Goal: Task Accomplishment & Management: Complete application form

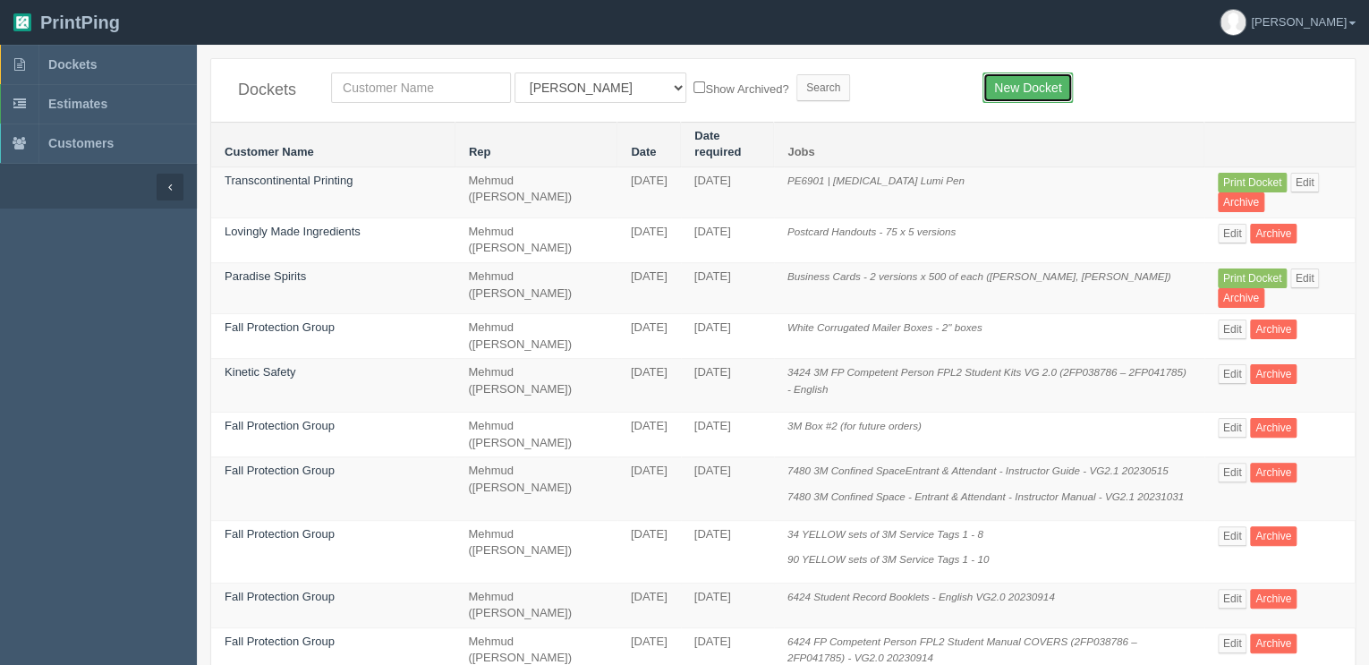
click at [1040, 92] on link "New Docket" at bounding box center [1027, 87] width 90 height 30
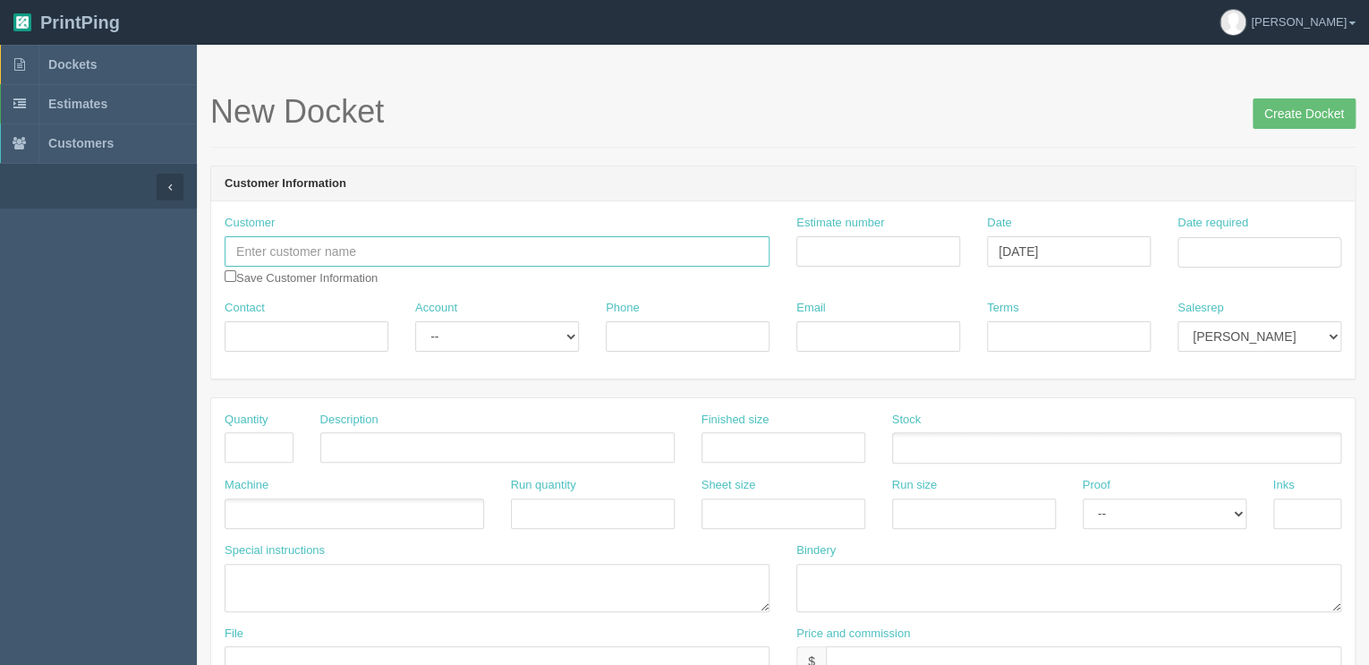
click at [310, 256] on input "text" at bounding box center [497, 251] width 545 height 30
type input "Paris Jewellers"
click at [839, 247] on input "Estimate number" at bounding box center [878, 251] width 164 height 30
type input "Outsource - See quotesheet"
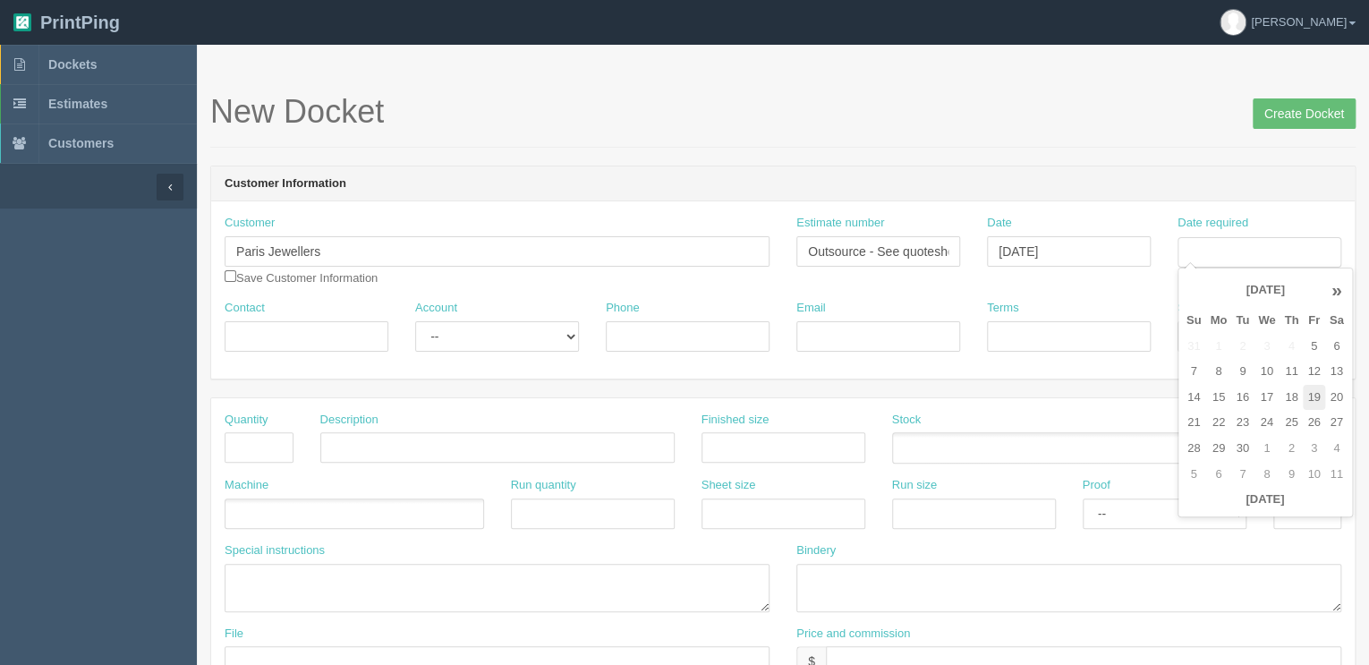
click at [1315, 397] on td "19" at bounding box center [1312, 398] width 21 height 26
type input "[DATE]"
click at [1109, 326] on input "Terms" at bounding box center [1069, 336] width 164 height 30
type input "COD"
select select "8"
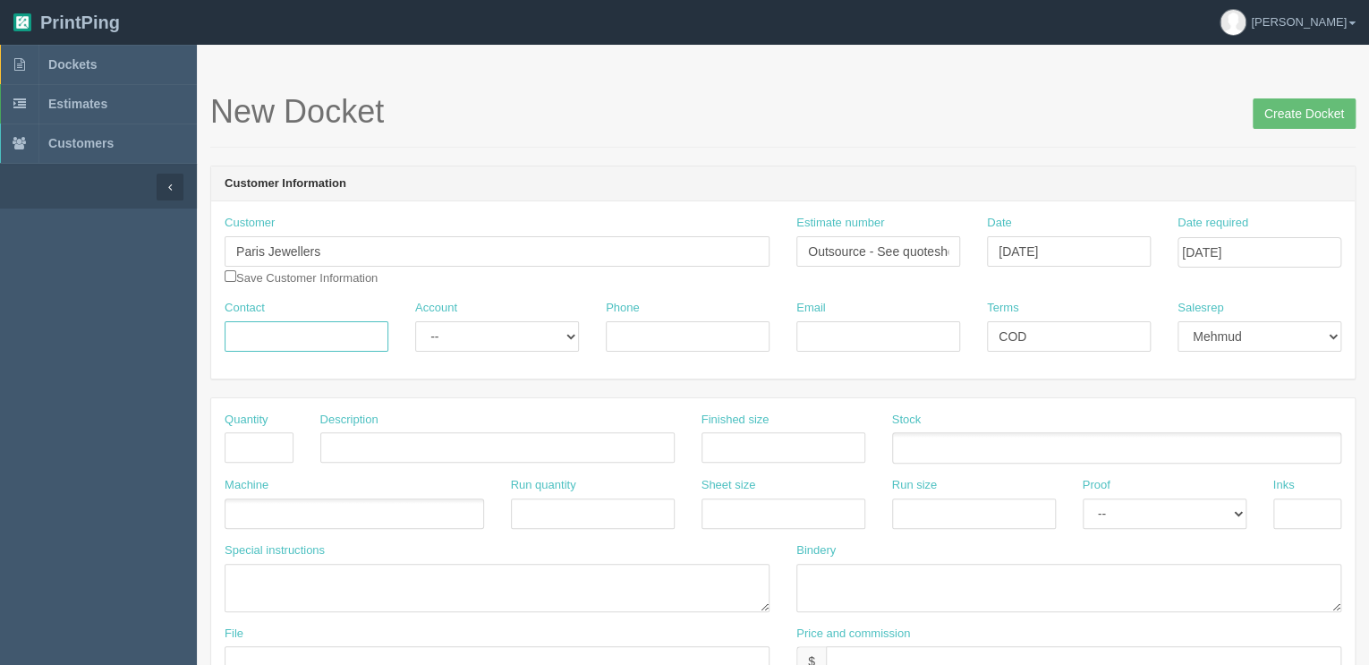
click at [309, 329] on input "Contact" at bounding box center [307, 336] width 164 height 30
click at [297, 328] on input "Contact" at bounding box center [307, 336] width 164 height 30
click at [327, 341] on input "Chau Lui /" at bounding box center [307, 336] width 164 height 30
type input "Chau Lui / Saaraa Premji Virani"
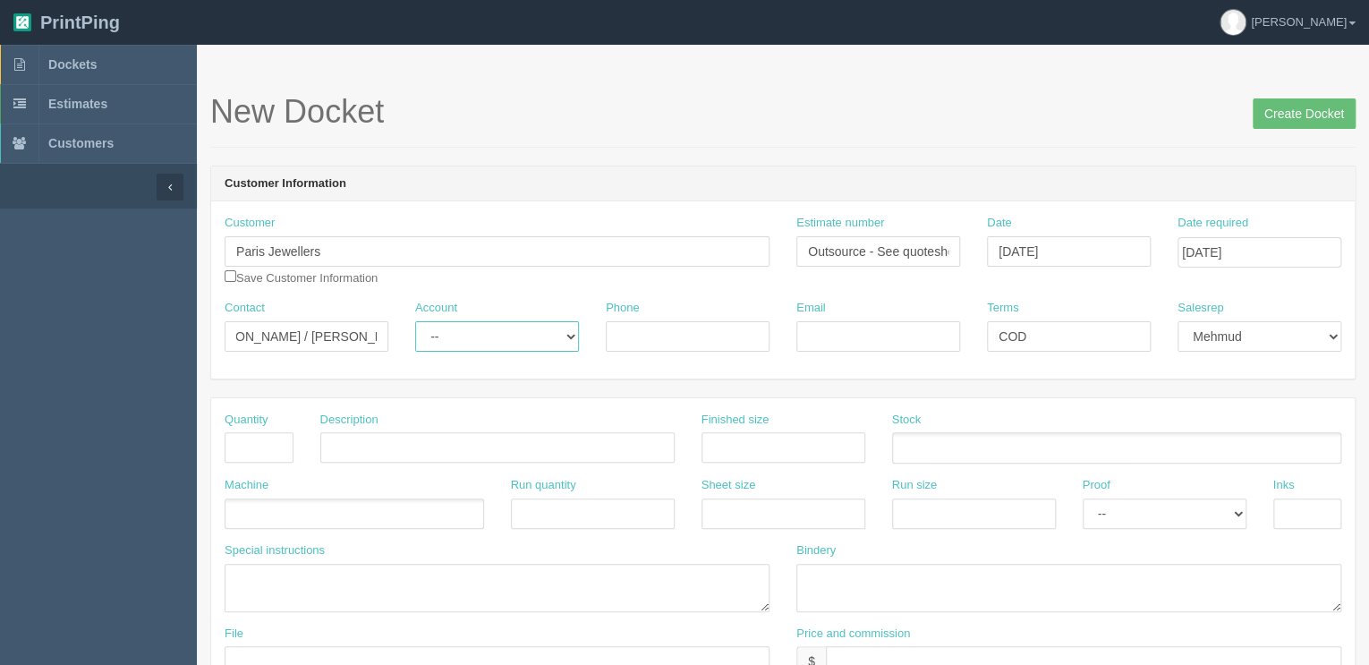
scroll to position [0, 0]
select select "Allrush Client"
click at [415, 321] on select "-- Existing Client Allrush Client Rep Client" at bounding box center [497, 336] width 164 height 30
click at [658, 335] on input "Phone" at bounding box center [688, 336] width 164 height 30
click at [736, 333] on input "Phone" at bounding box center [688, 336] width 164 height 30
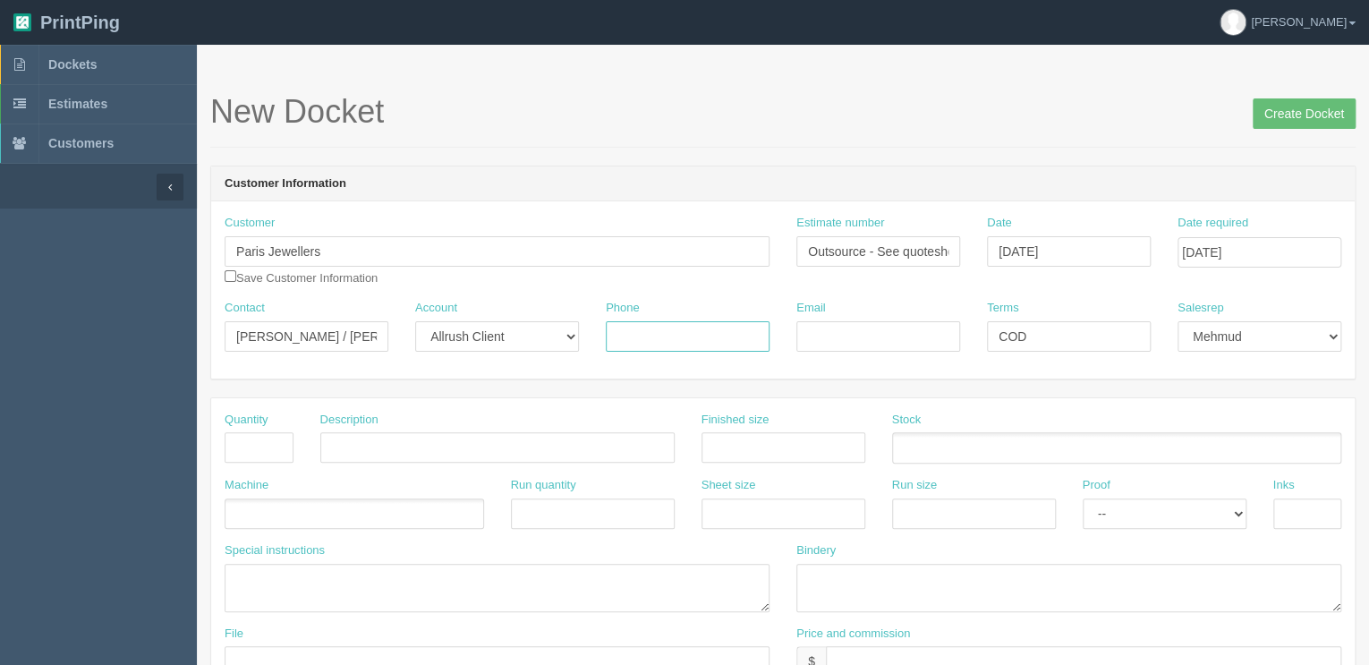
paste input "780 930 1418"
click at [726, 340] on input "780 930 1418 /" at bounding box center [688, 336] width 164 height 30
type input "780 930 1418 / 403-614-7277"
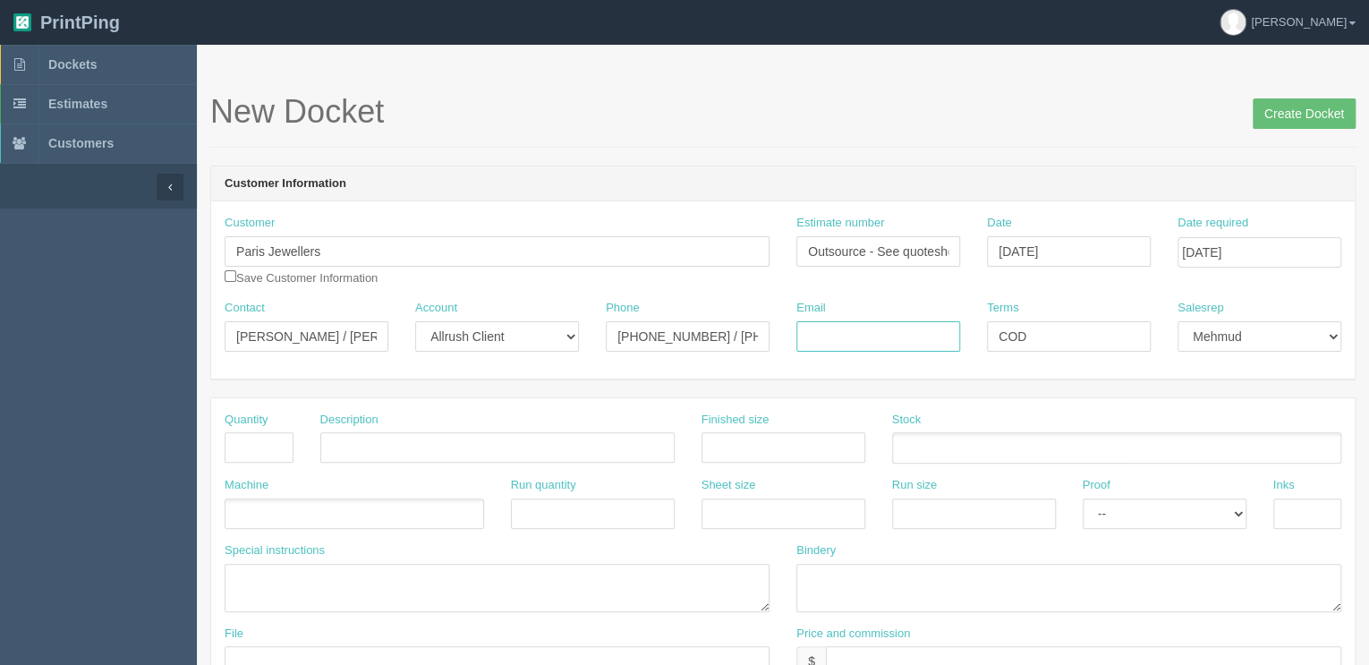
click at [828, 329] on input "Email" at bounding box center [878, 336] width 164 height 30
paste input "Chau Lui <chau.lui@parisjewellerscanada.com>"
click at [930, 333] on input "chau.lui@parisjewellerscanada.com /" at bounding box center [878, 336] width 164 height 30
paste input "Blush and Co Events <info@blushandcoevents.com>"
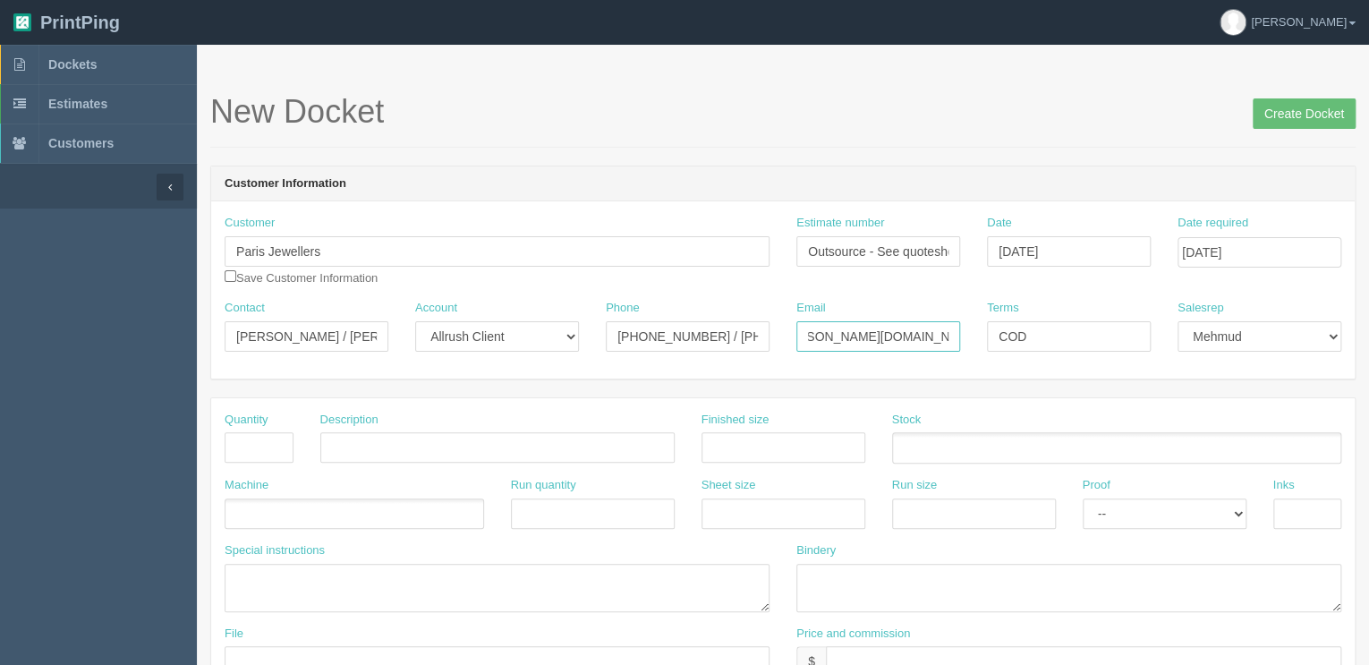
type input "chau.lui@parisjewellerscanada.com / info@blushandcoevents.com"
click at [245, 445] on input "text" at bounding box center [259, 447] width 69 height 30
type input "200"
type input "NLVC2 - White 2-ply Cocktail Napkins"
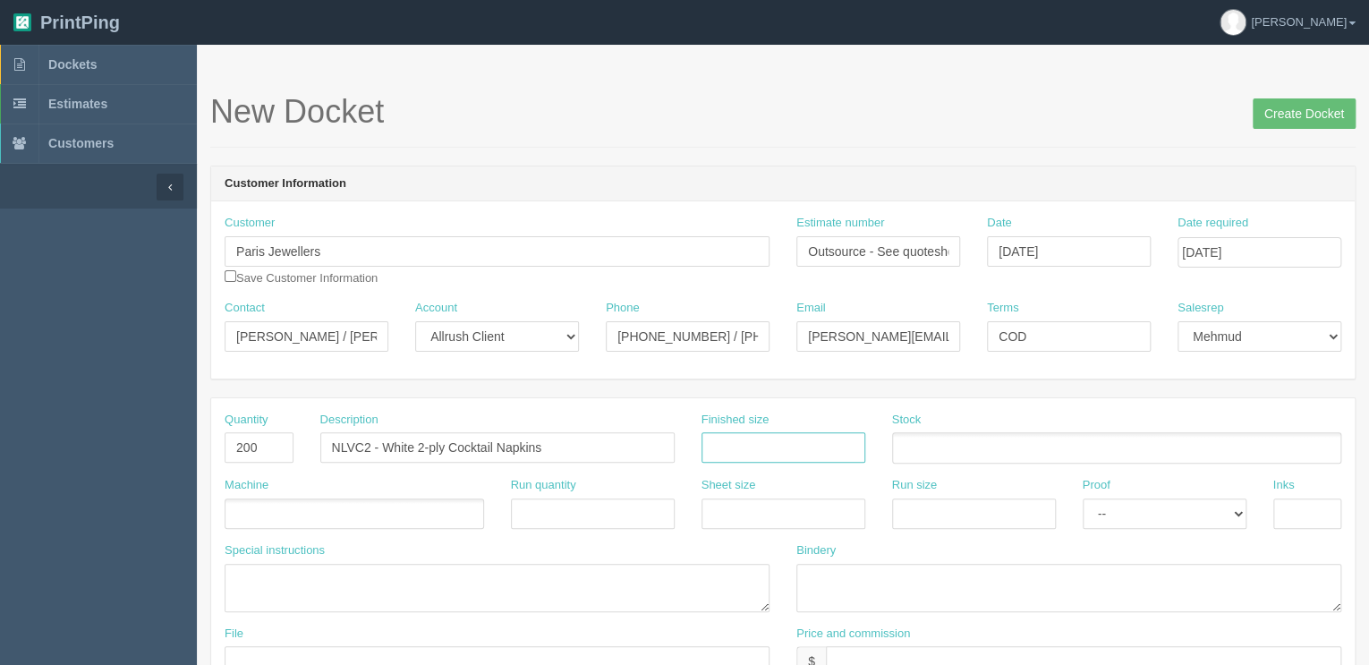
click at [1252, 98] on input "Create Docket" at bounding box center [1303, 113] width 103 height 30
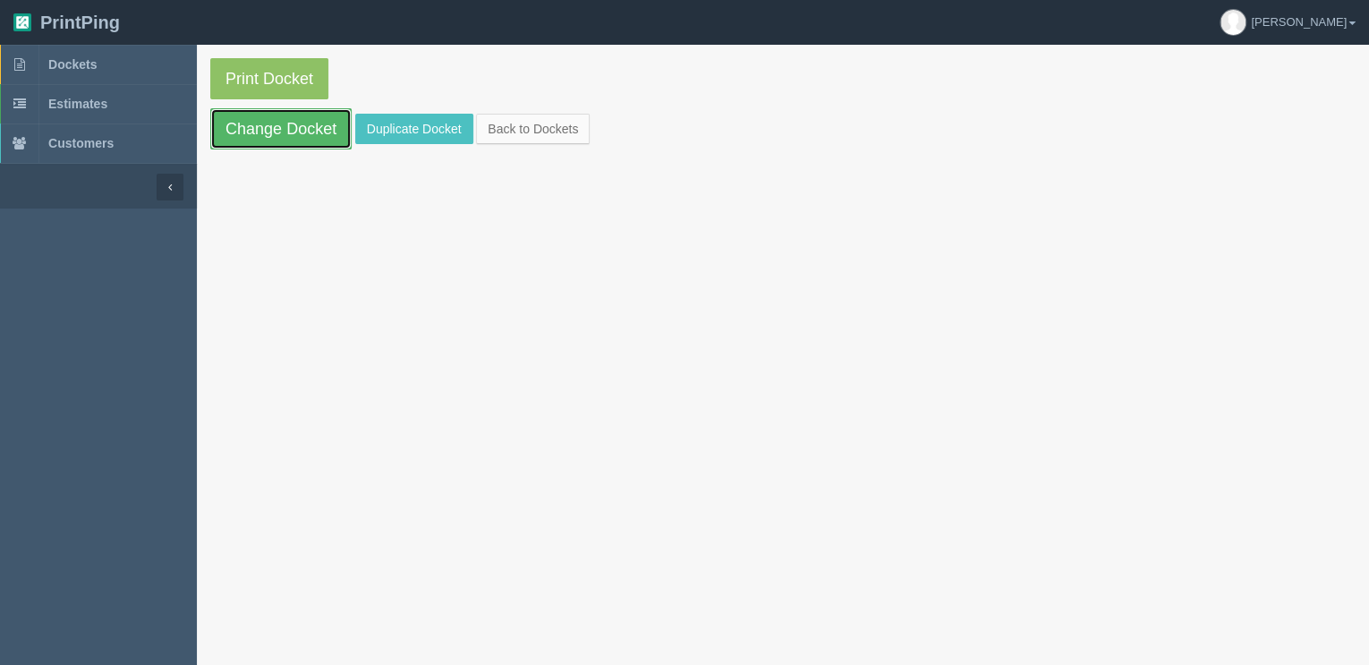
click at [301, 140] on link "Change Docket" at bounding box center [280, 128] width 141 height 41
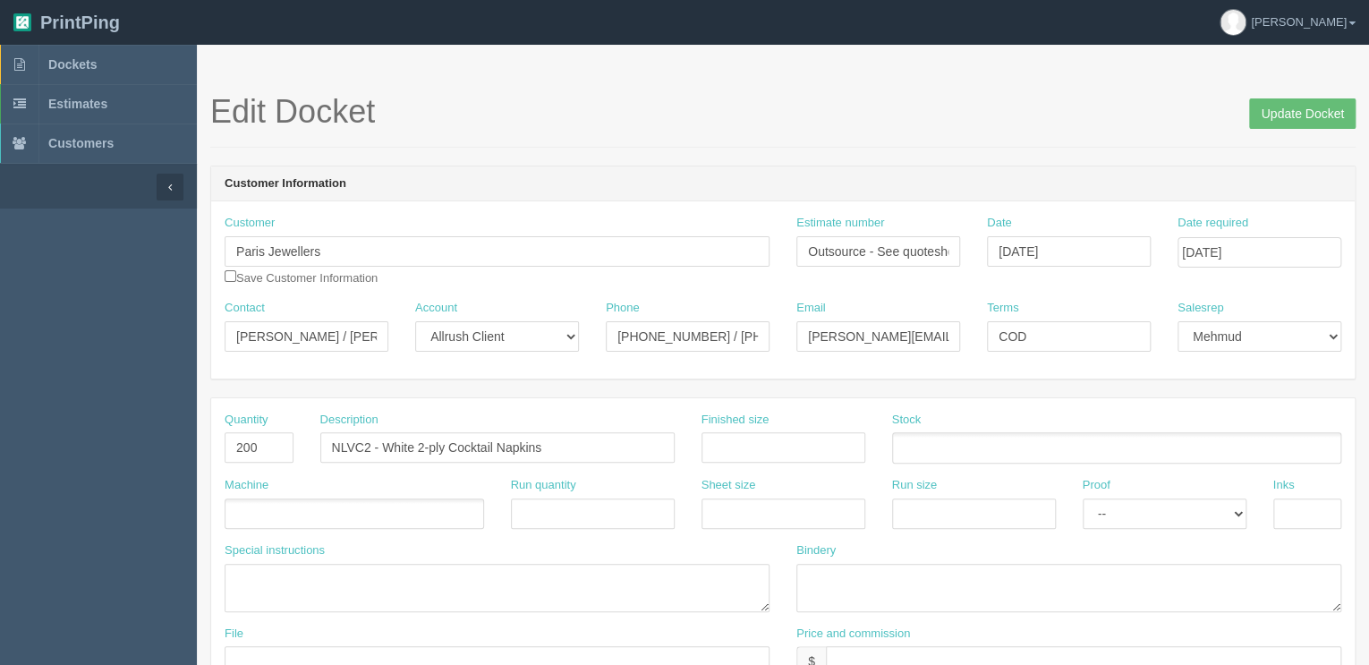
click at [304, 510] on ul at bounding box center [354, 513] width 259 height 31
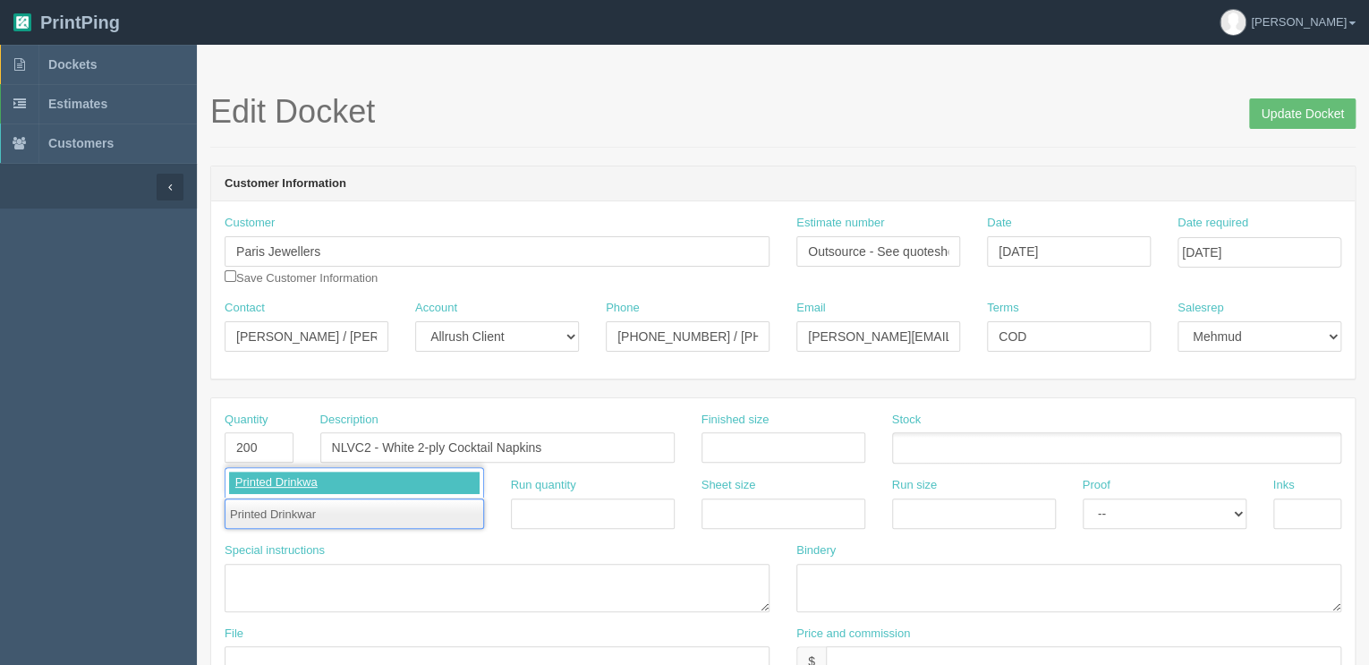
type input "Printed Drinkware"
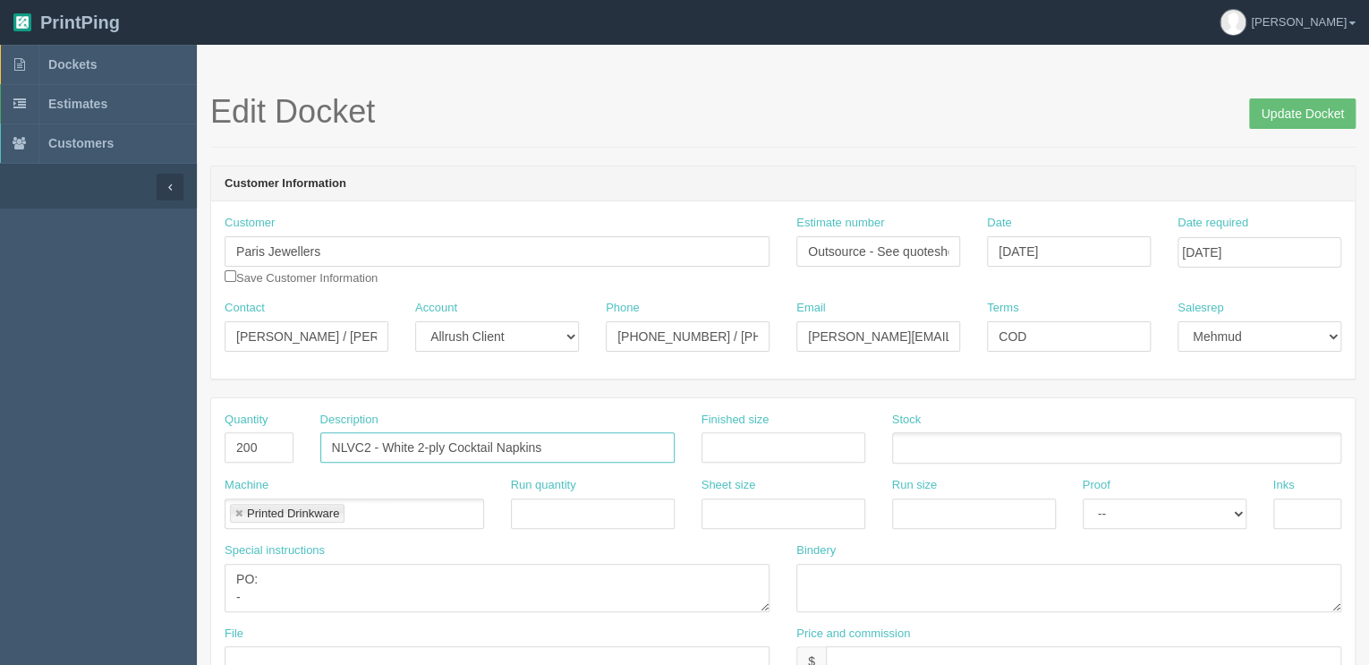
drag, startPoint x: 488, startPoint y: 441, endPoint x: 153, endPoint y: 536, distance: 348.6
click at [269, 587] on textarea "PO: -" at bounding box center [497, 588] width 545 height 48
paste textarea "NLVC2 - White 2-ply Cocktail Napkins"
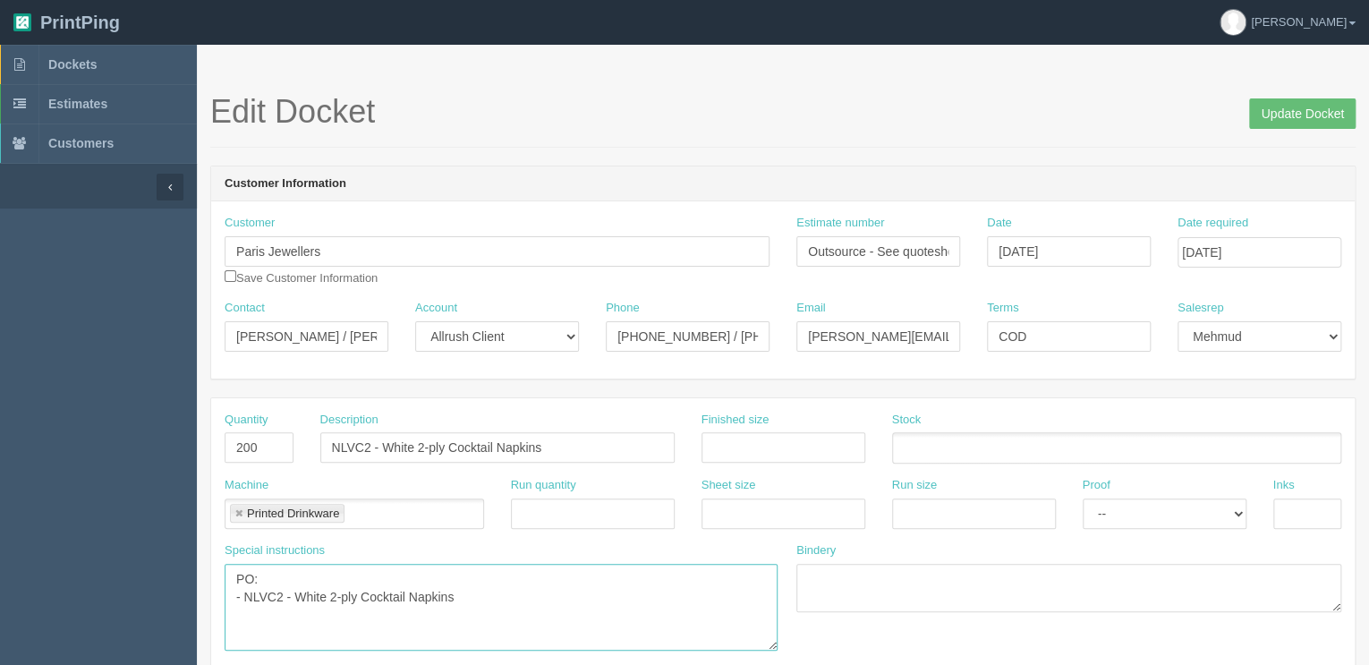
drag, startPoint x: 764, startPoint y: 606, endPoint x: 773, endPoint y: 649, distance: 44.7
click at [773, 649] on textarea "PO: - NLVC2 - White 2-ply Cocktail Napkins" at bounding box center [501, 607] width 553 height 87
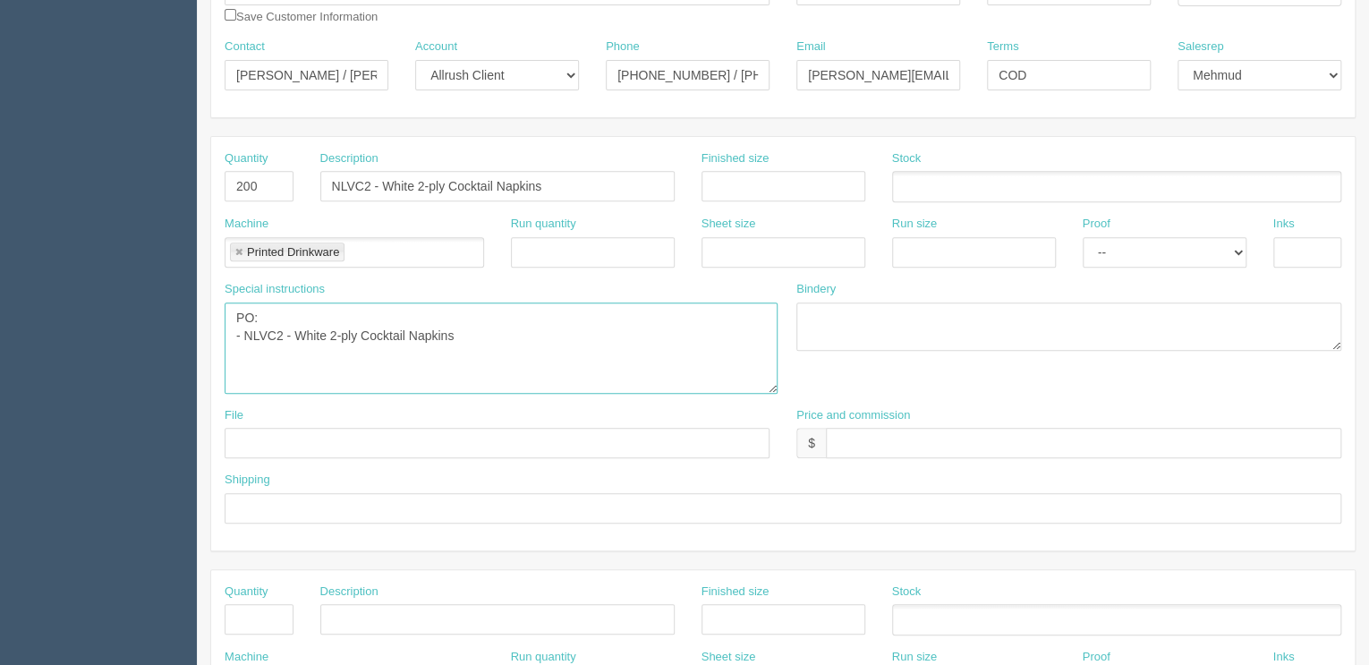
scroll to position [358, 0]
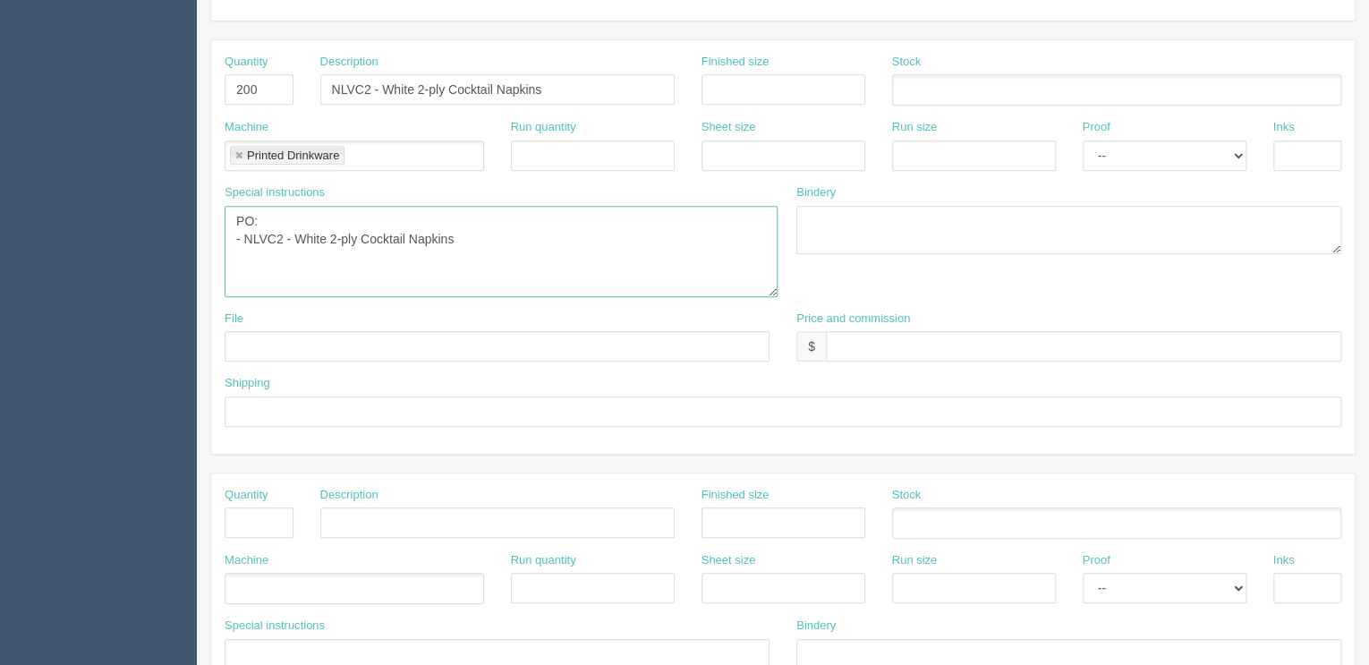
click at [465, 236] on textarea "PO: - NLVC2 - White 2-ply Cocktail Napkins" at bounding box center [501, 251] width 553 height 91
drag, startPoint x: 532, startPoint y: 236, endPoint x: 565, endPoint y: 233, distance: 33.3
click at [565, 233] on textarea "PO: - NLVC2 - White 2-ply Cocktail Napkins, qty 200, $0.75" at bounding box center [501, 251] width 553 height 91
click at [593, 237] on textarea "PO: - NLVC2 - White 2-ply Cocktail Napkins, qty 200, $0.45, $" at bounding box center [501, 251] width 553 height 91
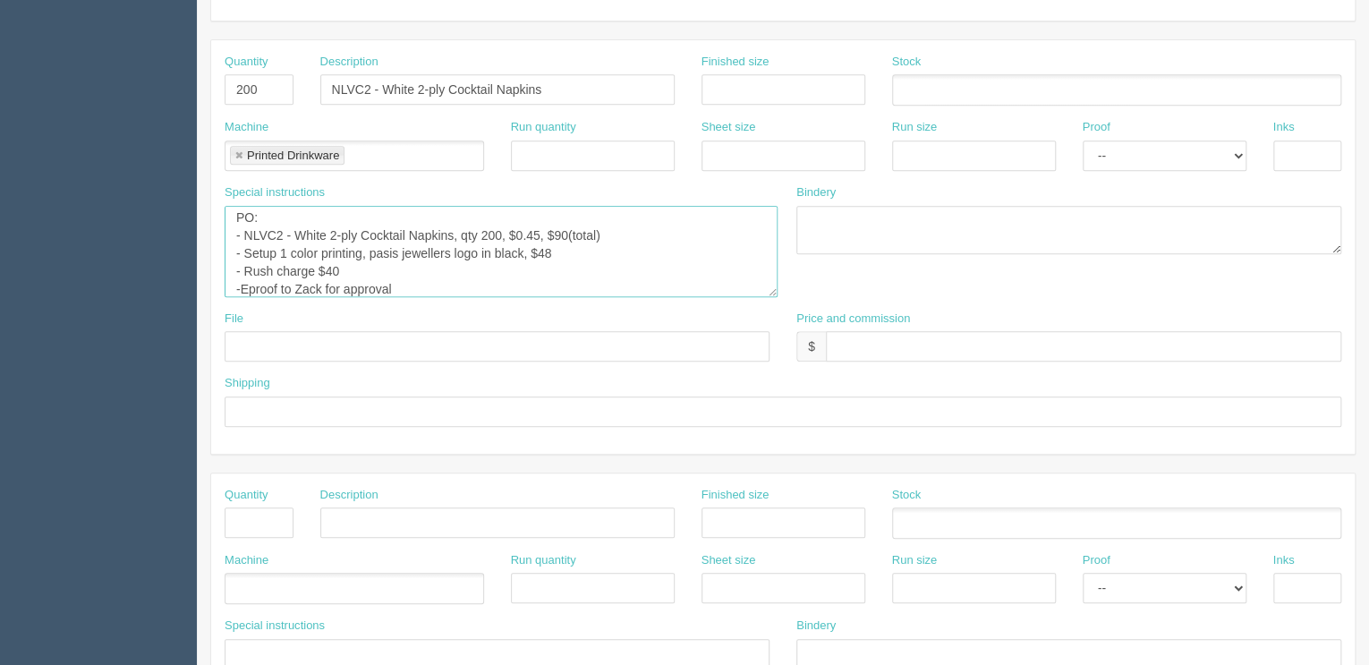
scroll to position [21, 0]
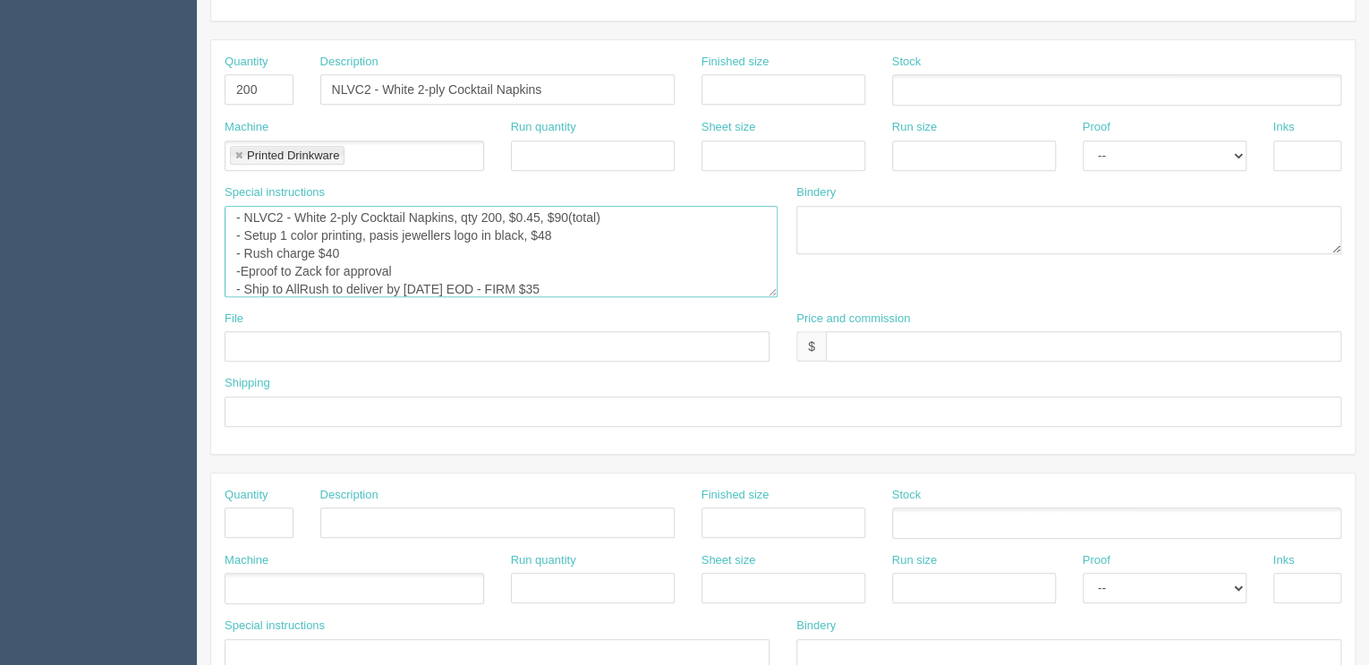
type textarea "PO: - NLVC2 - White 2-ply Cocktail Napkins, qty 200, $0.45, $90(total) - Setup …"
click at [884, 341] on input "text" at bounding box center [1083, 346] width 515 height 30
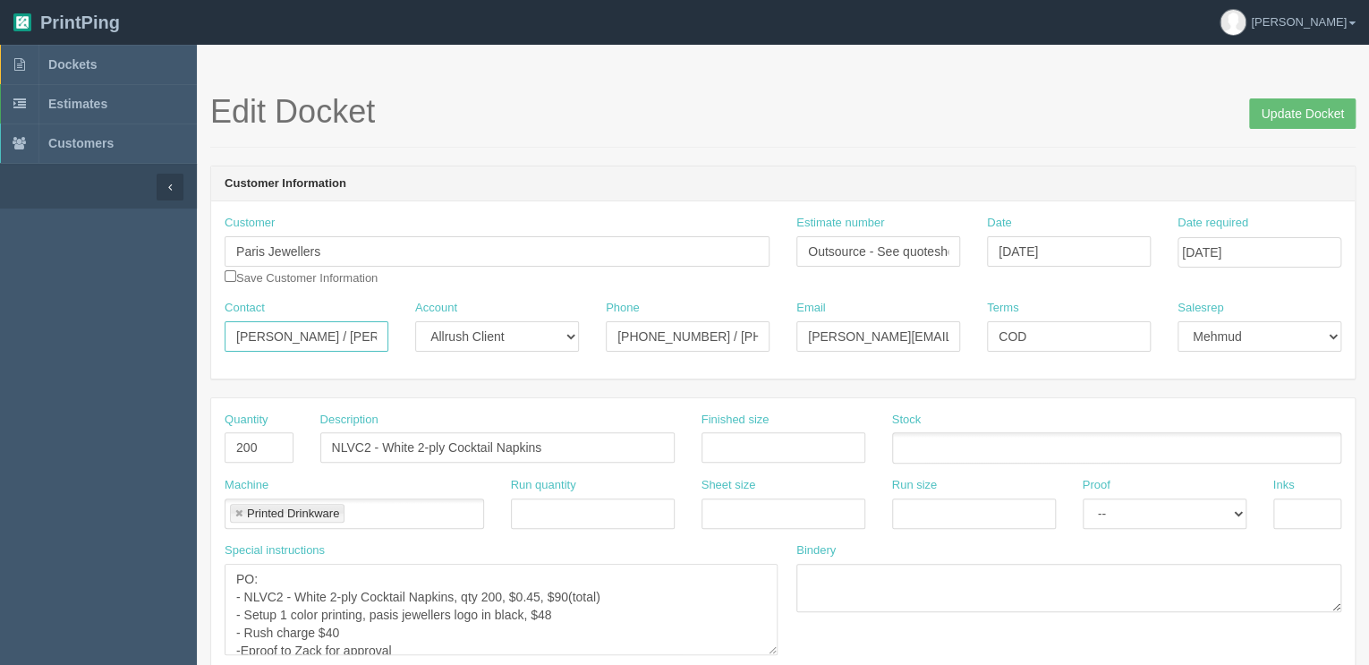
scroll to position [0, 38]
drag, startPoint x: 297, startPoint y: 330, endPoint x: 598, endPoint y: 330, distance: 300.6
click at [598, 330] on div "Contact Chau Lui / Saaraa Premji Virani Account -- Existing Client Allrush Clie…" at bounding box center [782, 332] width 1143 height 65
click at [321, 587] on textarea "PO: - NLVC2 - White 2-ply Cocktail Napkins, qty 200, $0.45, $90(total) - Setup …" at bounding box center [501, 609] width 553 height 91
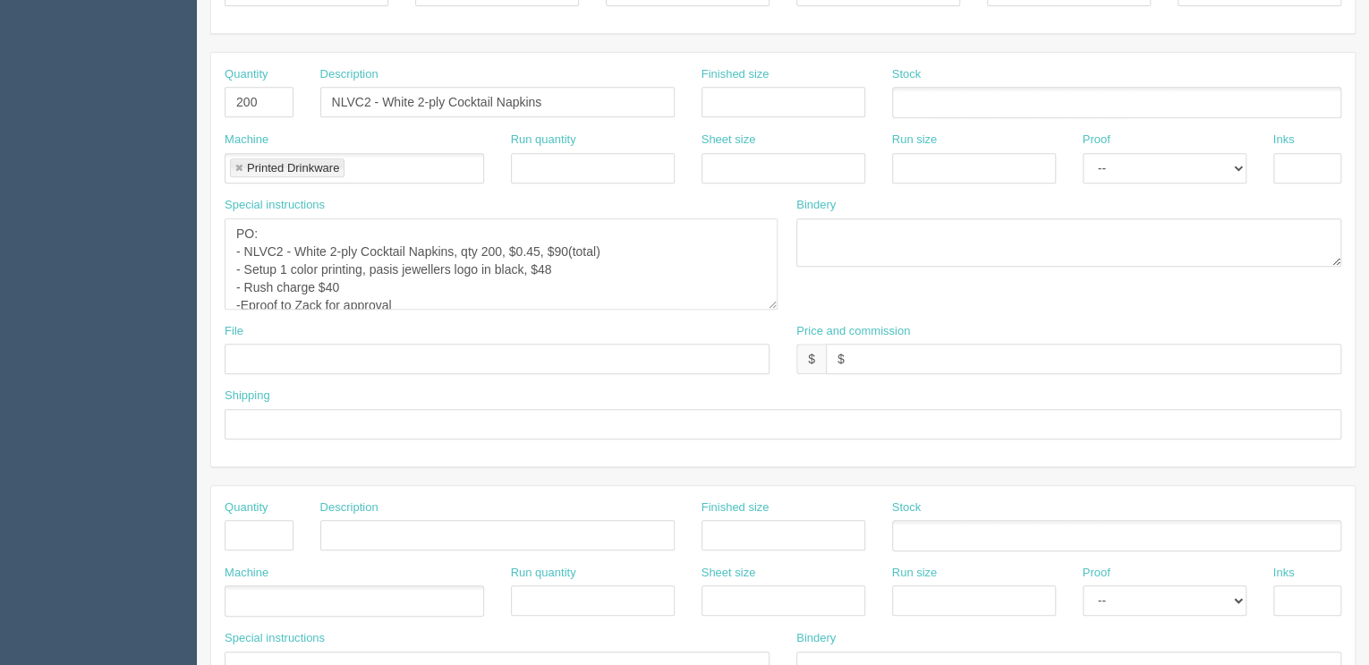
scroll to position [429, 0]
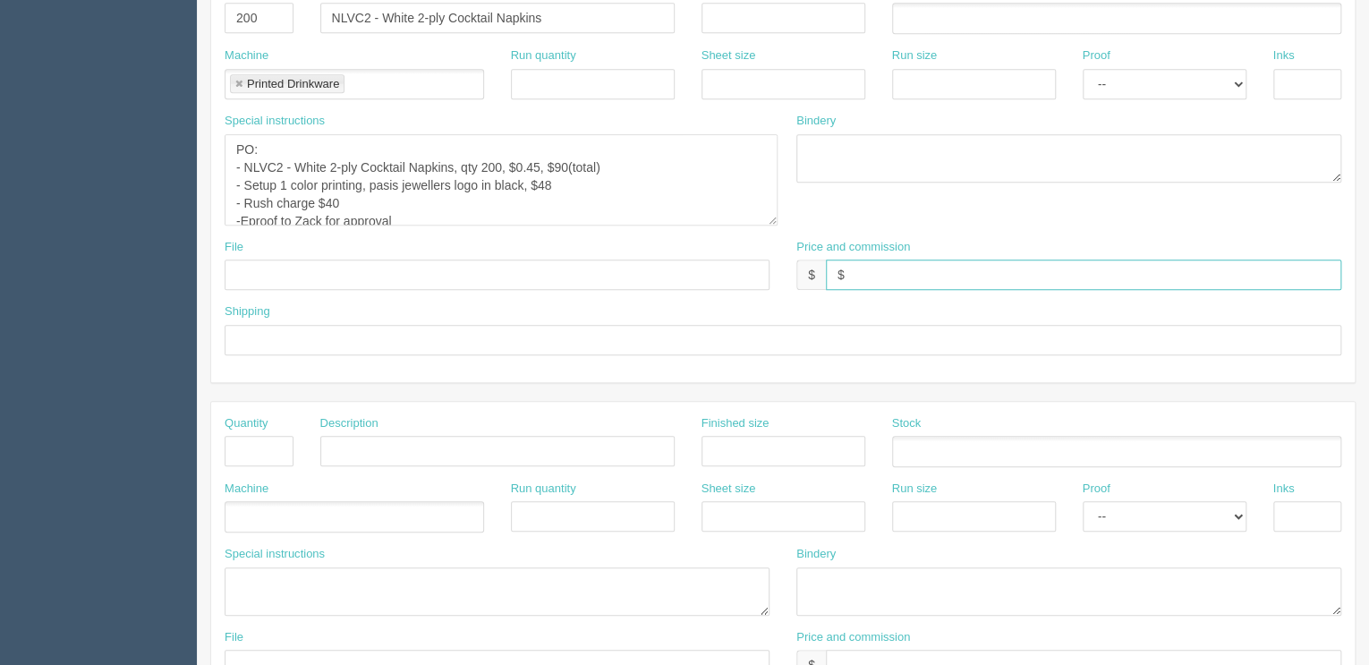
click at [878, 275] on input "$" at bounding box center [1083, 274] width 515 height 30
type input "$388 mj$42.02 AR$102.01"
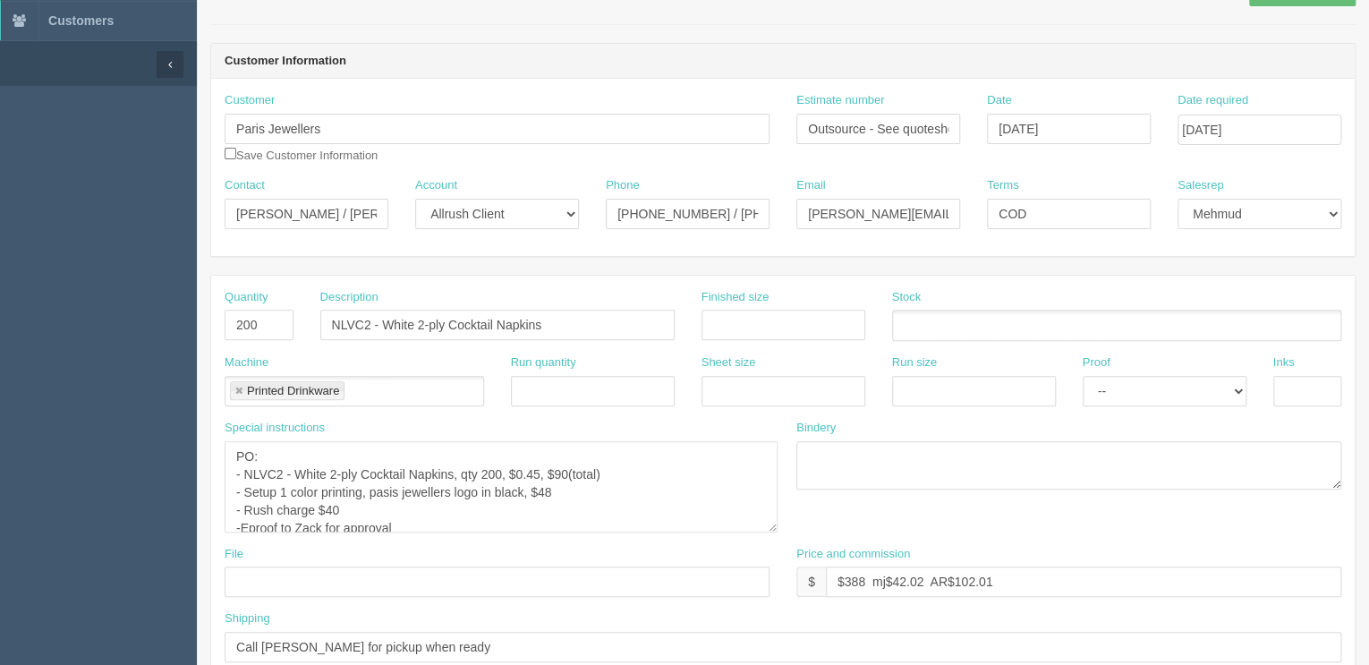
scroll to position [0, 0]
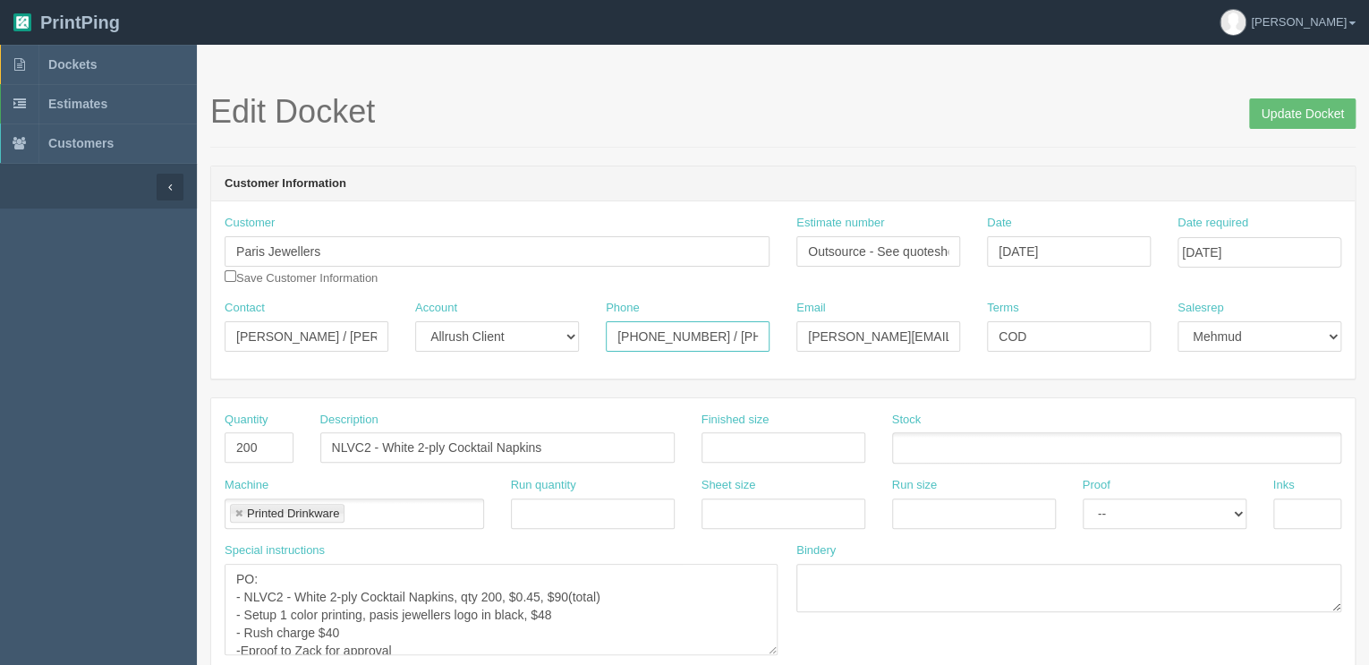
click at [739, 339] on input "780 930 1418 / 403-614-7277" at bounding box center [688, 336] width 164 height 30
drag, startPoint x: 706, startPoint y: 336, endPoint x: 933, endPoint y: 308, distance: 229.0
click at [933, 308] on div "Contact Chau Lui / Saaraa Premji Virani Account -- Existing Client Allrush Clie…" at bounding box center [782, 332] width 1143 height 65
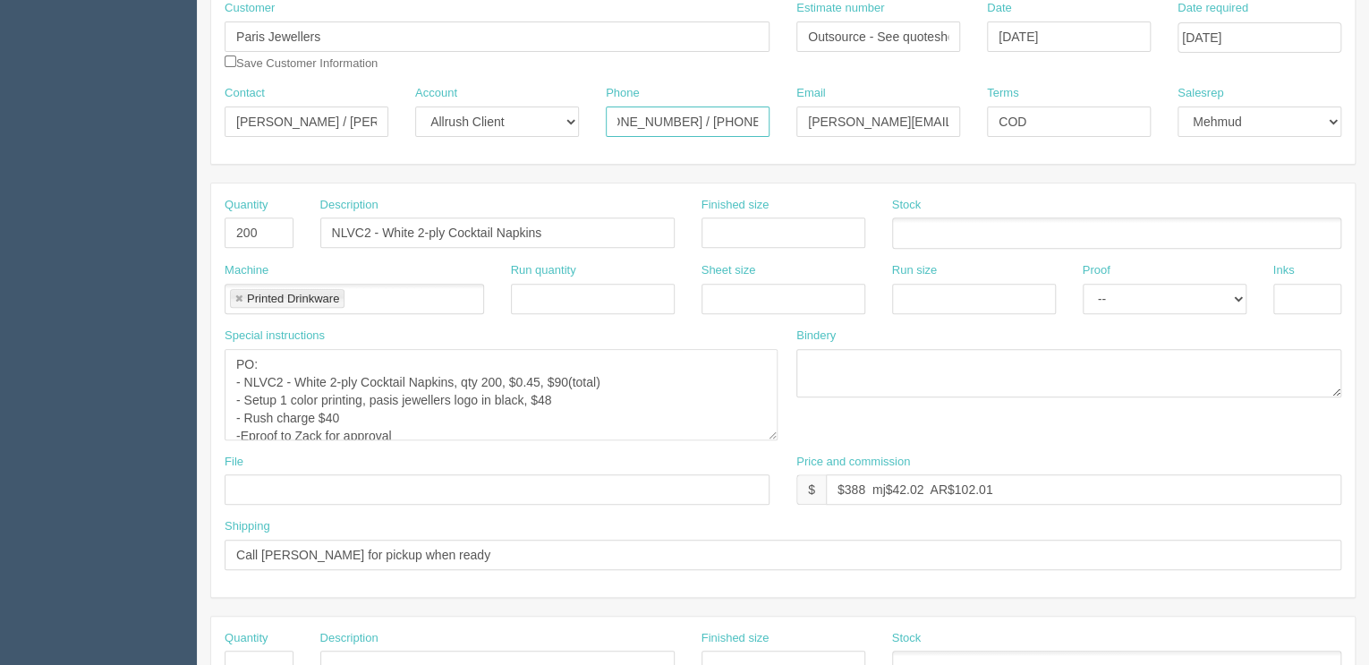
scroll to position [501, 0]
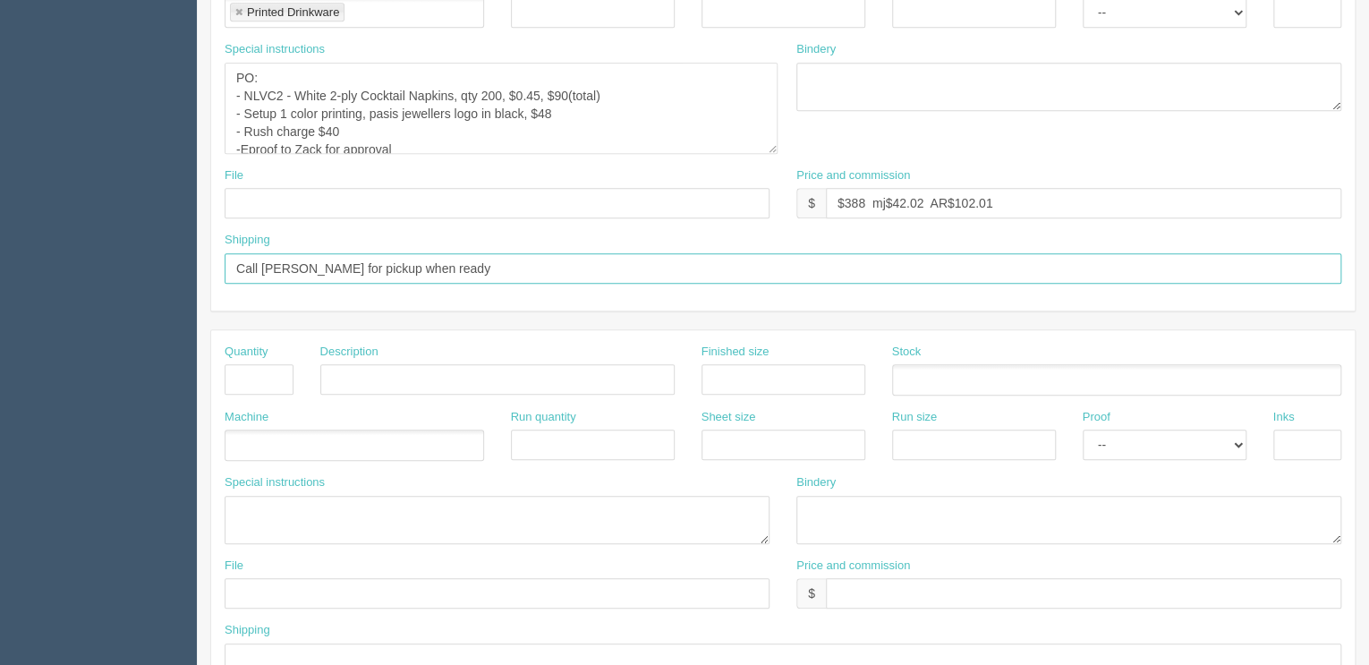
click at [302, 262] on input "Call Saaraa for pickup when ready" at bounding box center [783, 268] width 1116 height 30
paste input "403-614-7277"
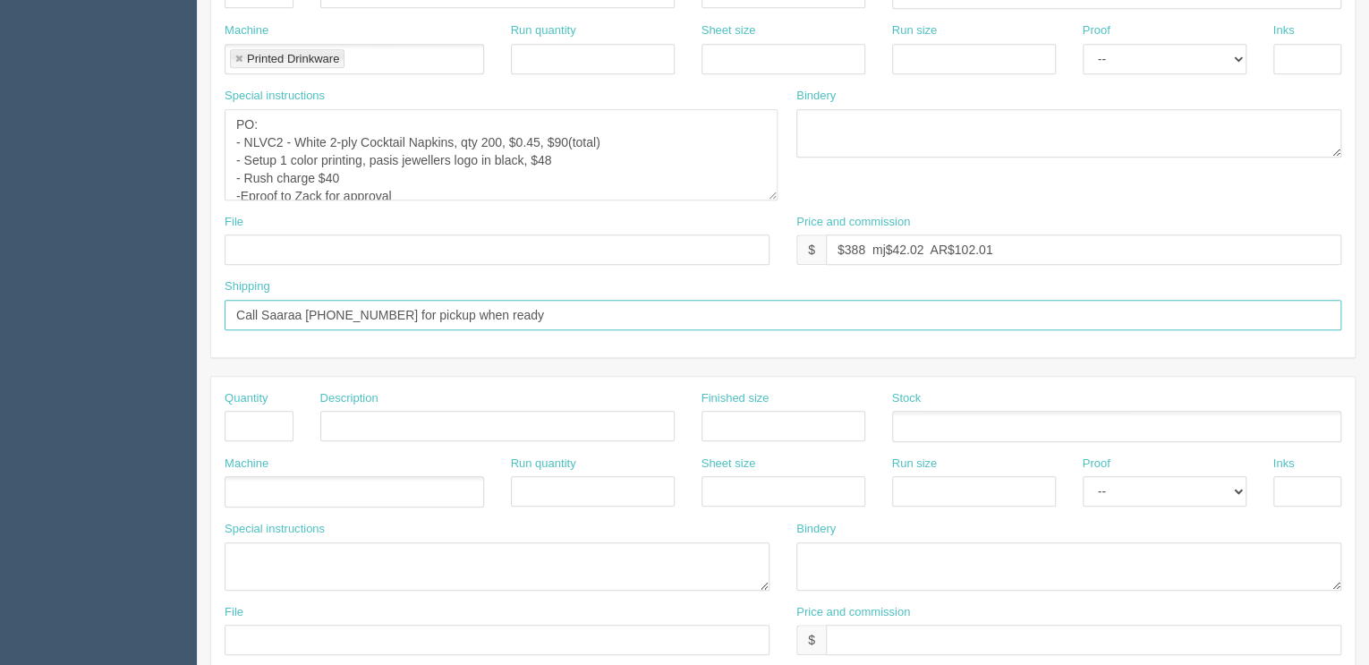
scroll to position [429, 0]
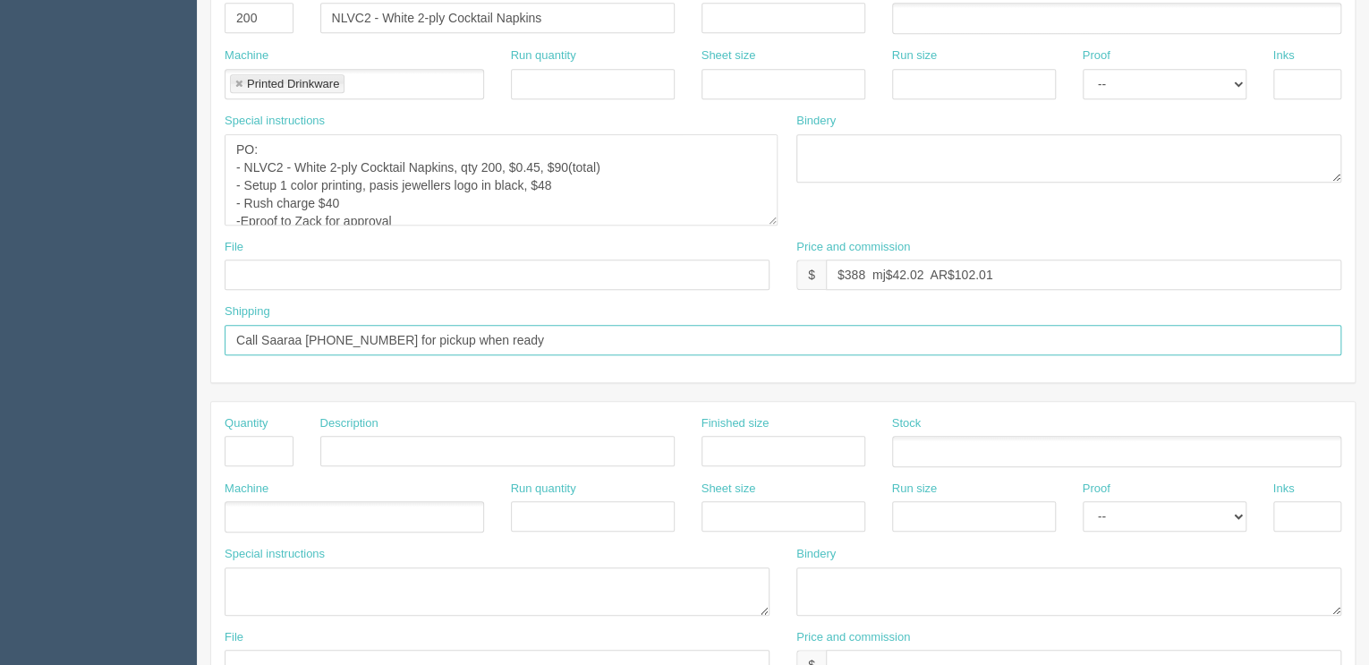
click at [578, 335] on input "Call Saaraa 403-614-7277 for pickup when ready" at bounding box center [783, 340] width 1116 height 30
type input "Call Saaraa 403-614-7277 for pickup when ready | 19th Sep FIRM"
click at [441, 203] on textarea "PO: - NLVC2 - White 2-ply Cocktail Napkins, qty 200, $0.45, $90(total) - Setup …" at bounding box center [501, 179] width 553 height 91
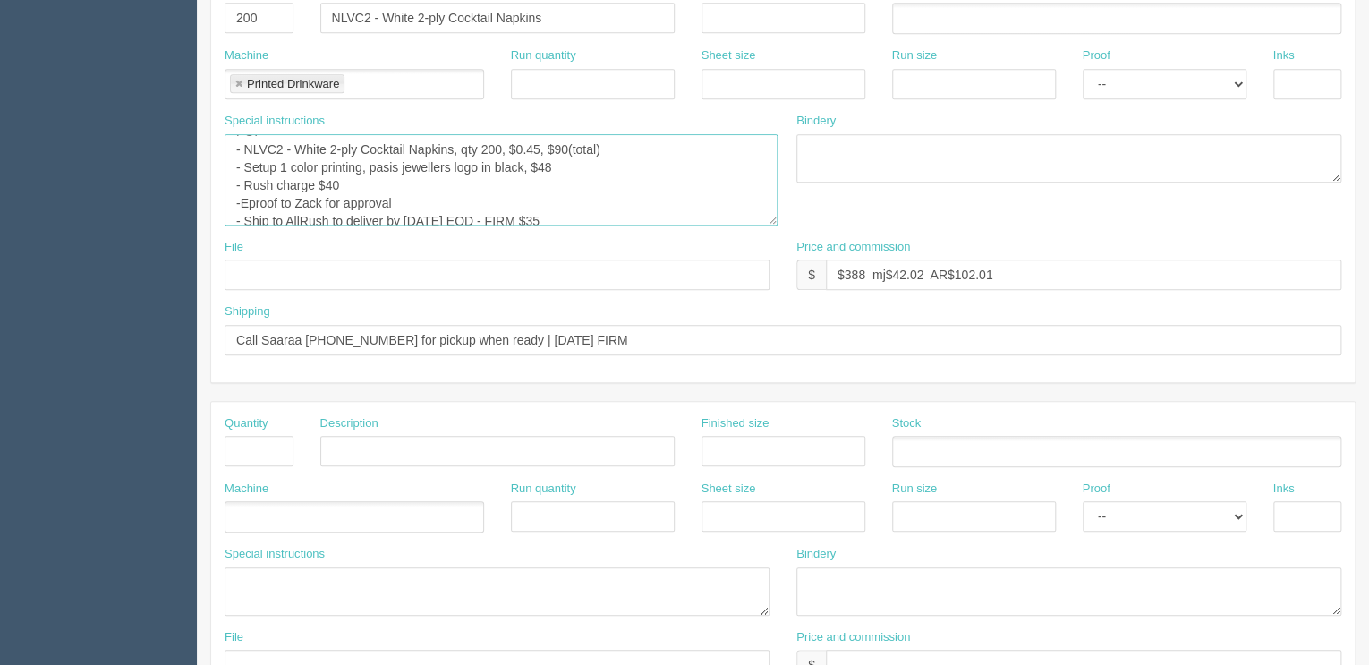
scroll to position [28, 0]
click at [325, 209] on textarea "PO: - NLVC2 - White 2-ply Cocktail Napkins, qty 200, $0.45, $90(total) - Setup …" at bounding box center [501, 179] width 553 height 91
type textarea "PO: - NLVC2 - White 2-ply Cocktail Napkins, qty 200, $0.45, $90(total) - Setup …"
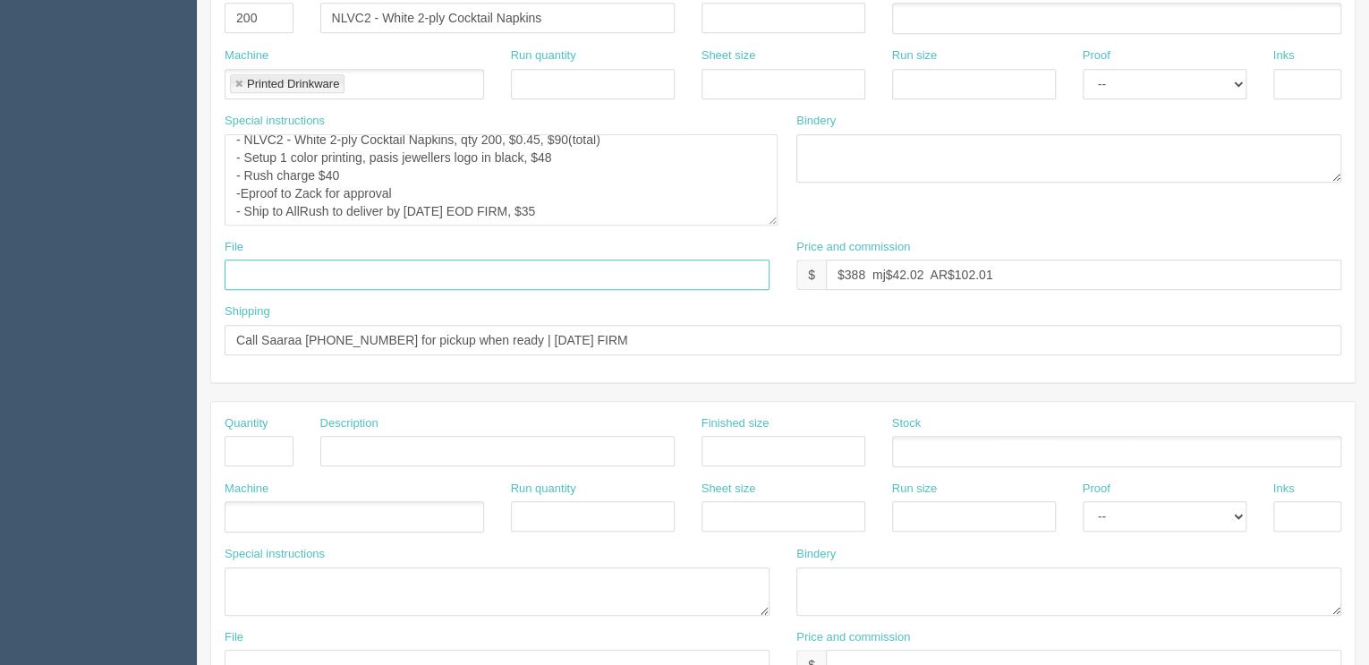
click at [589, 272] on input "text" at bounding box center [497, 274] width 545 height 30
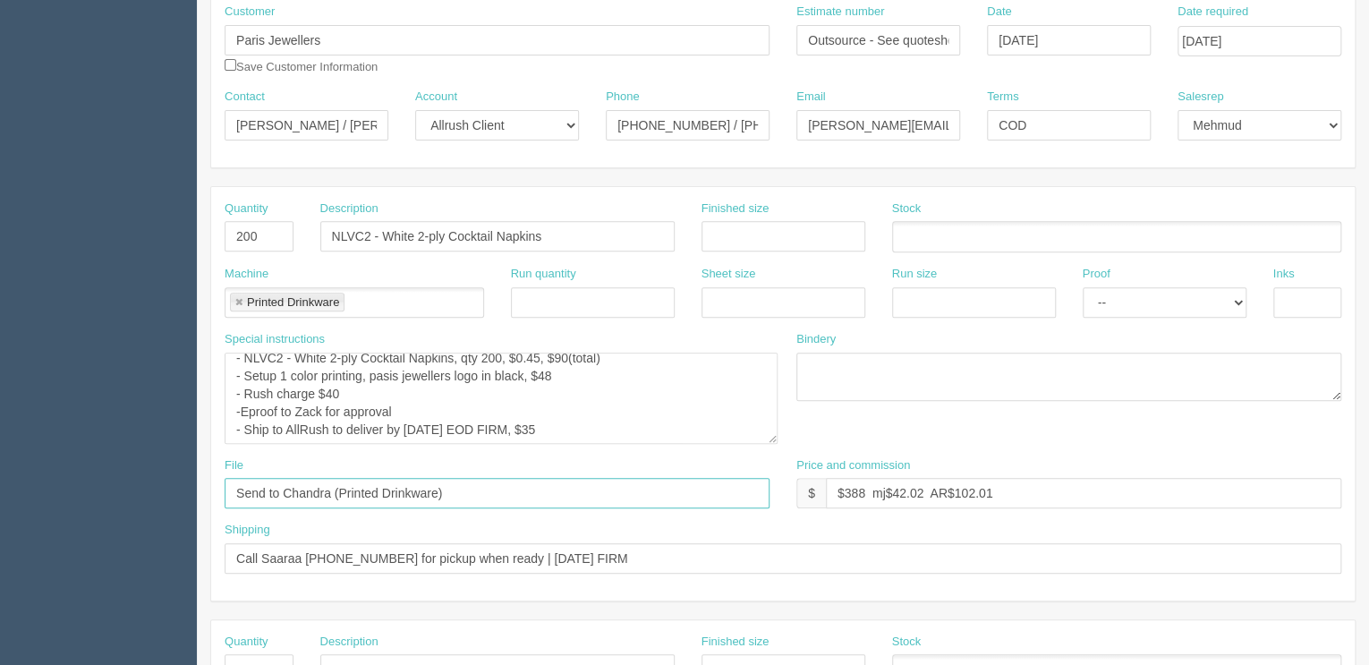
scroll to position [0, 0]
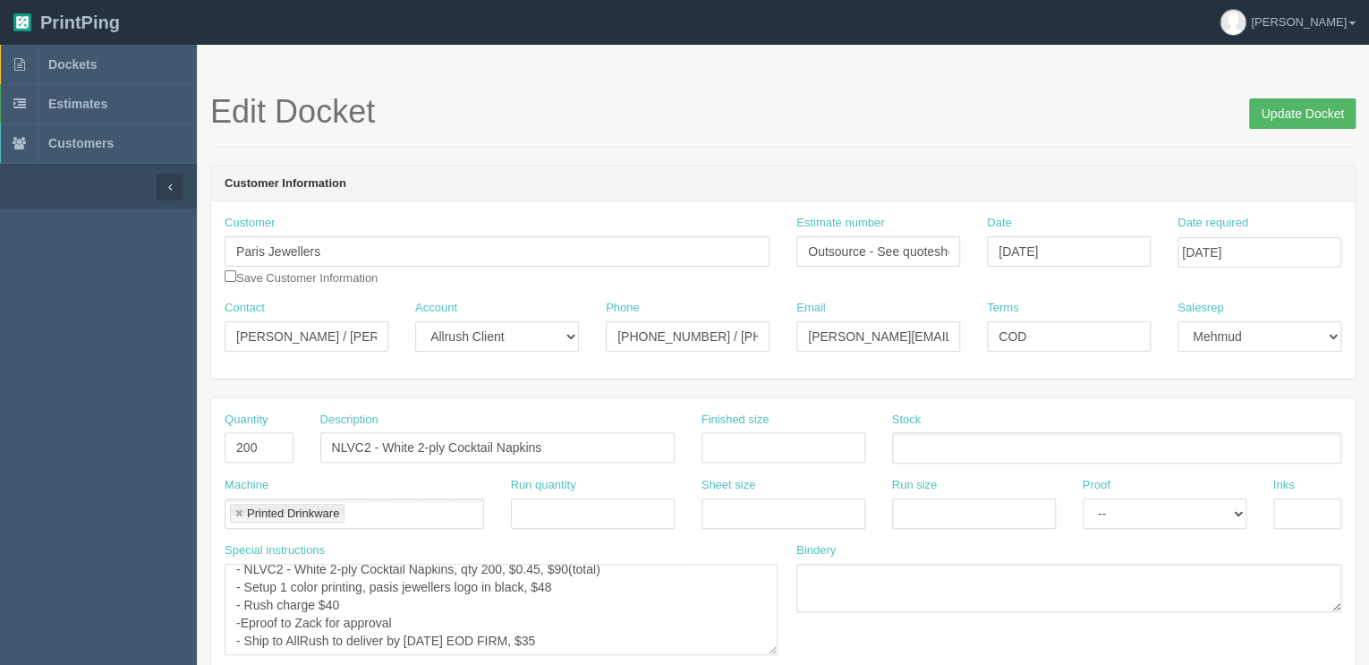
type input "Send to Chandra (Printed Drinkware)"
click at [1287, 109] on input "Update Docket" at bounding box center [1302, 113] width 106 height 30
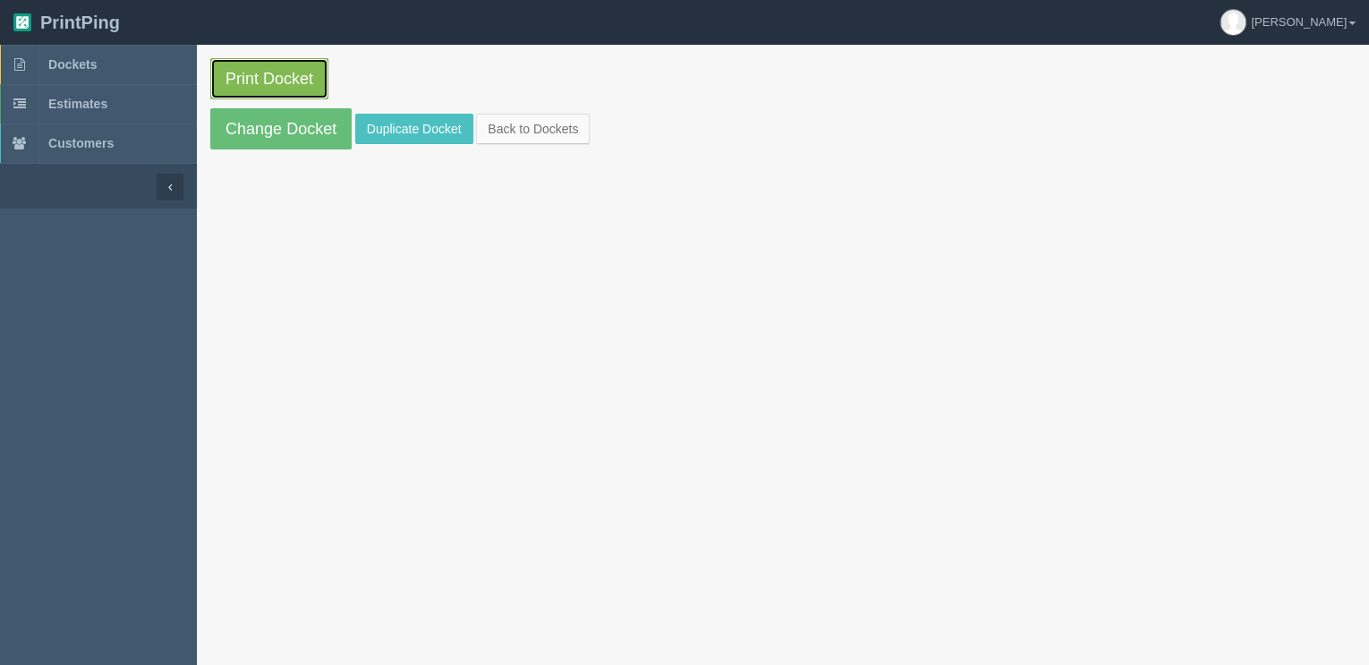
click at [272, 65] on link "Print Docket" at bounding box center [269, 78] width 118 height 41
click at [95, 58] on span "Dockets" at bounding box center [72, 64] width 48 height 14
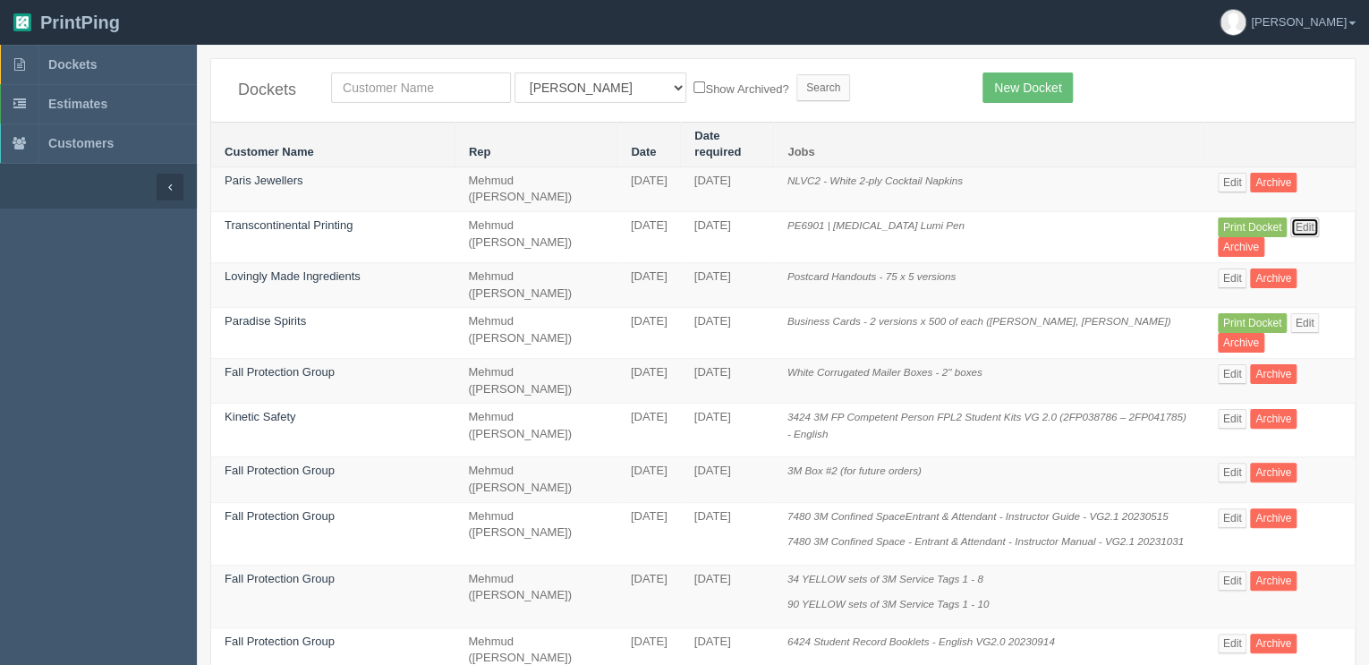
click at [1308, 217] on link "Edit" at bounding box center [1305, 227] width 30 height 20
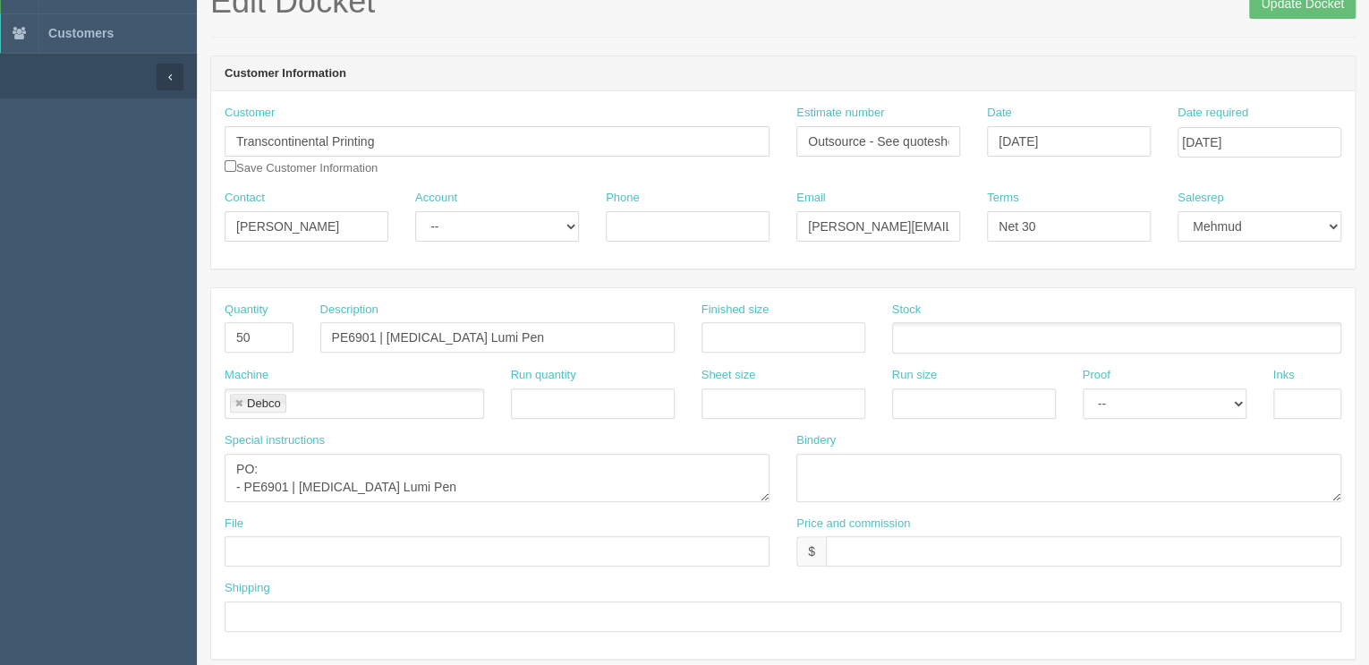
scroll to position [286, 0]
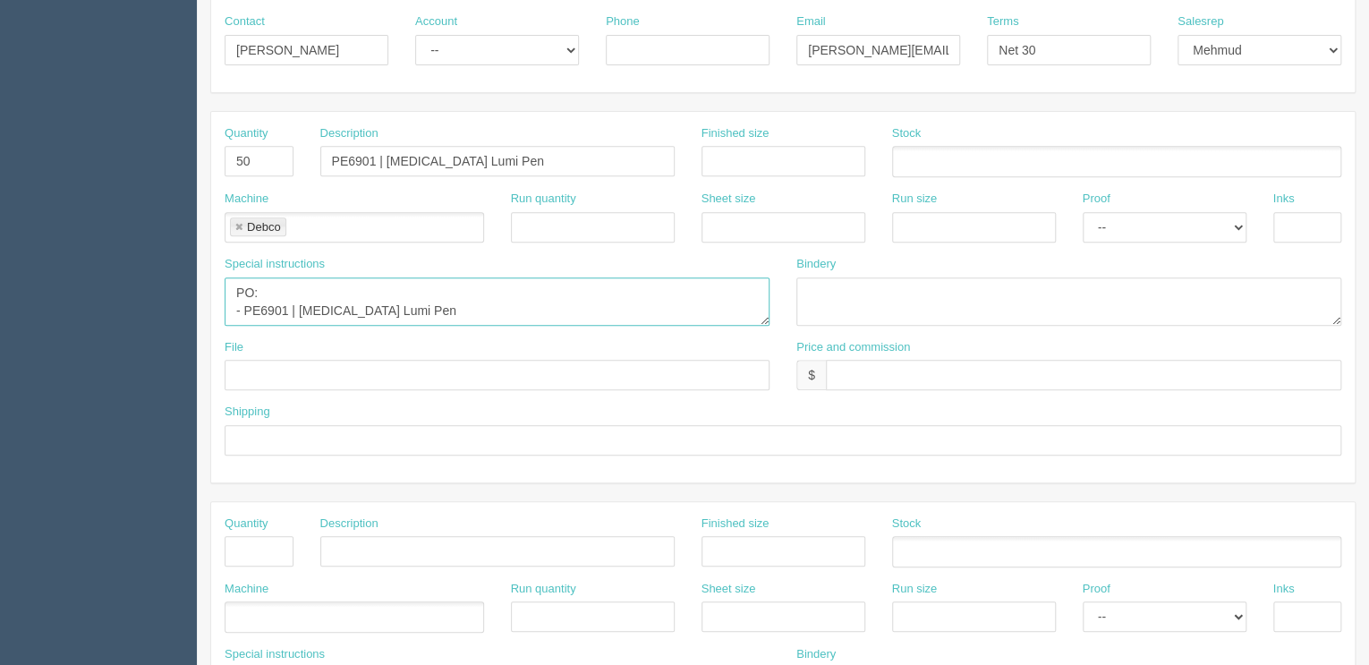
click at [447, 308] on textarea "PO: - PE6901 | Sonata Lumi Pen" at bounding box center [497, 301] width 545 height 48
drag, startPoint x: 374, startPoint y: 161, endPoint x: 21, endPoint y: 141, distance: 353.9
click at [162, 141] on section "Dockets Estimates Customers" at bounding box center [684, 548] width 1369 height 1580
drag, startPoint x: 515, startPoint y: 167, endPoint x: 42, endPoint y: 164, distance: 473.2
click at [43, 162] on section "Dockets Estimates Customers" at bounding box center [684, 548] width 1369 height 1580
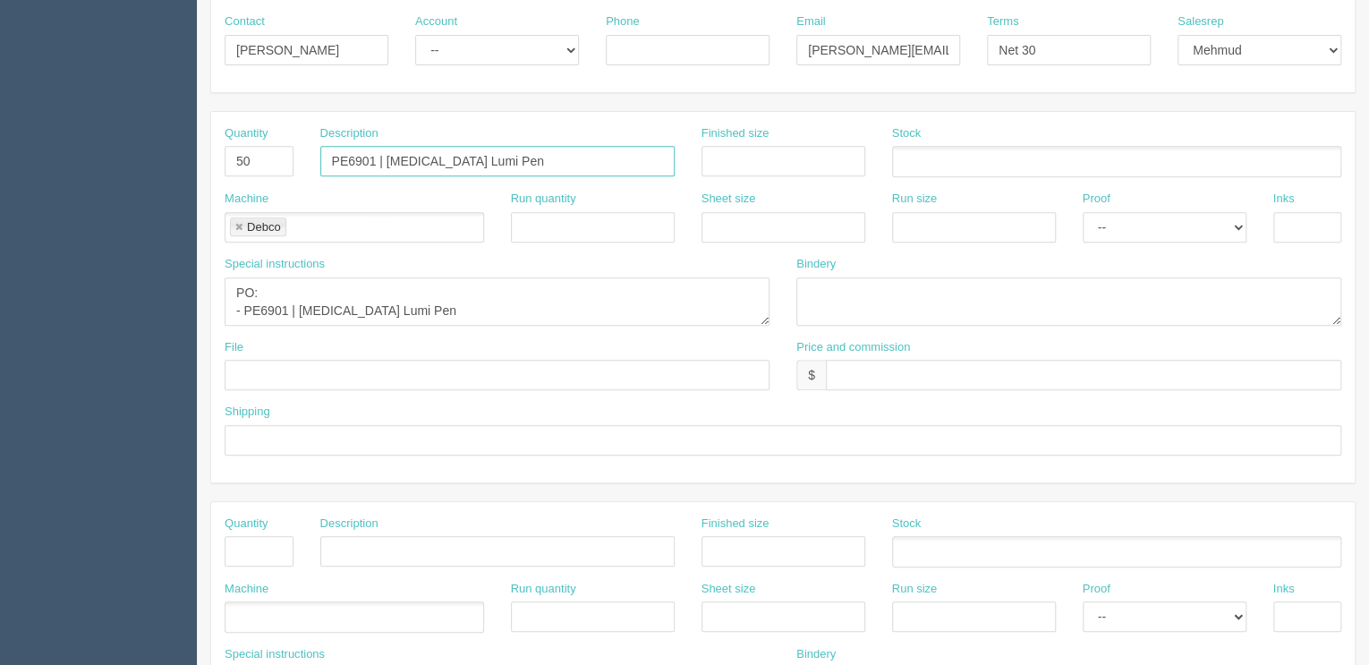
paste input "49 | Buzz Comfort Stylus"
type input "PE649 | Buzz Comfort Stylus Pen"
click at [423, 311] on textarea "PO: - PE6901 | Sonata Lumi Pen" at bounding box center [497, 301] width 545 height 48
drag, startPoint x: 454, startPoint y: 303, endPoint x: -161, endPoint y: 301, distance: 615.5
click at [0, 301] on html "PrintPing Zack Edit account ( zack@allrush.ca ) Logout Dockets Estimates" at bounding box center [684, 526] width 1369 height 1625
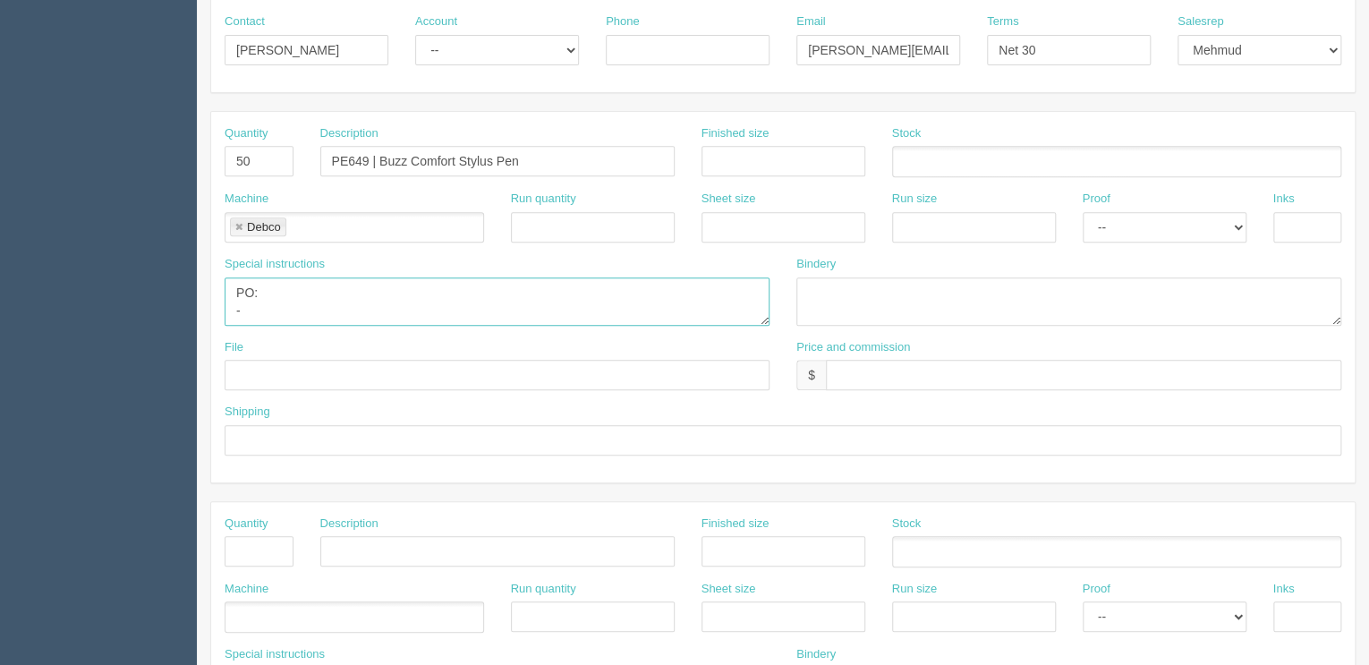
paste textarea "PE649 | Buzz Comfort Stylus Pen"
click at [501, 310] on textarea "PO: - PE6901 | Sonata Lumi Pen" at bounding box center [497, 301] width 545 height 48
click at [505, 306] on textarea "PO: - PE6901 | Sonata Lumi Pen" at bounding box center [497, 301] width 545 height 48
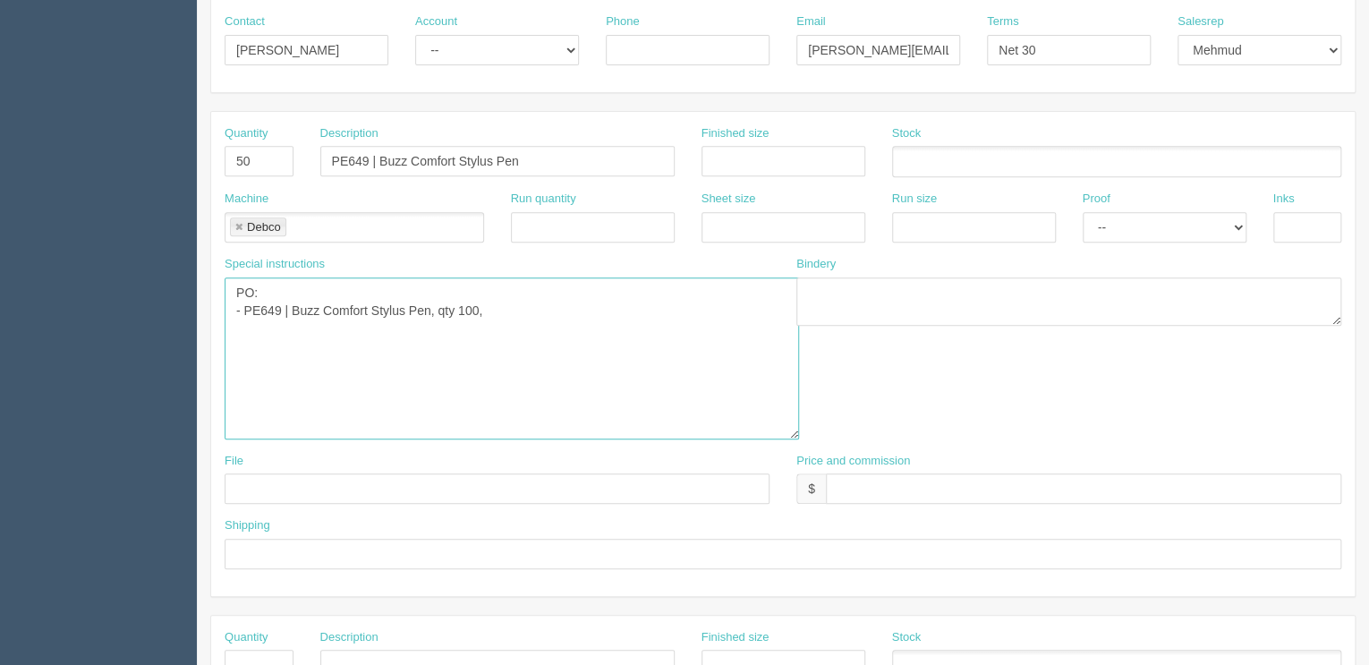
drag, startPoint x: 766, startPoint y: 321, endPoint x: 795, endPoint y: 436, distance: 118.2
click at [795, 436] on textarea "PO: - PE6901 | Sonata Lumi Pen" at bounding box center [512, 358] width 574 height 162
click at [538, 308] on textarea "PO: - PE6901 | Sonata Lumi Pen" at bounding box center [512, 358] width 574 height 162
click at [287, 308] on textarea "PO: - PE6901 | Sonata Lumi Pen" at bounding box center [512, 358] width 574 height 162
type textarea "PO: - PE649, Buzz Comfort Stylus Pen, qty 100, Midnight Blue,"
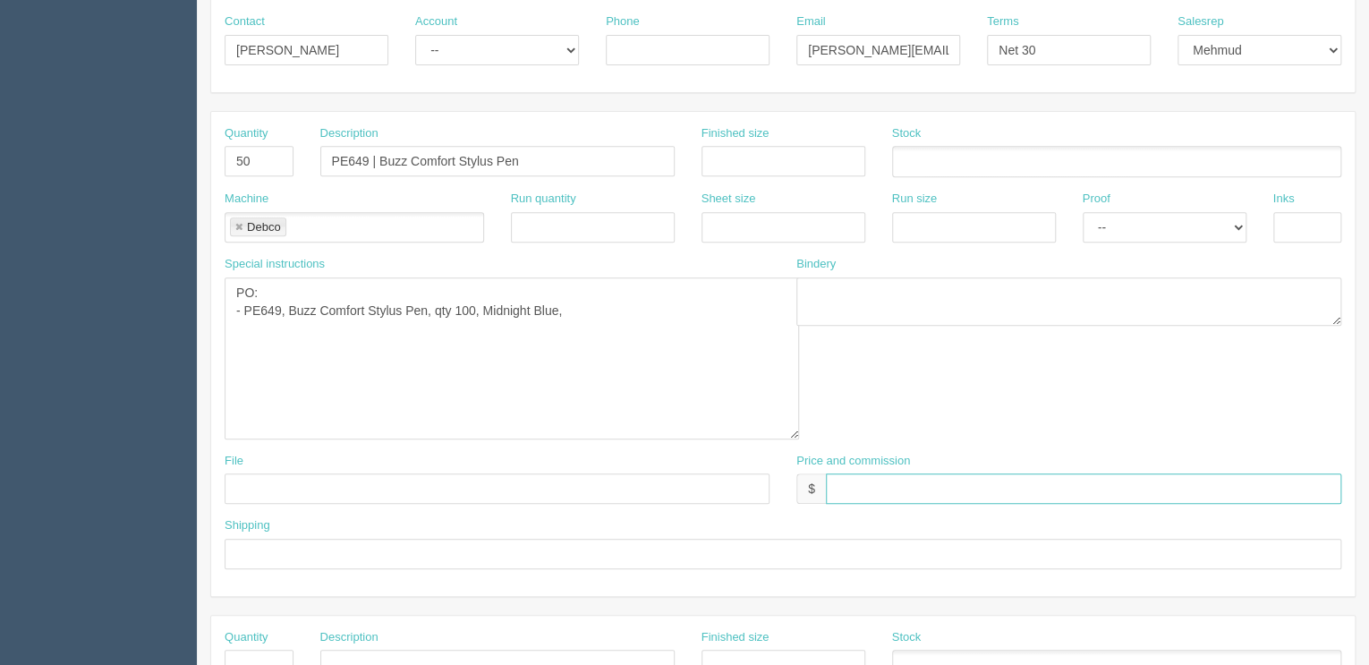
click at [909, 489] on input "text" at bounding box center [1083, 488] width 515 height 30
click at [966, 480] on input "$440.86 mj$ AR$" at bounding box center [1083, 488] width 515 height 30
paste input "83.73"
type input "$440.86 mj$83.73 AR$83.73"
click at [497, 318] on textarea "PO: - PE6901 | Sonata Lumi Pen" at bounding box center [512, 358] width 574 height 162
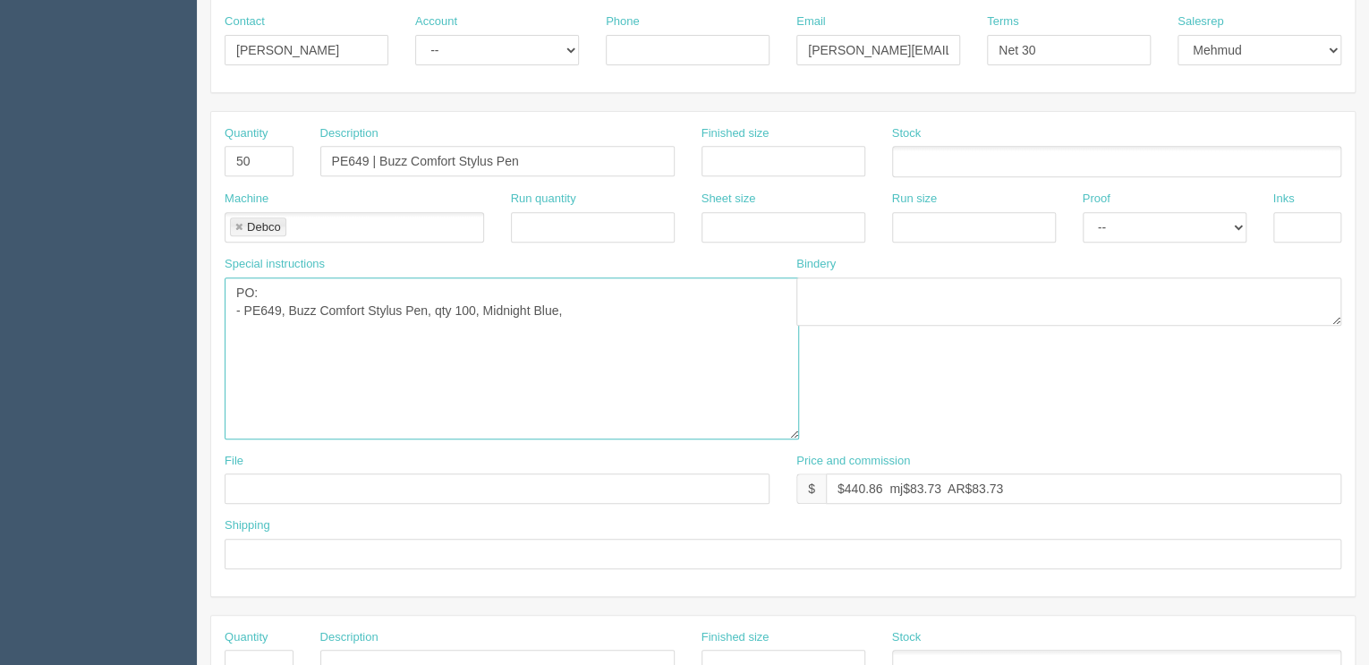
click at [597, 305] on textarea "PO: - PE6901 | Sonata Lumi Pen" at bounding box center [512, 358] width 574 height 162
drag, startPoint x: 572, startPoint y: 304, endPoint x: 651, endPoint y: 353, distance: 93.6
click at [572, 304] on textarea "PO: - PE6901 | Sonata Lumi Pen" at bounding box center [512, 358] width 574 height 162
click at [742, 311] on textarea "PO: - PE6901 | Sonata Lumi Pen" at bounding box center [512, 358] width 574 height 162
click at [342, 344] on textarea "PO: - PE6901 | Sonata Lumi Pen" at bounding box center [512, 358] width 574 height 162
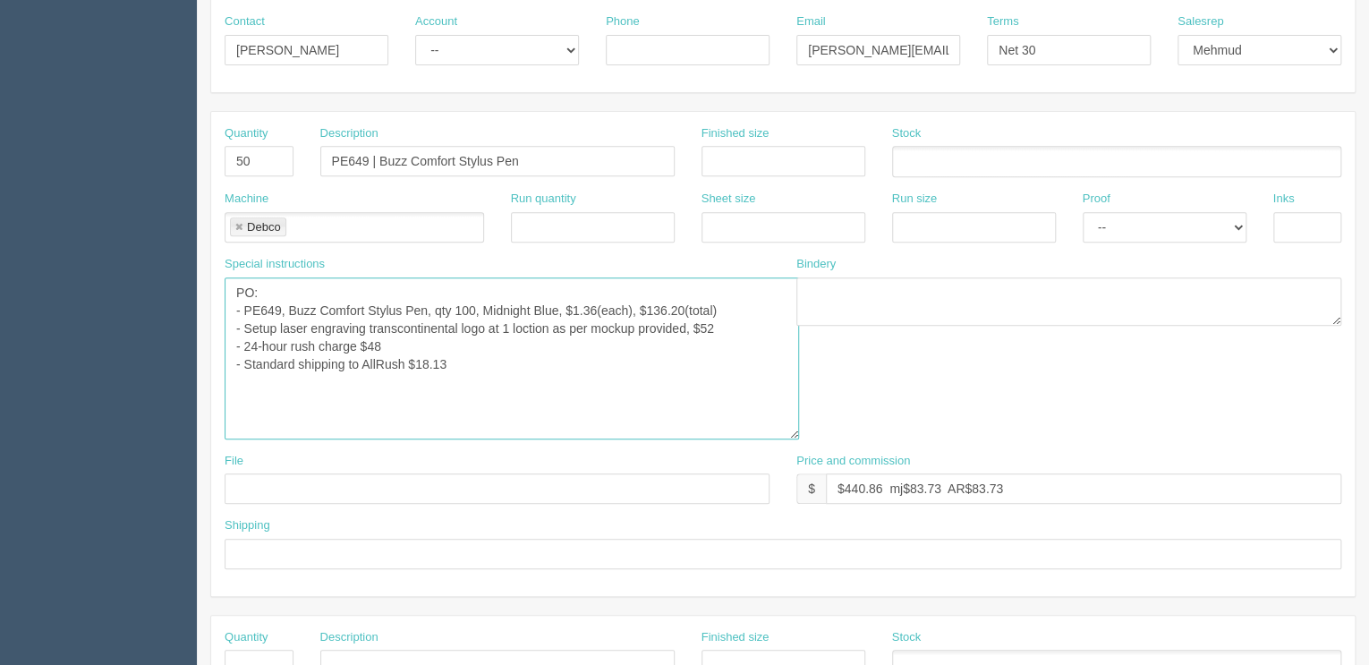
click at [564, 325] on textarea "PO: - PE6901 | Sonata Lumi Pen" at bounding box center [512, 358] width 574 height 162
click at [571, 361] on textarea "PO: - PE6901 | Sonata Lumi Pen" at bounding box center [512, 358] width 574 height 162
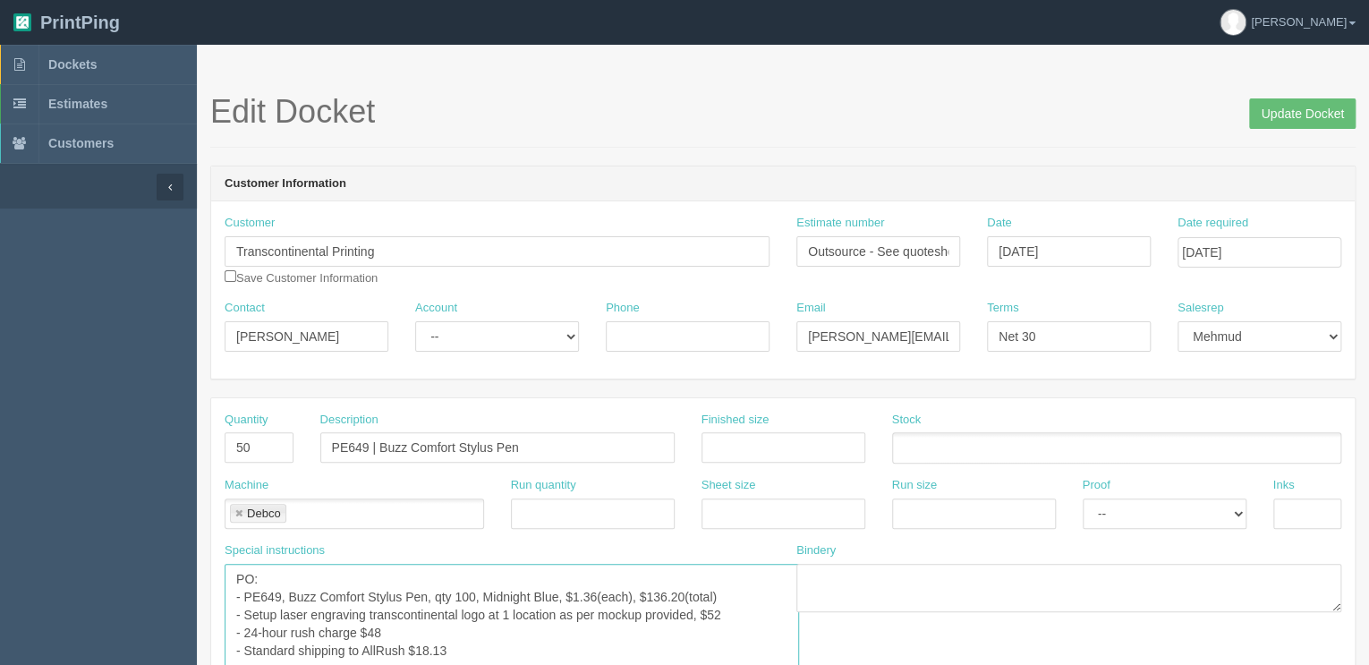
scroll to position [72, 0]
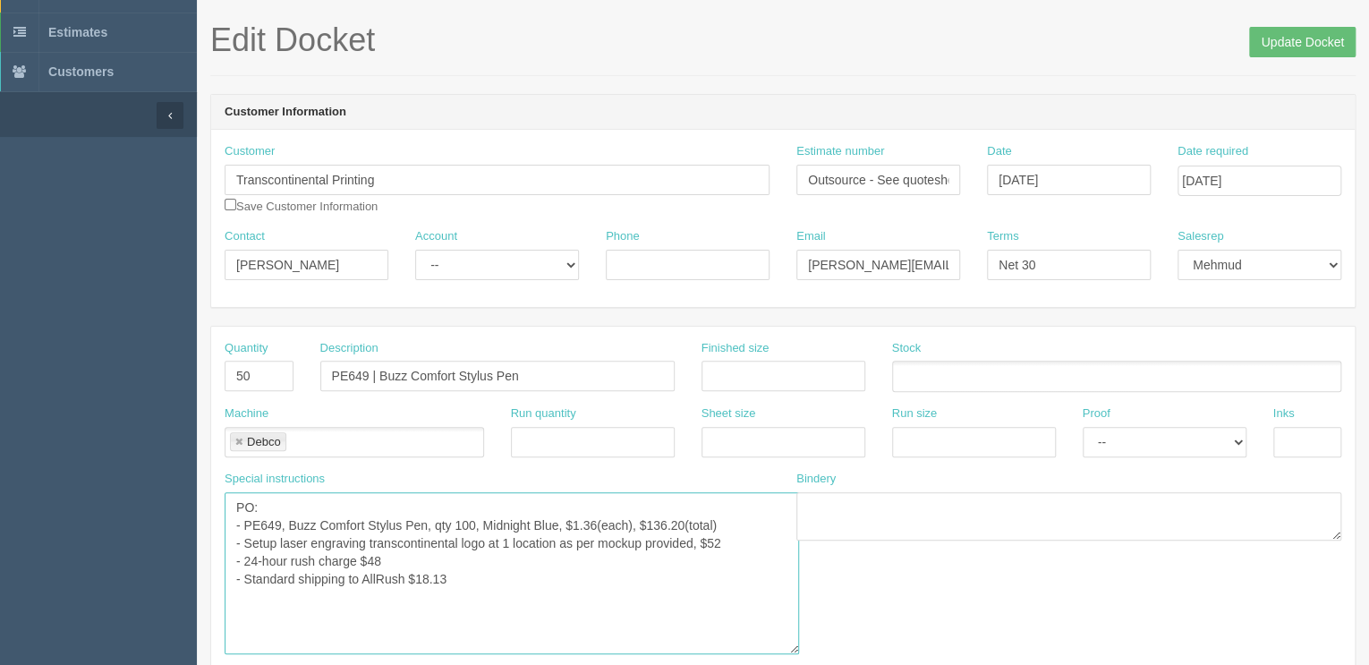
type textarea "PO: - PE649, Buzz Comfort Stylus Pen, qty 100, Midnight Blue, $1.36(each), $136…"
click at [446, 265] on select "-- Existing Client Allrush Client Rep Client" at bounding box center [497, 265] width 164 height 30
select select "Rep Client"
click at [415, 250] on select "-- Existing Client Allrush Client Rep Client" at bounding box center [497, 265] width 164 height 30
click at [538, 371] on input "PE649 | Buzz Comfort Stylus Pen" at bounding box center [497, 376] width 354 height 30
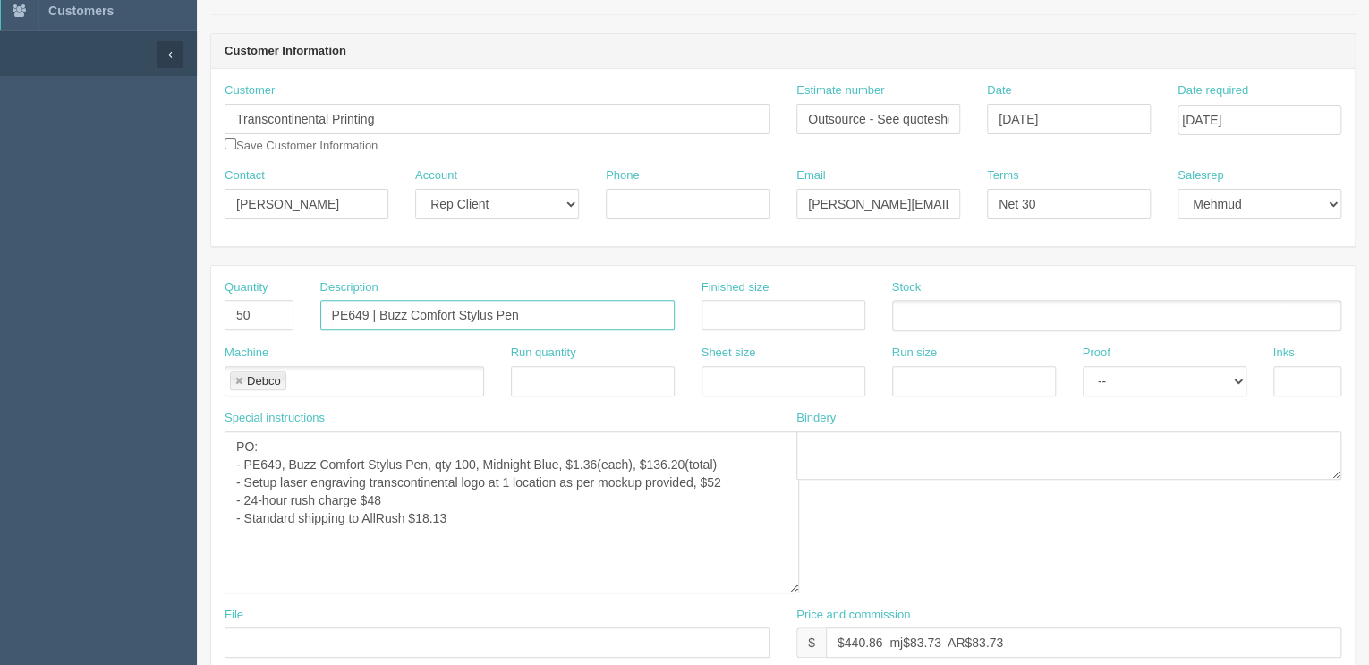
scroll to position [501, 0]
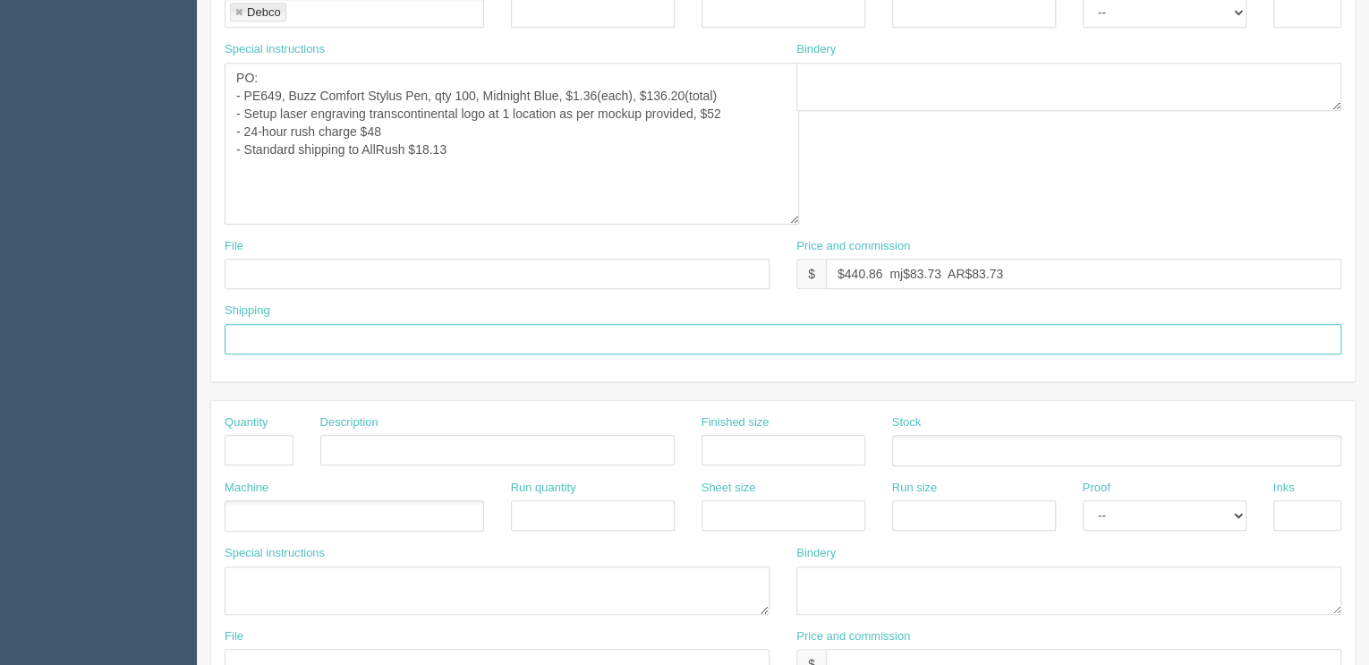
click at [392, 338] on input "text" at bounding box center [783, 339] width 1116 height 30
type input "Call for pickup when ready"
click at [322, 270] on input "text" at bounding box center [497, 274] width 545 height 30
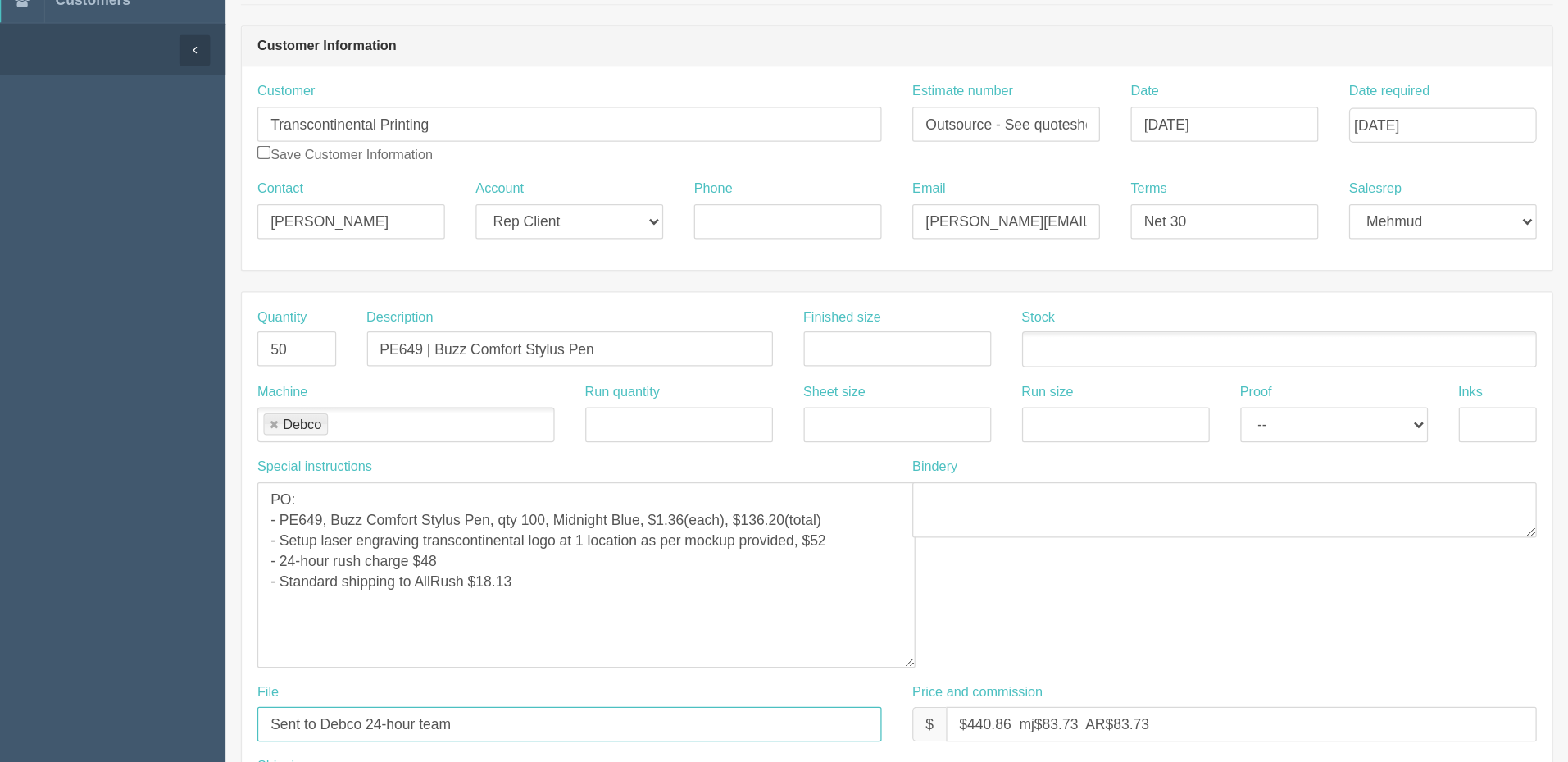
scroll to position [0, 0]
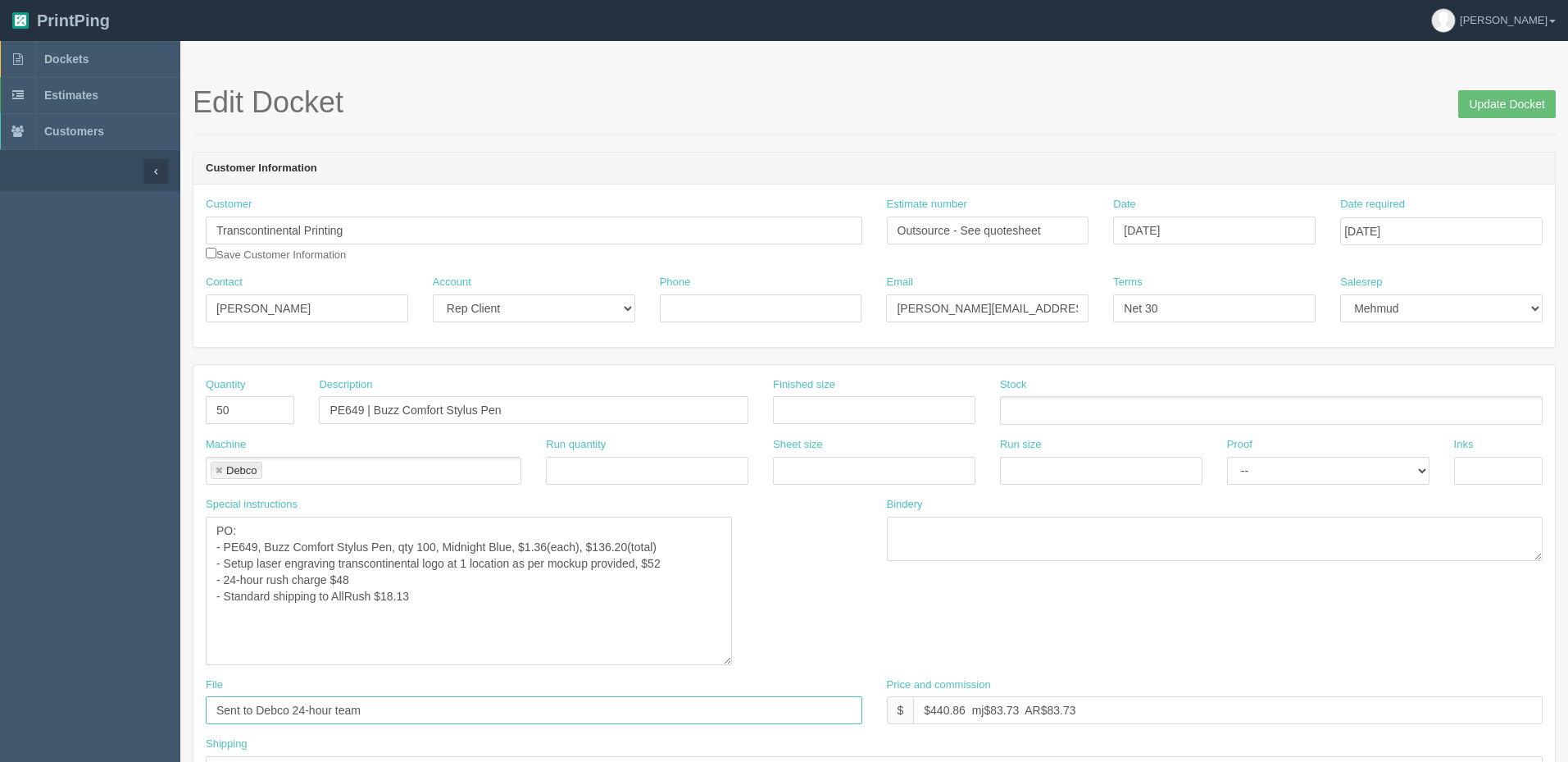
type input "Sent to Debco 24-hour team"
click at [437, 595] on textarea "PO: - PE6901 | Sonata Lumi Pen" at bounding box center [469, 591] width 526 height 149
type textarea "PO: - PE649, Buzz Comfort Stylus Pen, qty 100, Midnight Blue, $1.36(each), $136…"
click at [1254, 231] on input "September 19, 2025" at bounding box center [1442, 231] width 203 height 28
click at [1254, 387] on td "22" at bounding box center [1378, 389] width 24 height 24
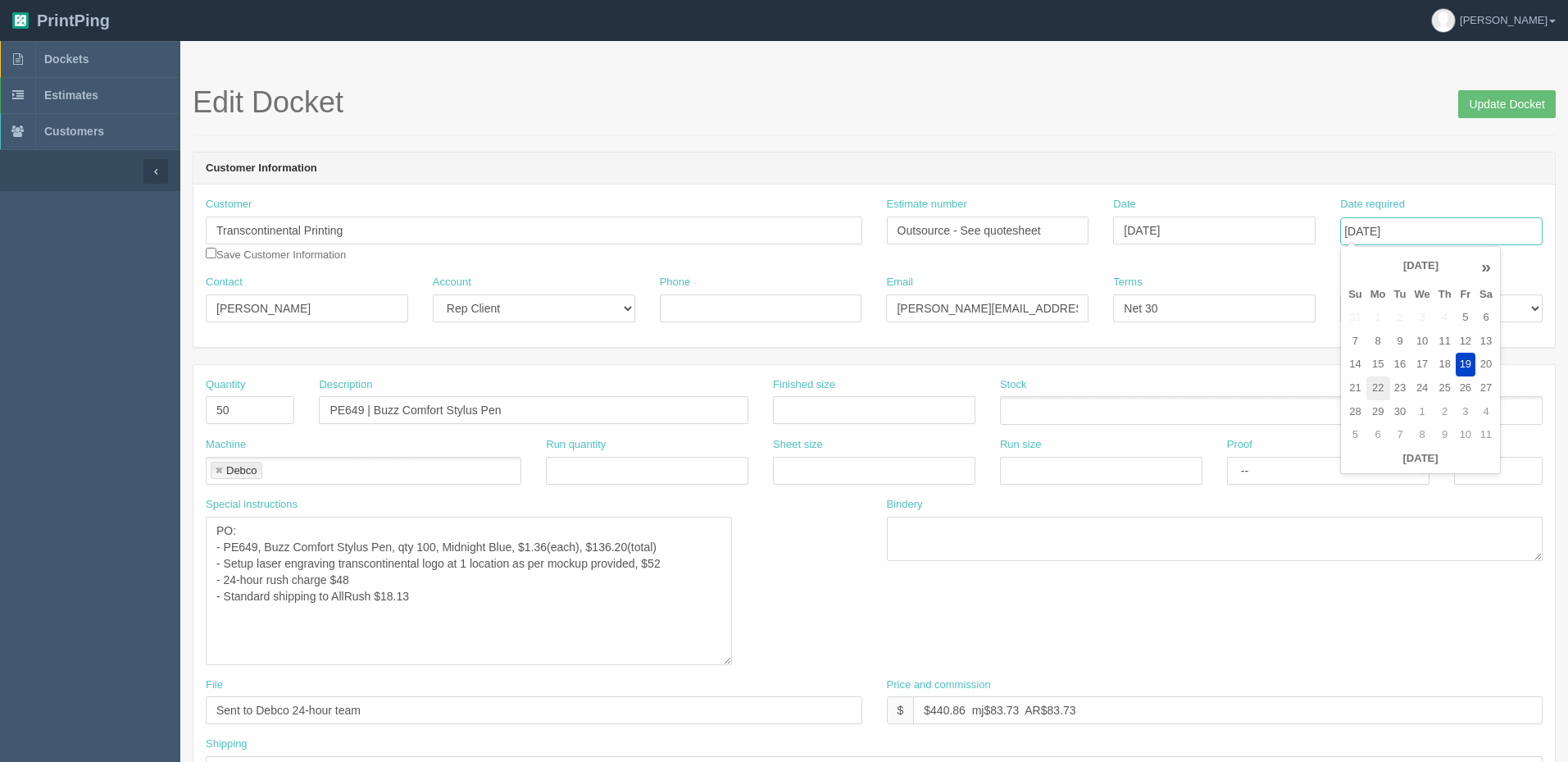
type input "September 22, 2025"
click at [462, 593] on textarea "PO: - PE6901 | Sonata Lumi Pen" at bounding box center [469, 591] width 526 height 149
click at [445, 609] on textarea "PO: - PE6901 | Sonata Lumi Pen" at bounding box center [469, 591] width 526 height 149
click at [423, 609] on textarea "PO: - PE6901 | Sonata Lumi Pen" at bounding box center [469, 591] width 526 height 149
type textarea "PO: - PE649, Buzz Comfort Stylus Pen, qty 100, Midnight Blue, $1.36(each), $136…"
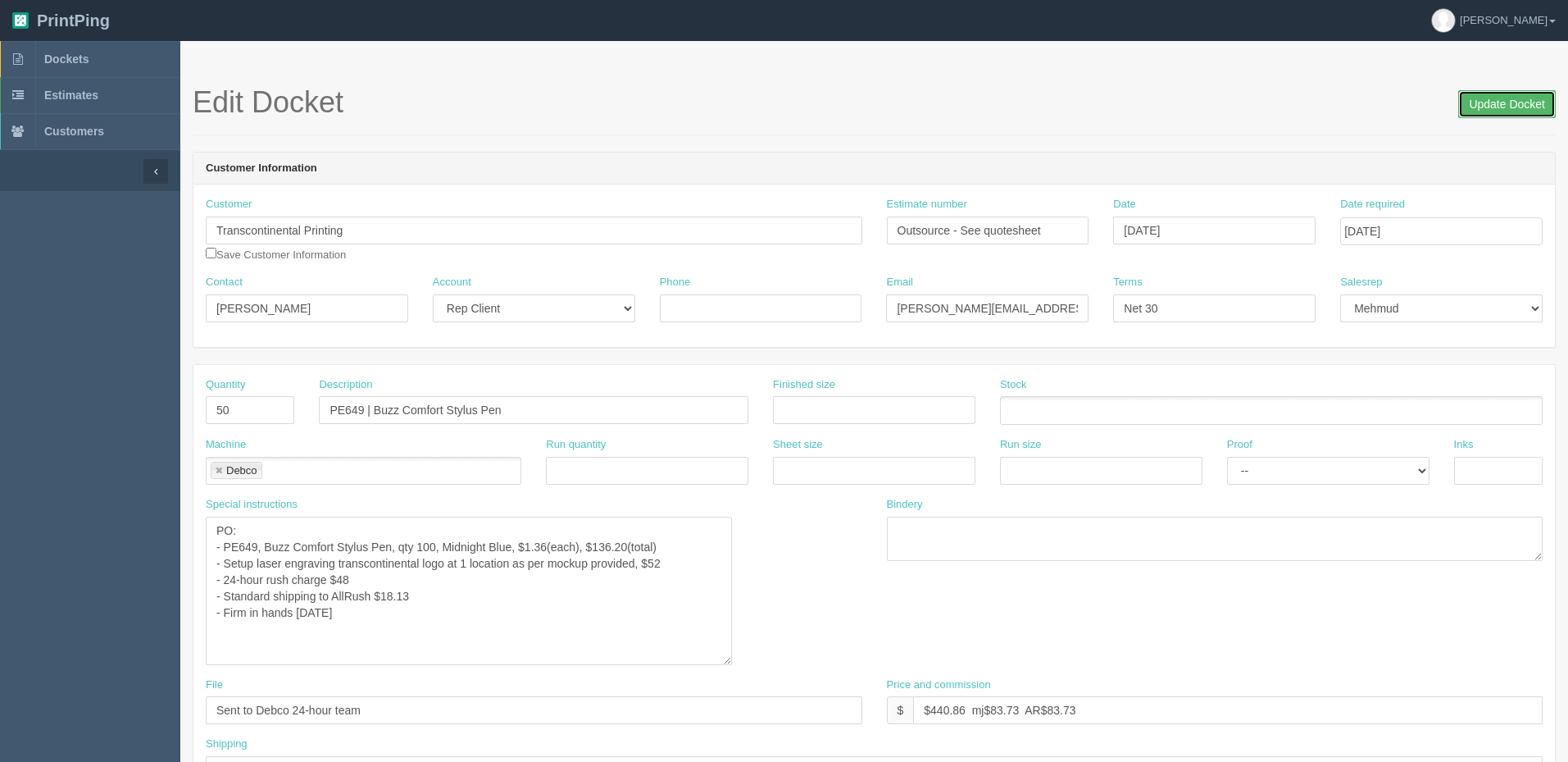
click at [1254, 94] on input "Update Docket" at bounding box center [1507, 104] width 97 height 28
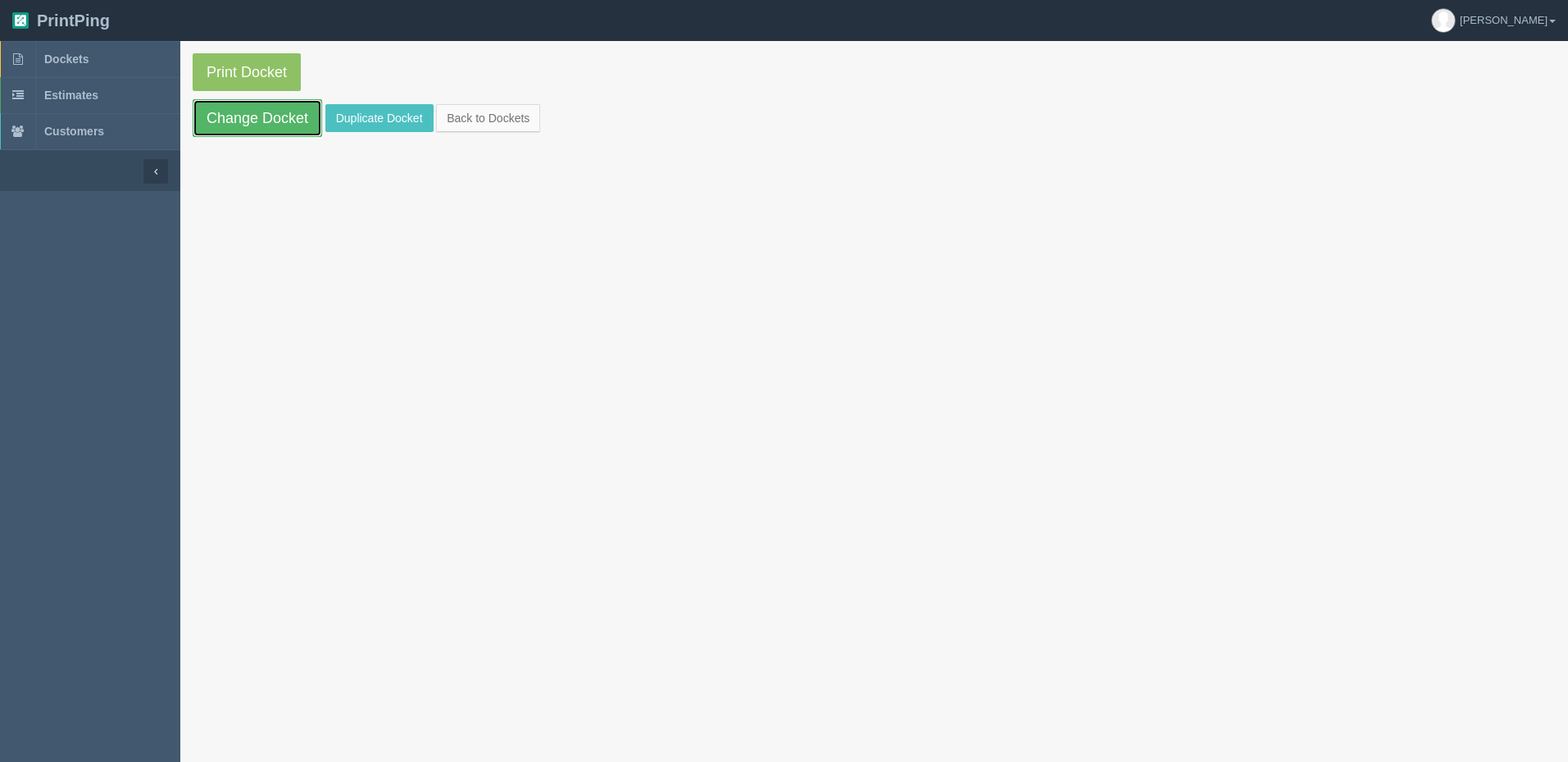
click at [290, 115] on link "Change Docket" at bounding box center [257, 117] width 129 height 38
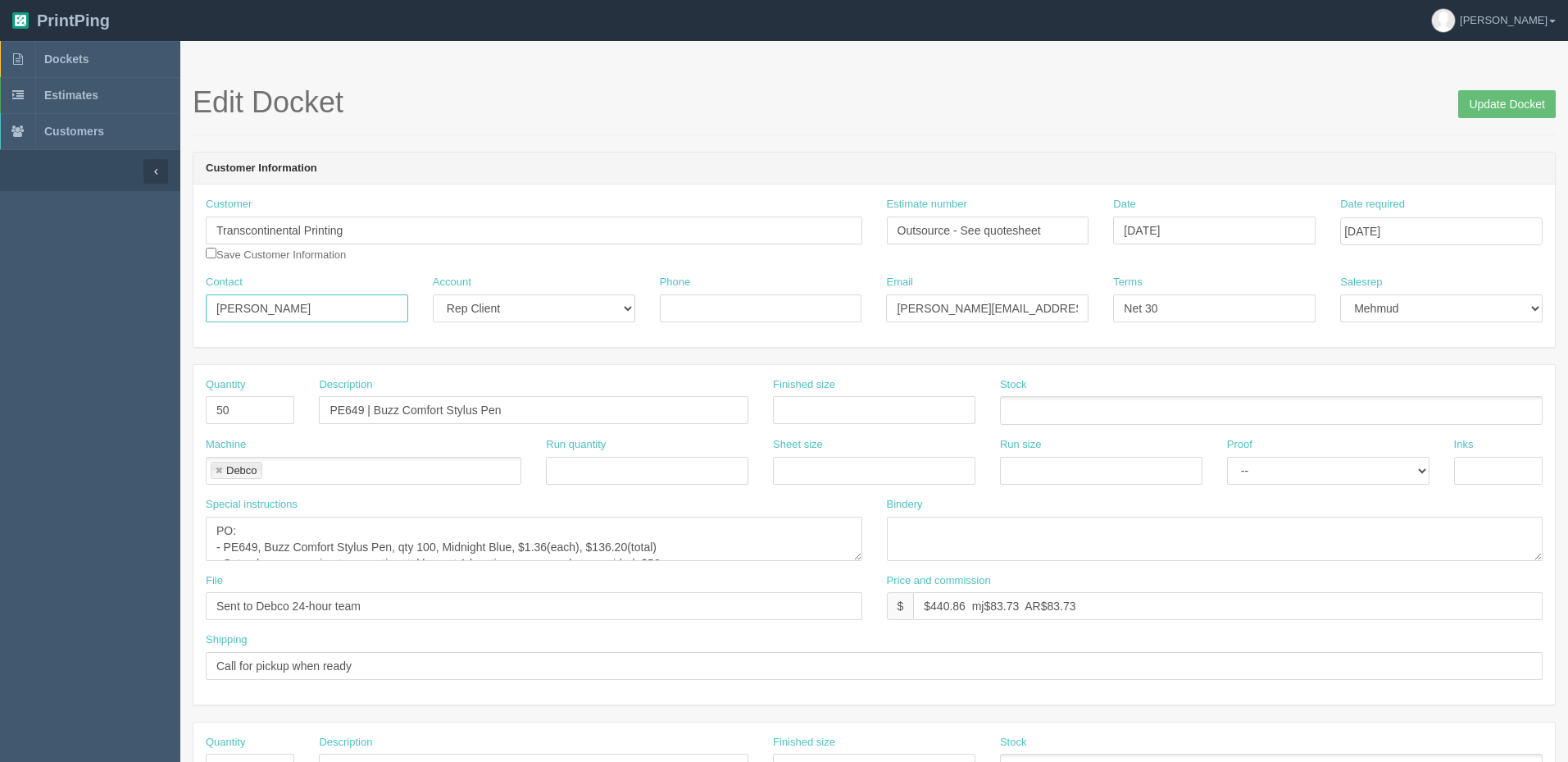
drag, startPoint x: 260, startPoint y: 306, endPoint x: 0, endPoint y: 307, distance: 260.0
click at [0, 307] on section "Dockets Estimates Customers" at bounding box center [784, 766] width 1568 height 1449
type input "Renato Casello"
click at [1486, 109] on input "Update Docket" at bounding box center [1507, 104] width 97 height 28
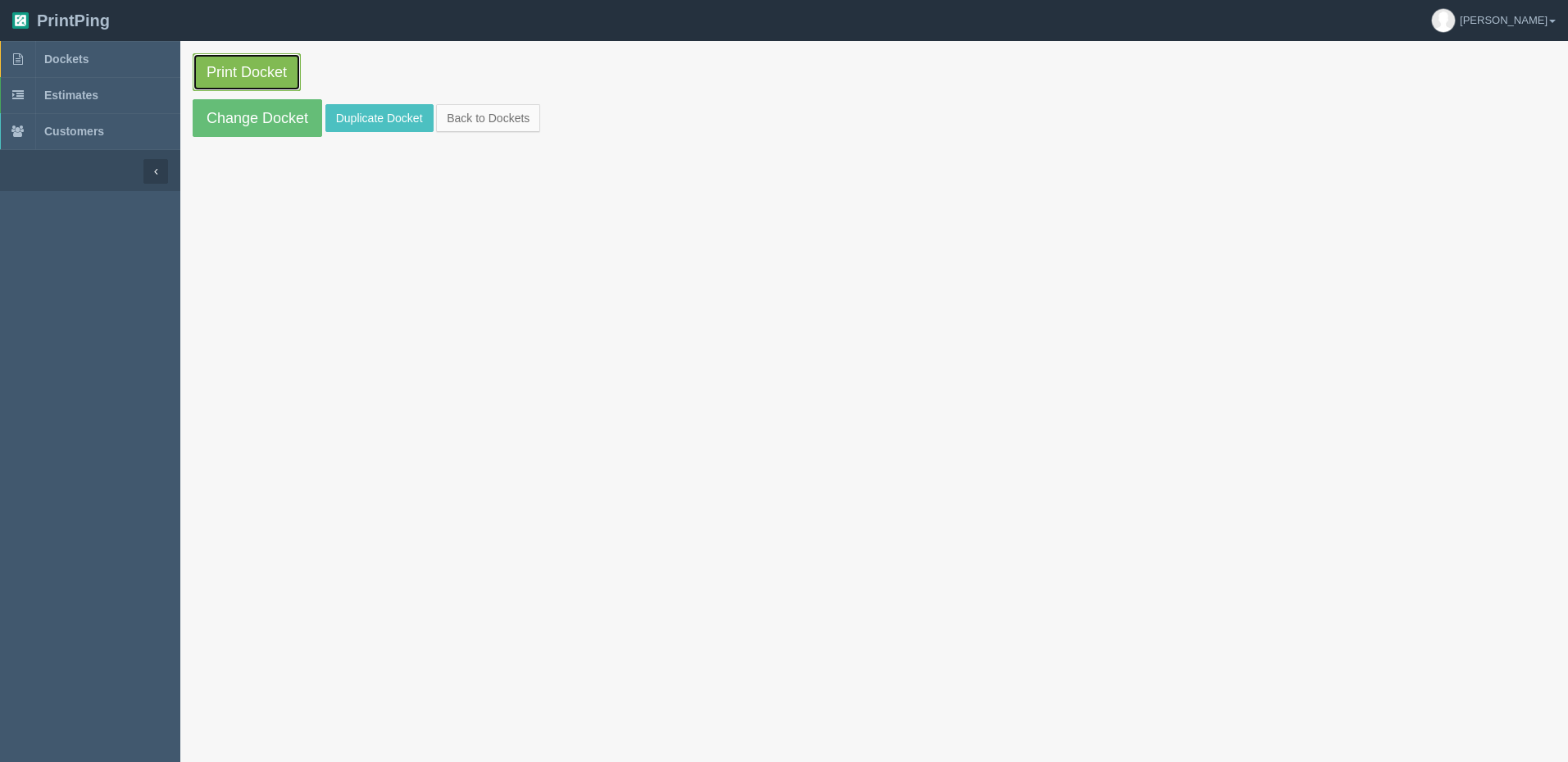
click at [255, 70] on link "Print Docket" at bounding box center [247, 72] width 108 height 38
click at [104, 65] on link "Dockets" at bounding box center [90, 59] width 181 height 36
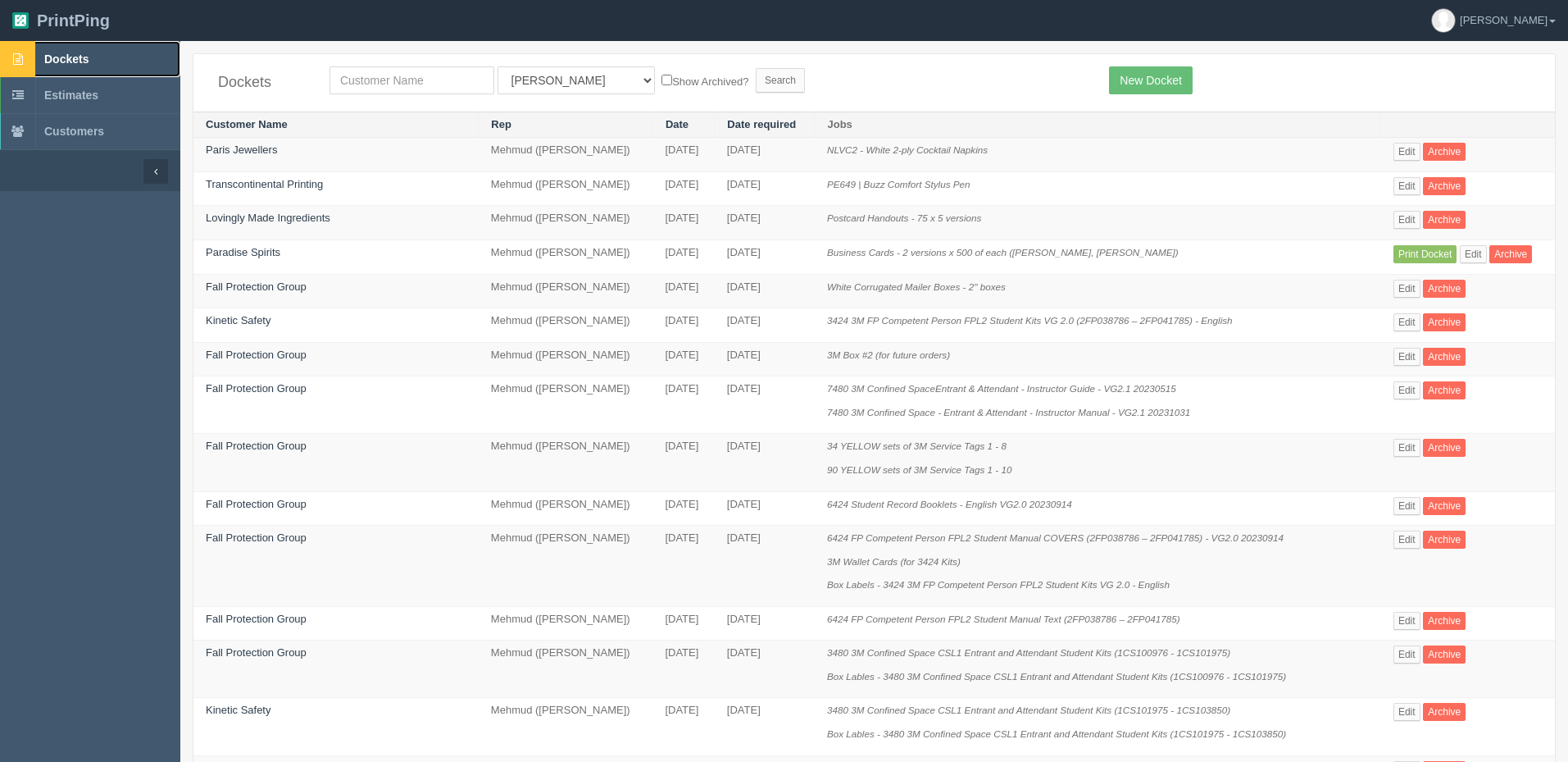
click at [118, 59] on link "Dockets" at bounding box center [90, 59] width 181 height 36
click at [1408, 182] on link "Edit" at bounding box center [1408, 186] width 27 height 18
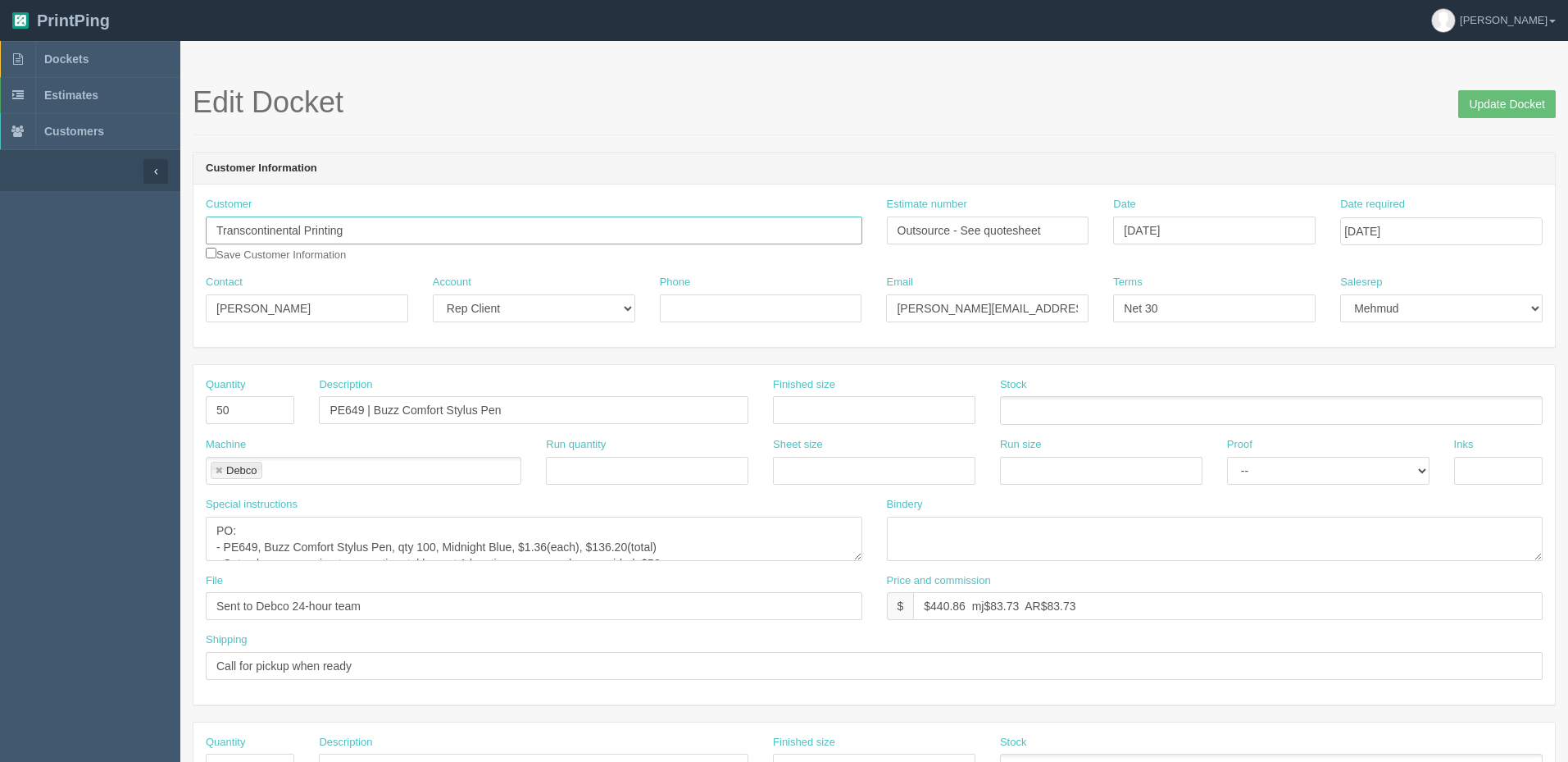
drag, startPoint x: 176, startPoint y: 216, endPoint x: -268, endPoint y: 242, distance: 444.8
click at [0, 242] on html "PrintPing Zack Edit account ( [PERSON_NAME][EMAIL_ADDRESS][DOMAIN_NAME] ) Logou…" at bounding box center [784, 745] width 1568 height 1490
type input "[PERSON_NAME]"
click at [1508, 100] on input "Update Docket" at bounding box center [1507, 104] width 97 height 28
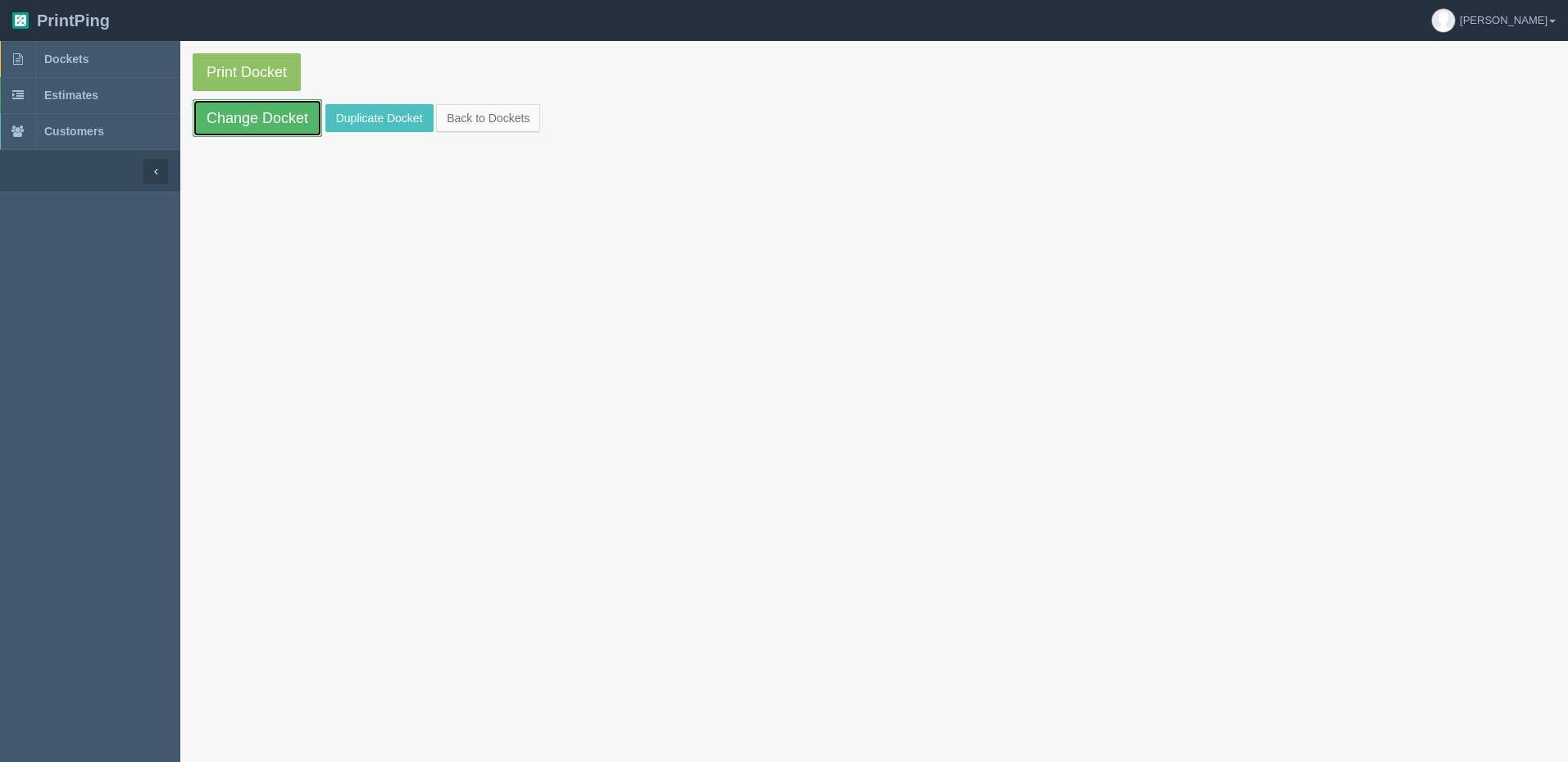
click at [274, 128] on link "Change Docket" at bounding box center [257, 117] width 129 height 38
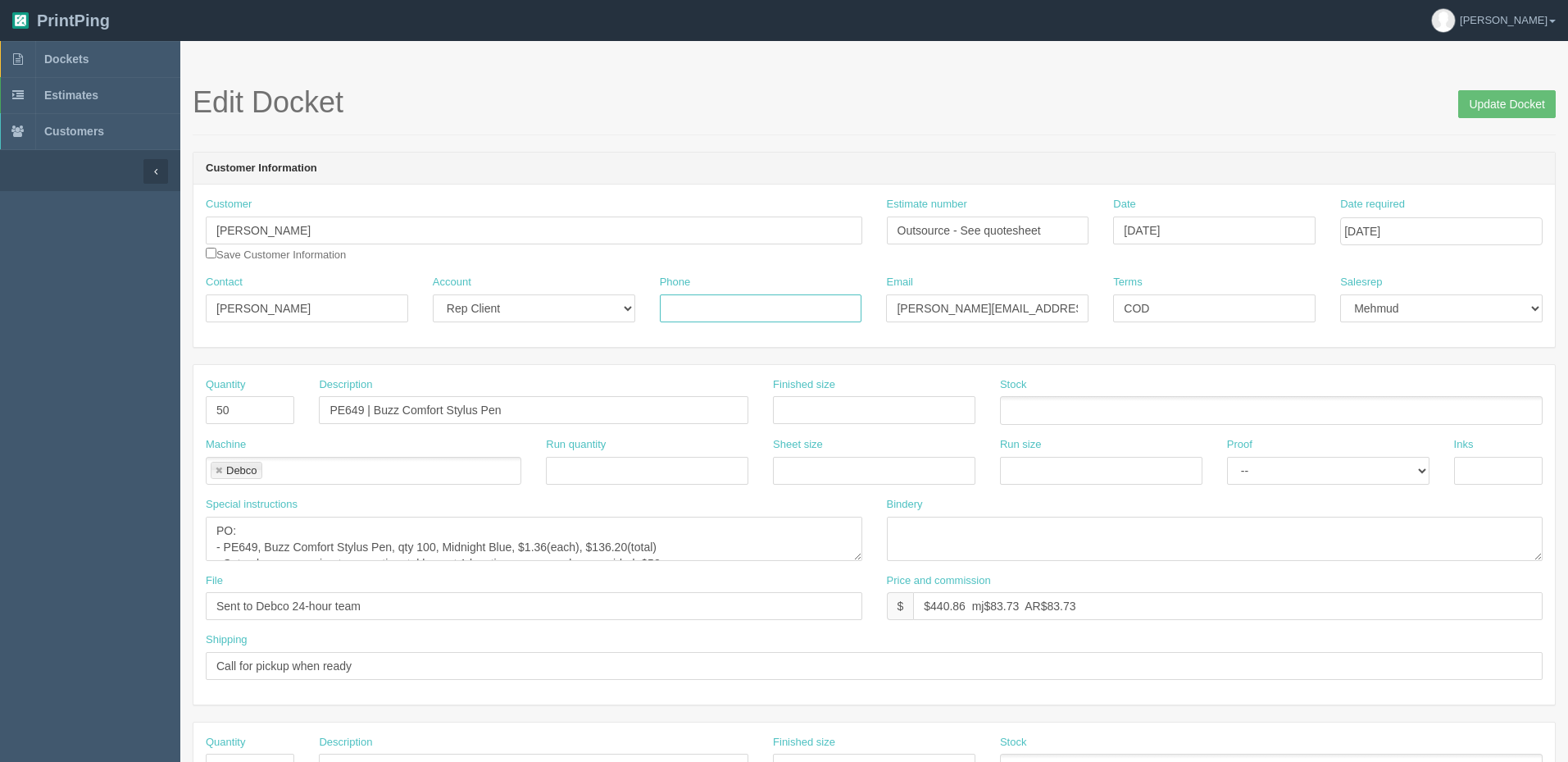
click at [842, 305] on input "Phone" at bounding box center [761, 308] width 203 height 28
click at [738, 304] on input "Phone" at bounding box center [761, 308] width 203 height 28
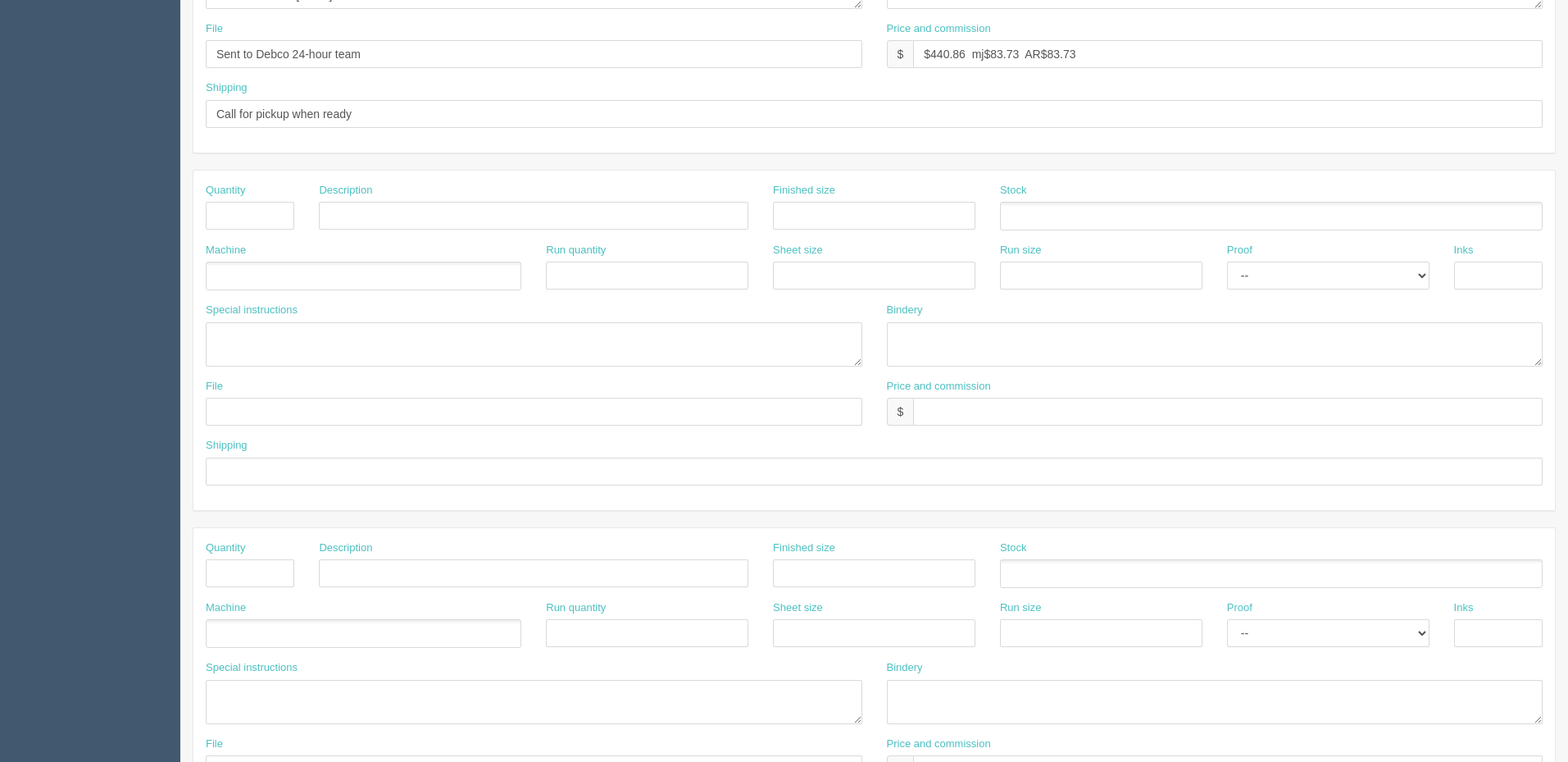
scroll to position [574, 0]
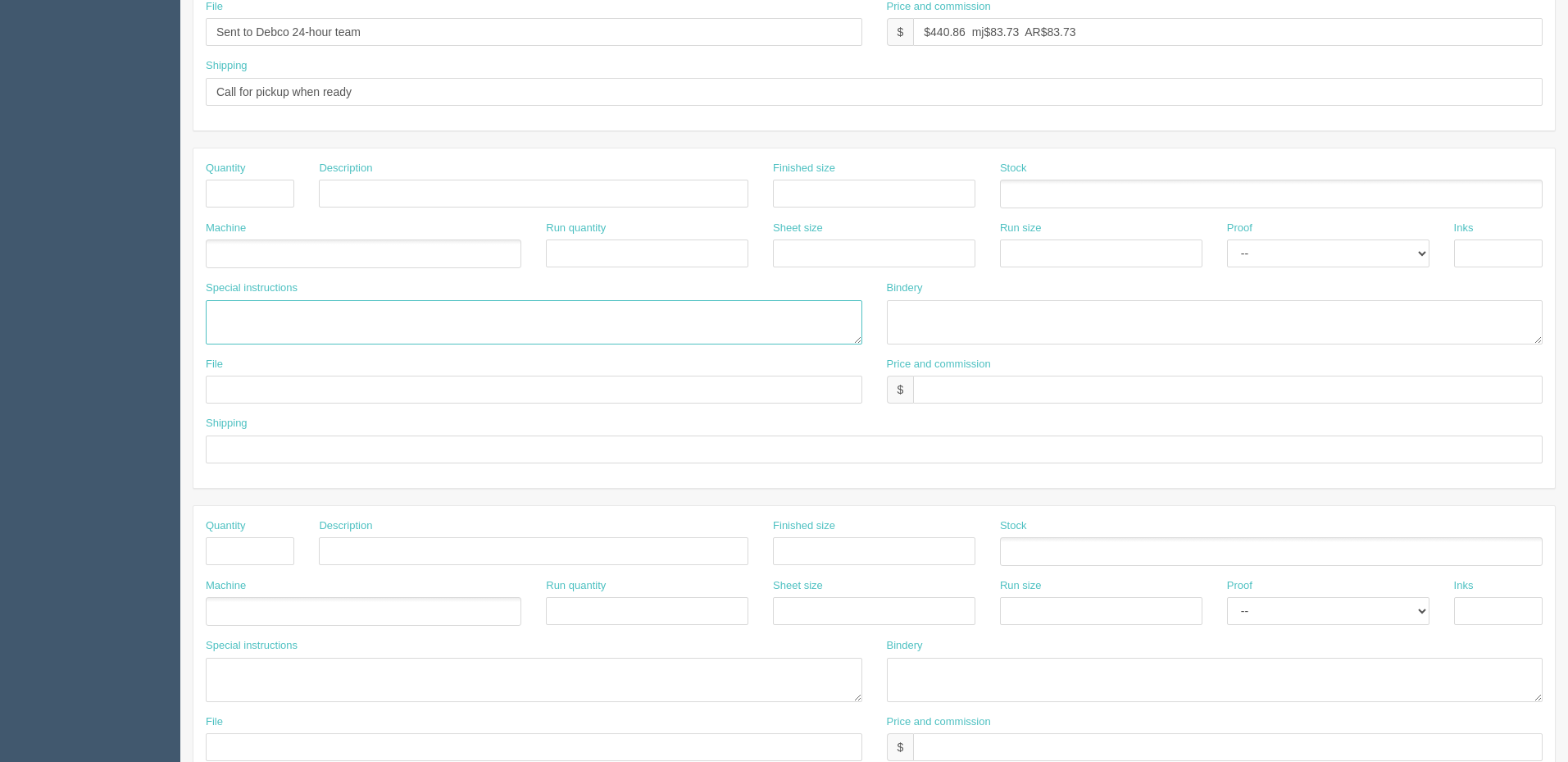
click at [307, 317] on textarea at bounding box center [534, 322] width 657 height 44
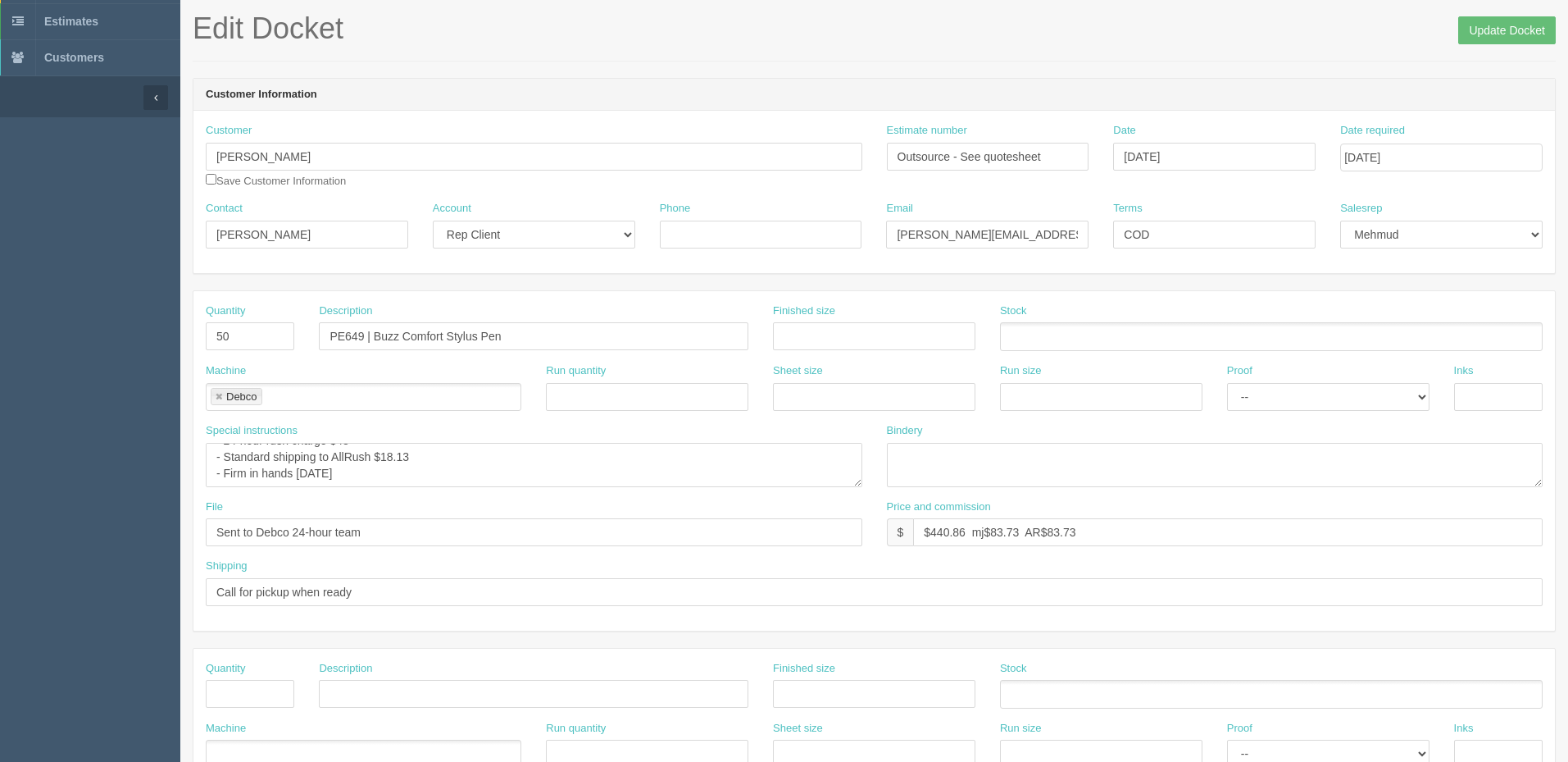
scroll to position [0, 0]
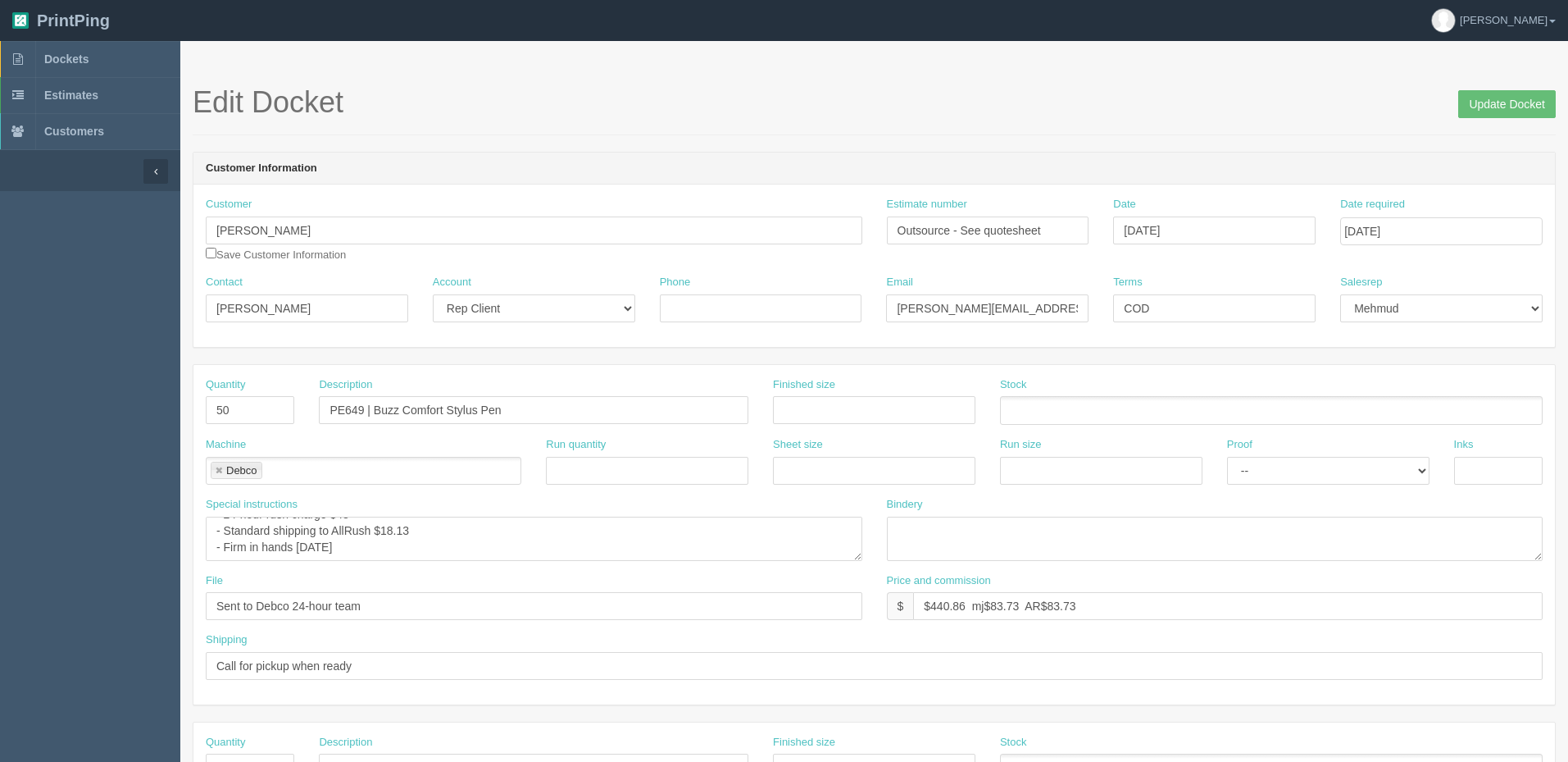
type textarea "** Billing to [PERSON_NAME], Trans"
click at [740, 295] on input "Phone" at bounding box center [761, 308] width 203 height 28
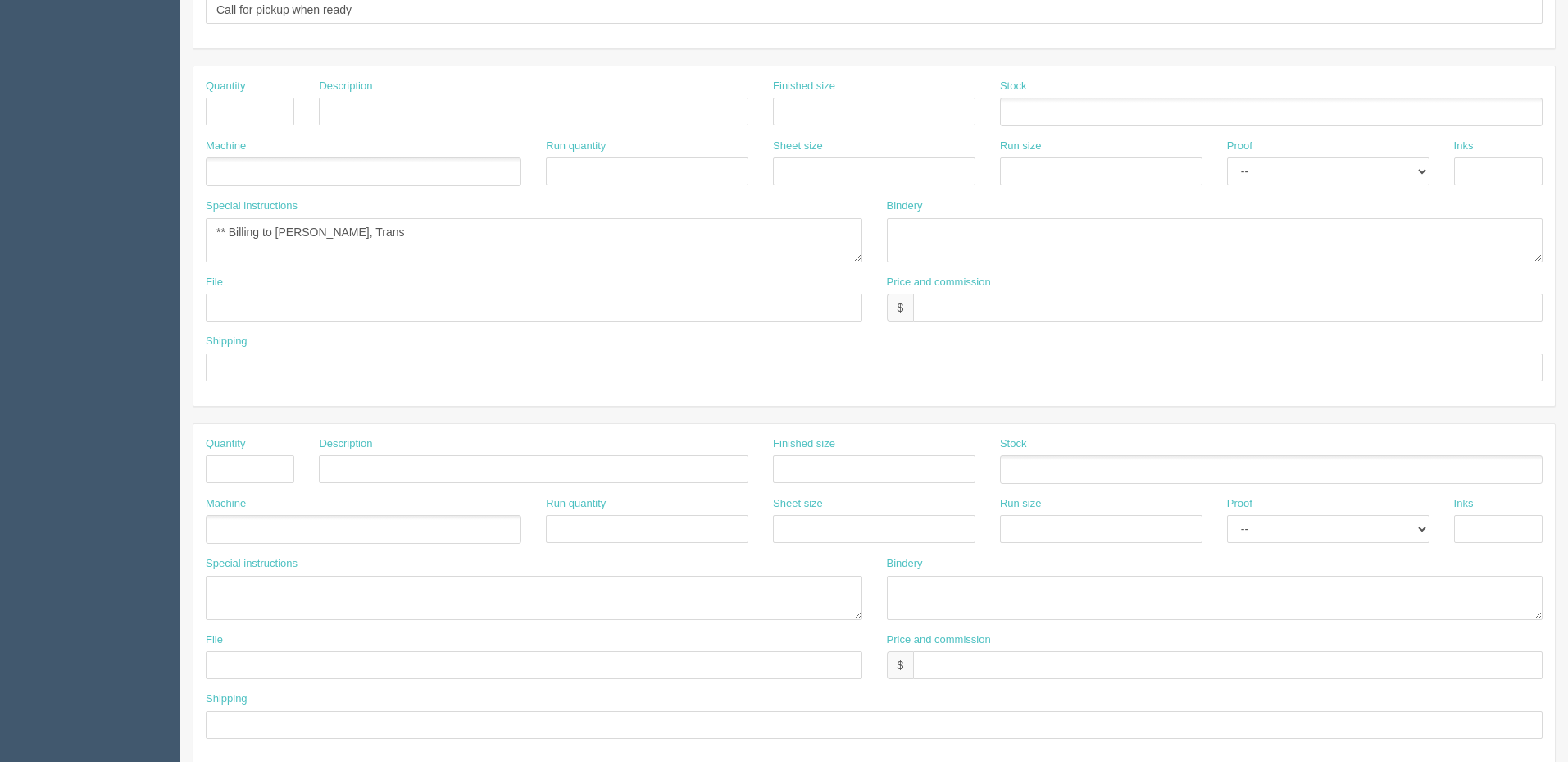
type input "[PHONE_NUMBER]"
click at [421, 215] on div "Special instructions ** Billing to [PERSON_NAME], Trans" at bounding box center [534, 230] width 657 height 64
click at [418, 227] on textarea "** Billing to [PERSON_NAME], Trans" at bounding box center [534, 240] width 657 height 44
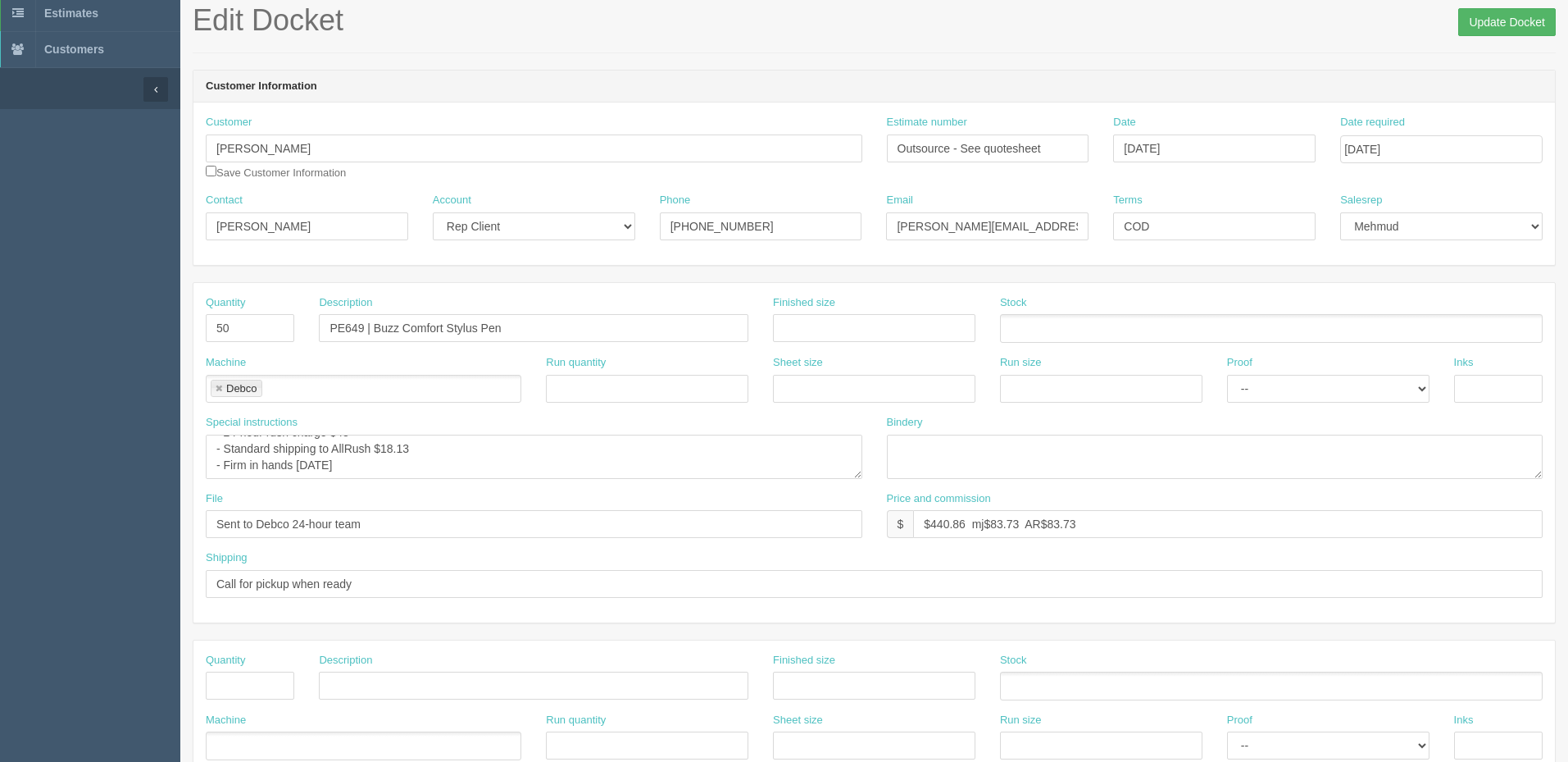
type textarea "** Billing to [PERSON_NAME], Transcon as per Mebs instructions - NO DEPOSIT OR …"
click at [1471, 19] on input "Update Docket" at bounding box center [1507, 22] width 97 height 28
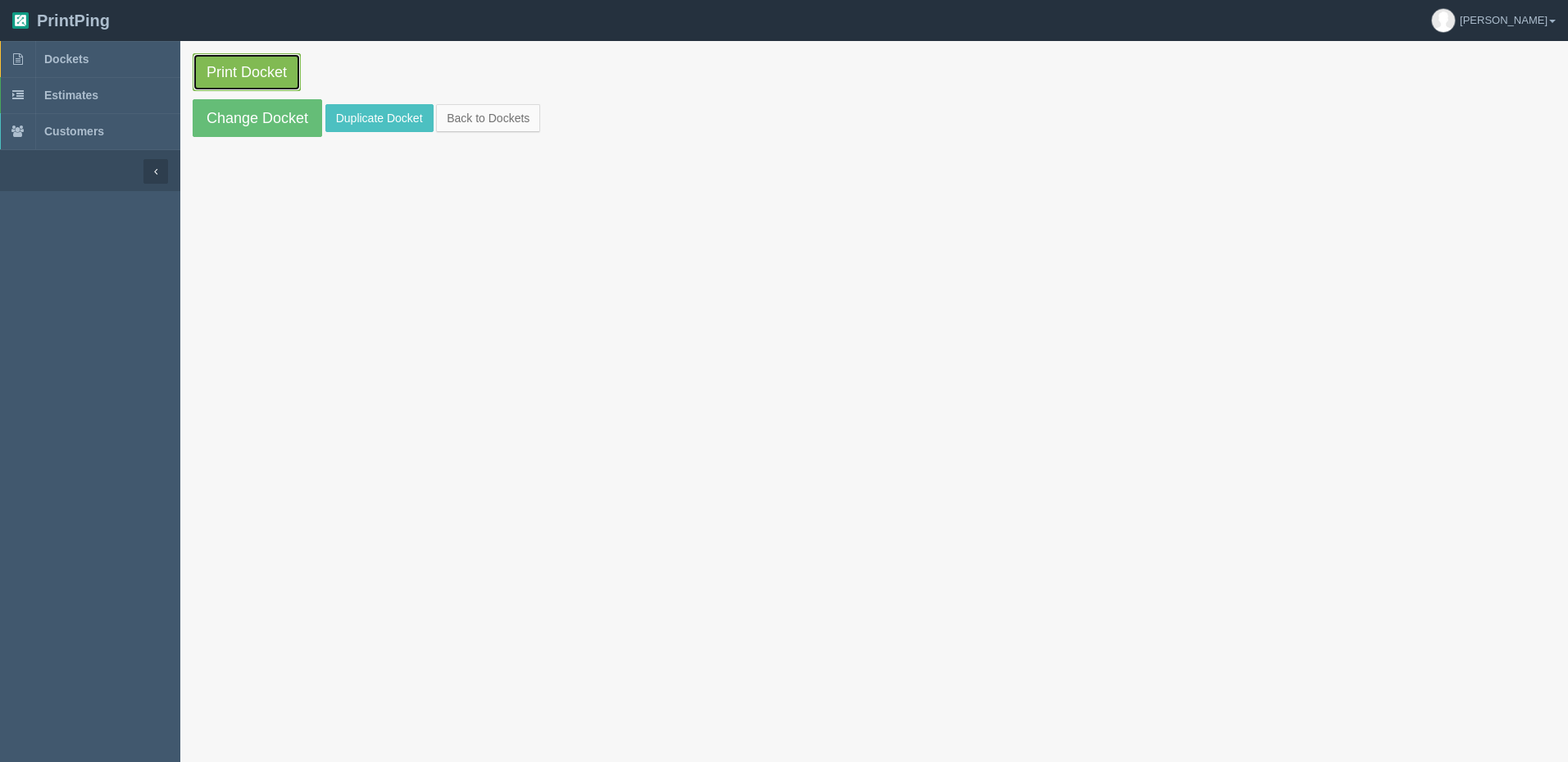
click at [239, 78] on link "Print Docket" at bounding box center [247, 72] width 108 height 38
click at [287, 127] on link "Change Docket" at bounding box center [257, 117] width 129 height 38
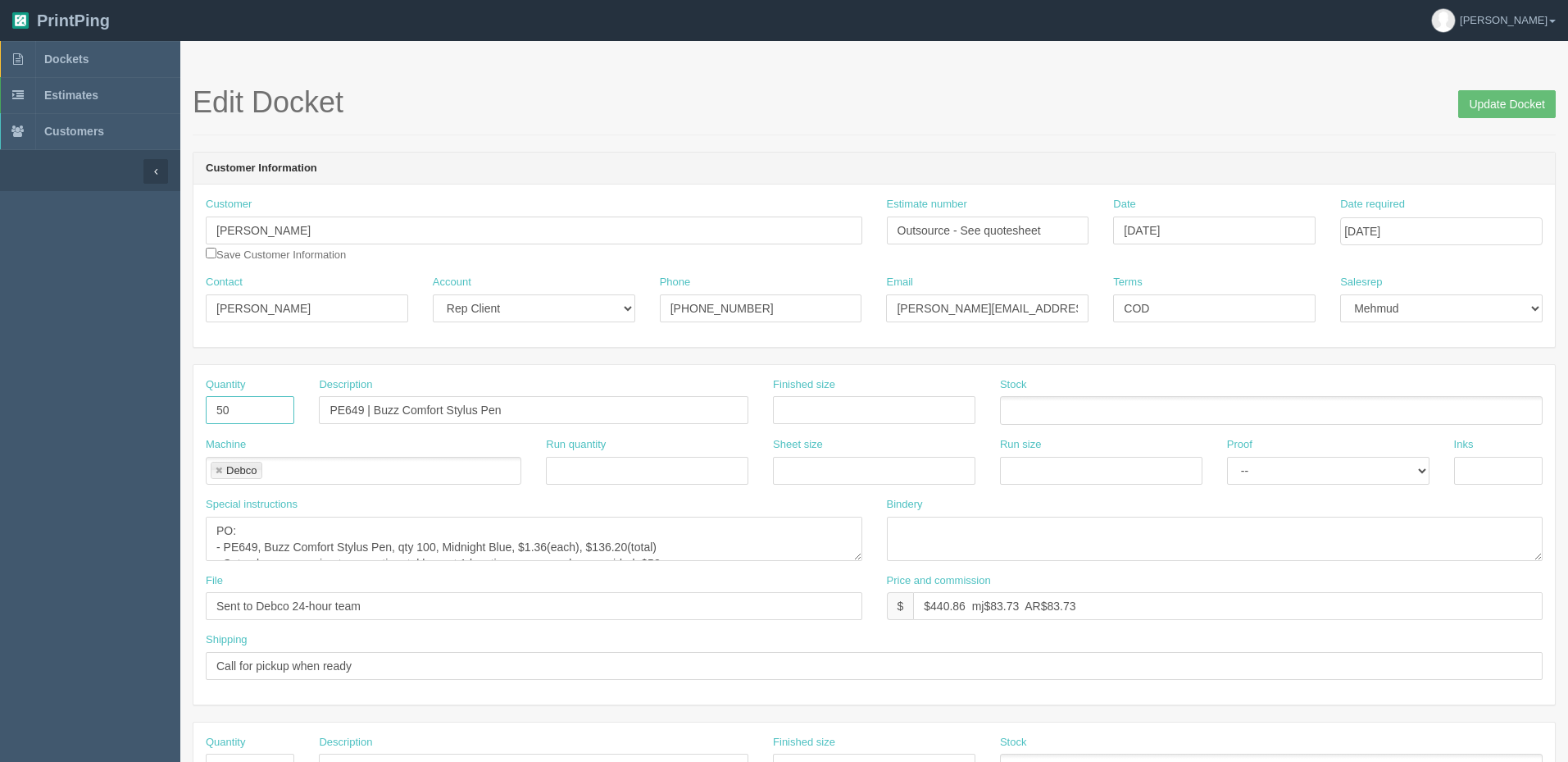
drag, startPoint x: 270, startPoint y: 414, endPoint x: -108, endPoint y: 377, distance: 379.8
click at [0, 377] on html "PrintPing Zack Edit account ( [PERSON_NAME][EMAIL_ADDRESS][DOMAIN_NAME] ) Logou…" at bounding box center [784, 745] width 1568 height 1490
type input "100"
click at [751, 553] on textarea "PO: - PE649, Buzz Comfort Stylus Pen, qty 100, Midnight Blue, $1.36(each), $136…" at bounding box center [534, 539] width 657 height 44
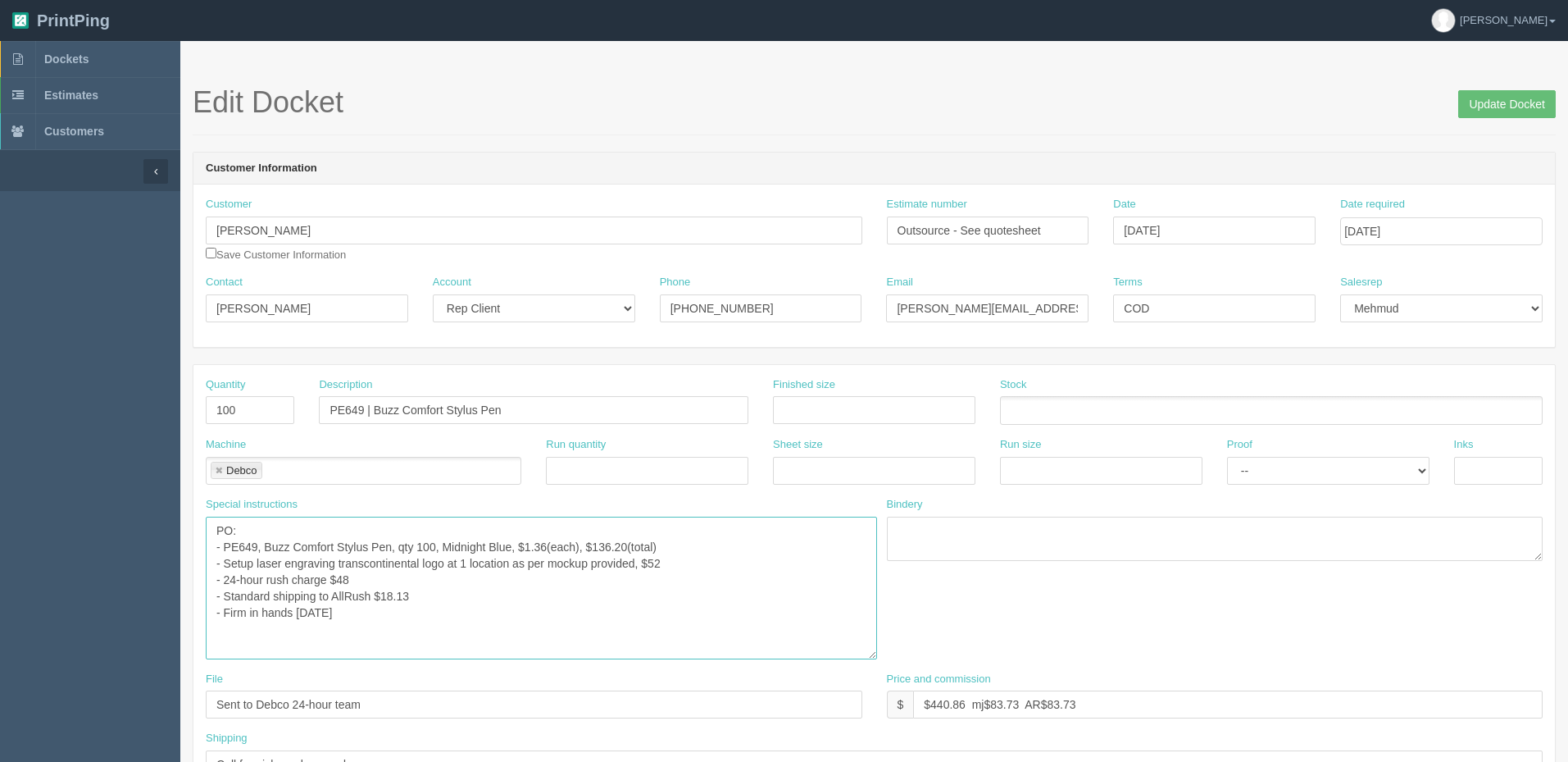
drag, startPoint x: 860, startPoint y: 557, endPoint x: 879, endPoint y: 680, distance: 124.5
click at [877, 659] on textarea "PO: - PE649, Buzz Comfort Stylus Pen, qty 100, Midnight Blue, $1.36(each), $136…" at bounding box center [542, 589] width 672 height 143
click at [479, 611] on textarea "PO: - PE649, Buzz Comfort Stylus Pen, qty 100, Midnight Blue, $1.36(each), $136…" at bounding box center [543, 601] width 675 height 167
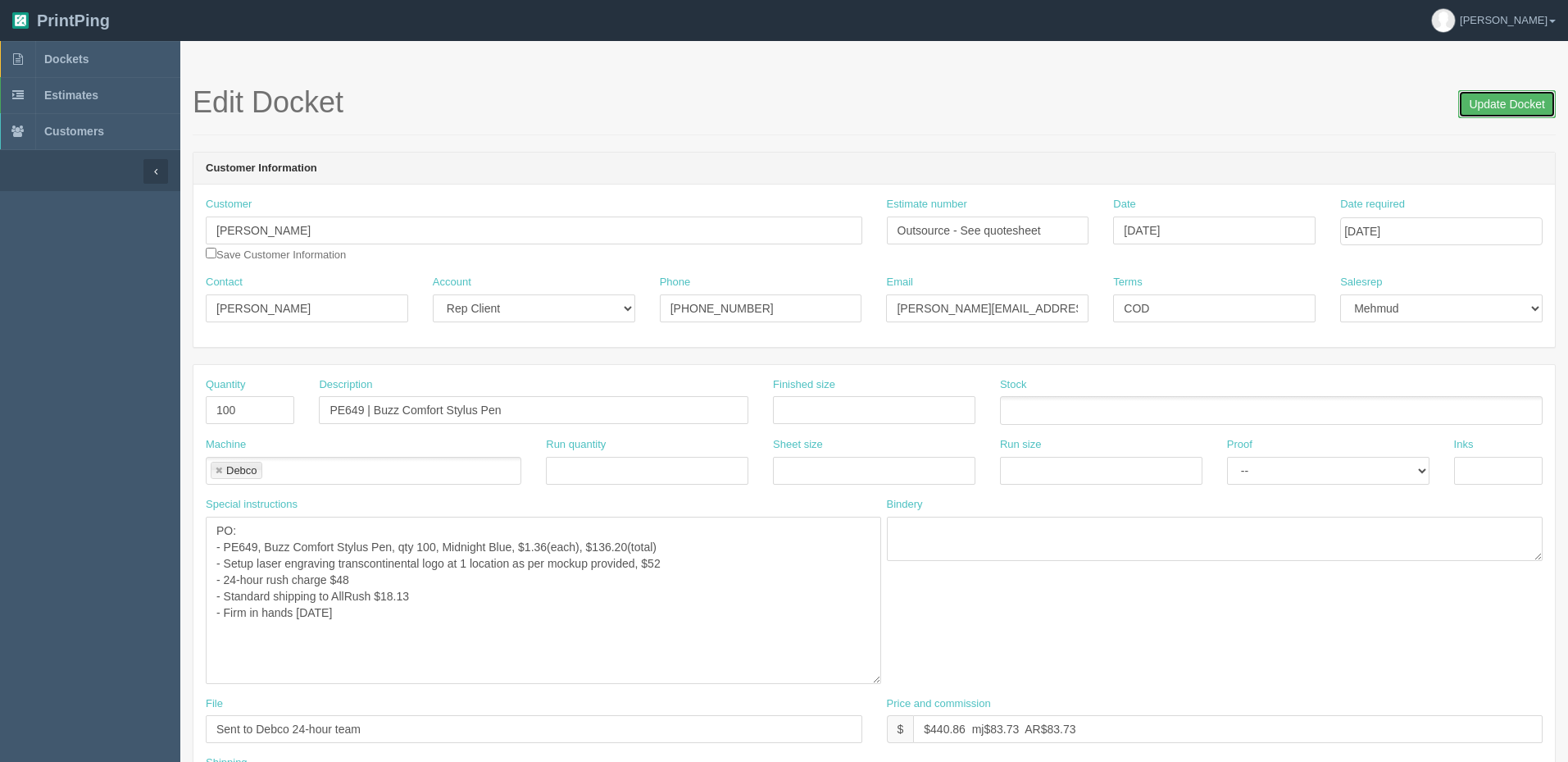
click at [1485, 94] on input "Update Docket" at bounding box center [1507, 104] width 97 height 28
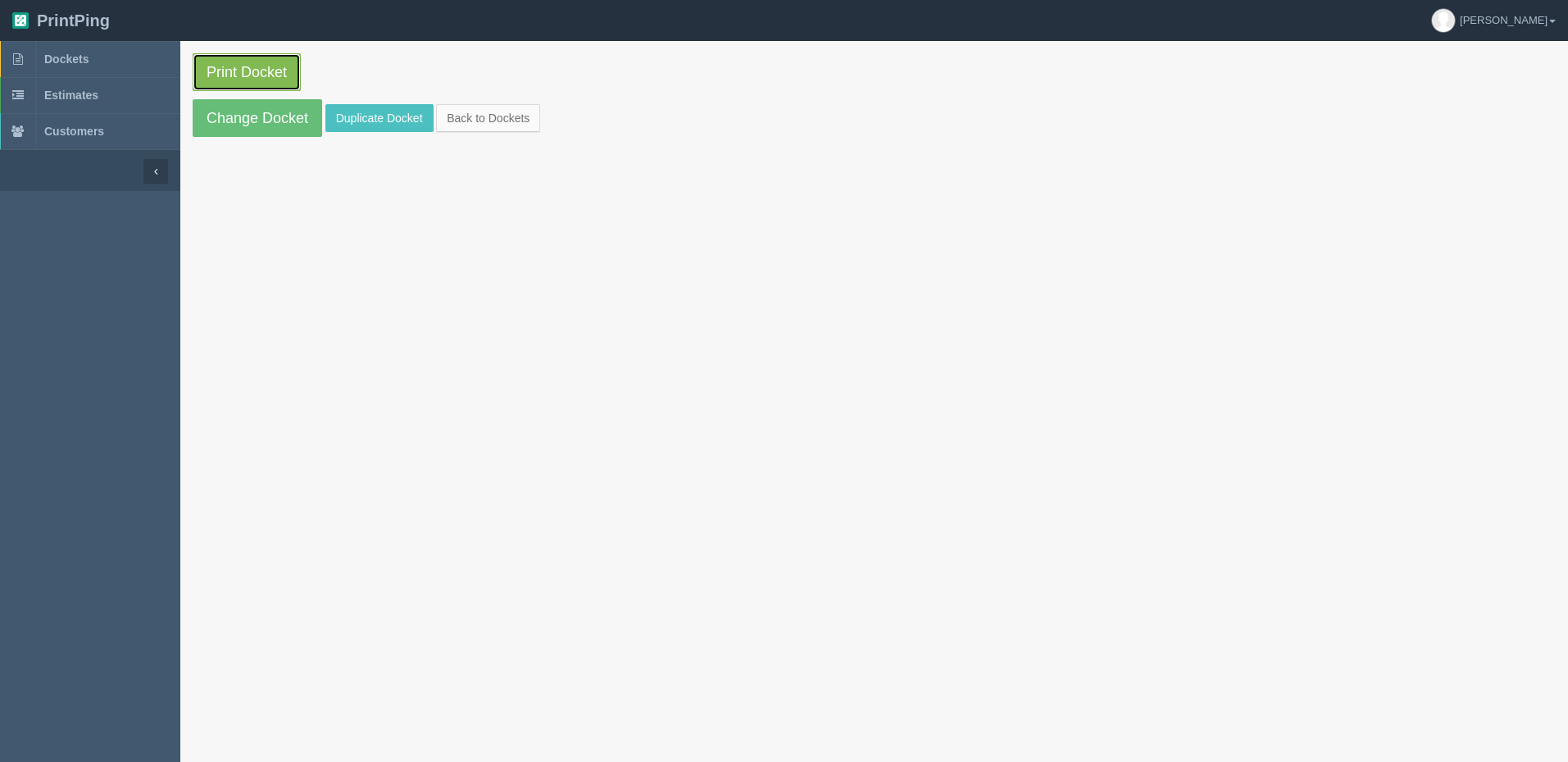
click at [245, 59] on link "Print Docket" at bounding box center [247, 72] width 108 height 38
click at [124, 62] on link "Dockets" at bounding box center [90, 59] width 181 height 36
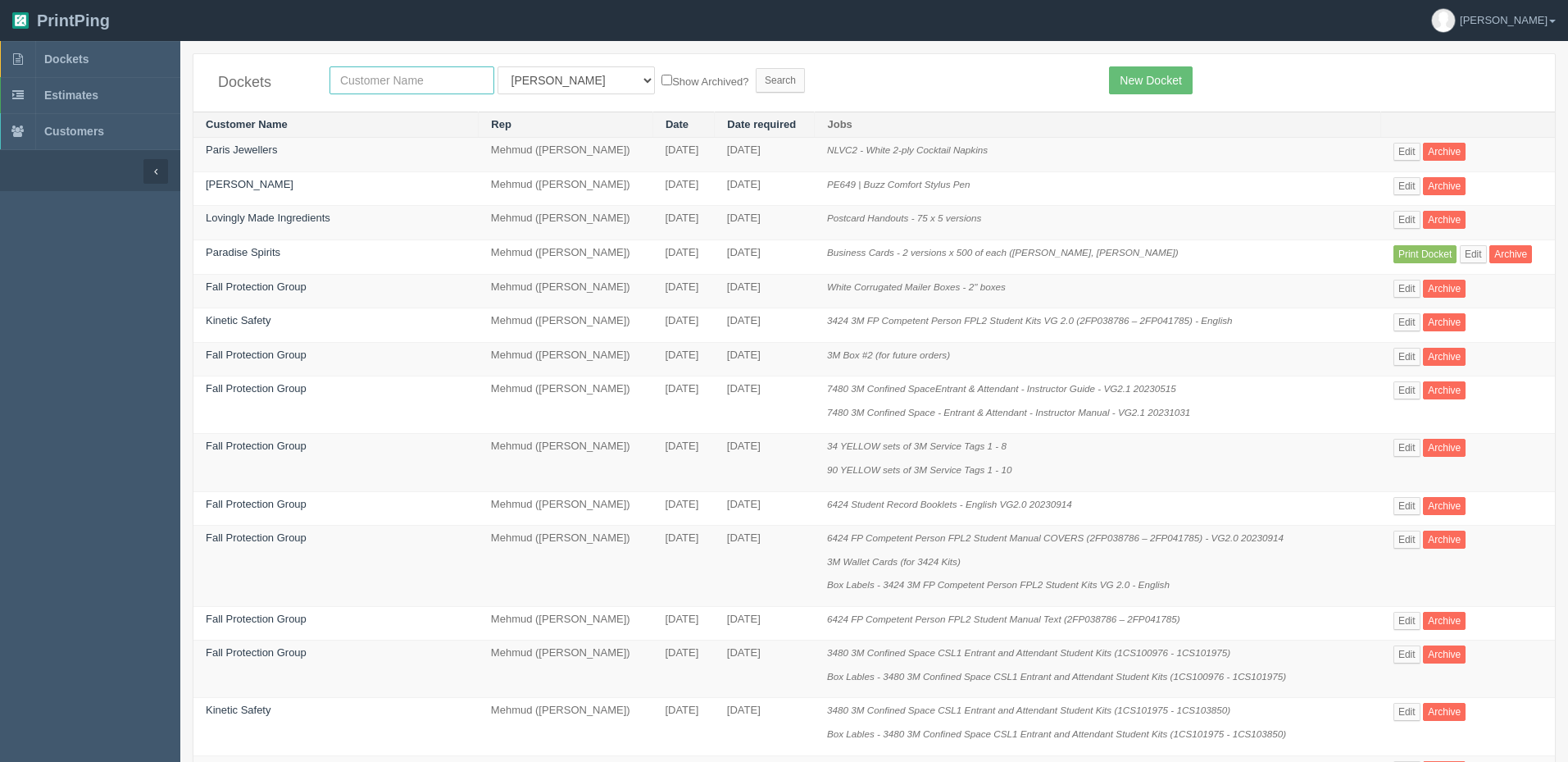
click at [400, 80] on input "text" at bounding box center [412, 80] width 165 height 28
type input "global phil"
click at [756, 68] on input "Search" at bounding box center [781, 80] width 49 height 25
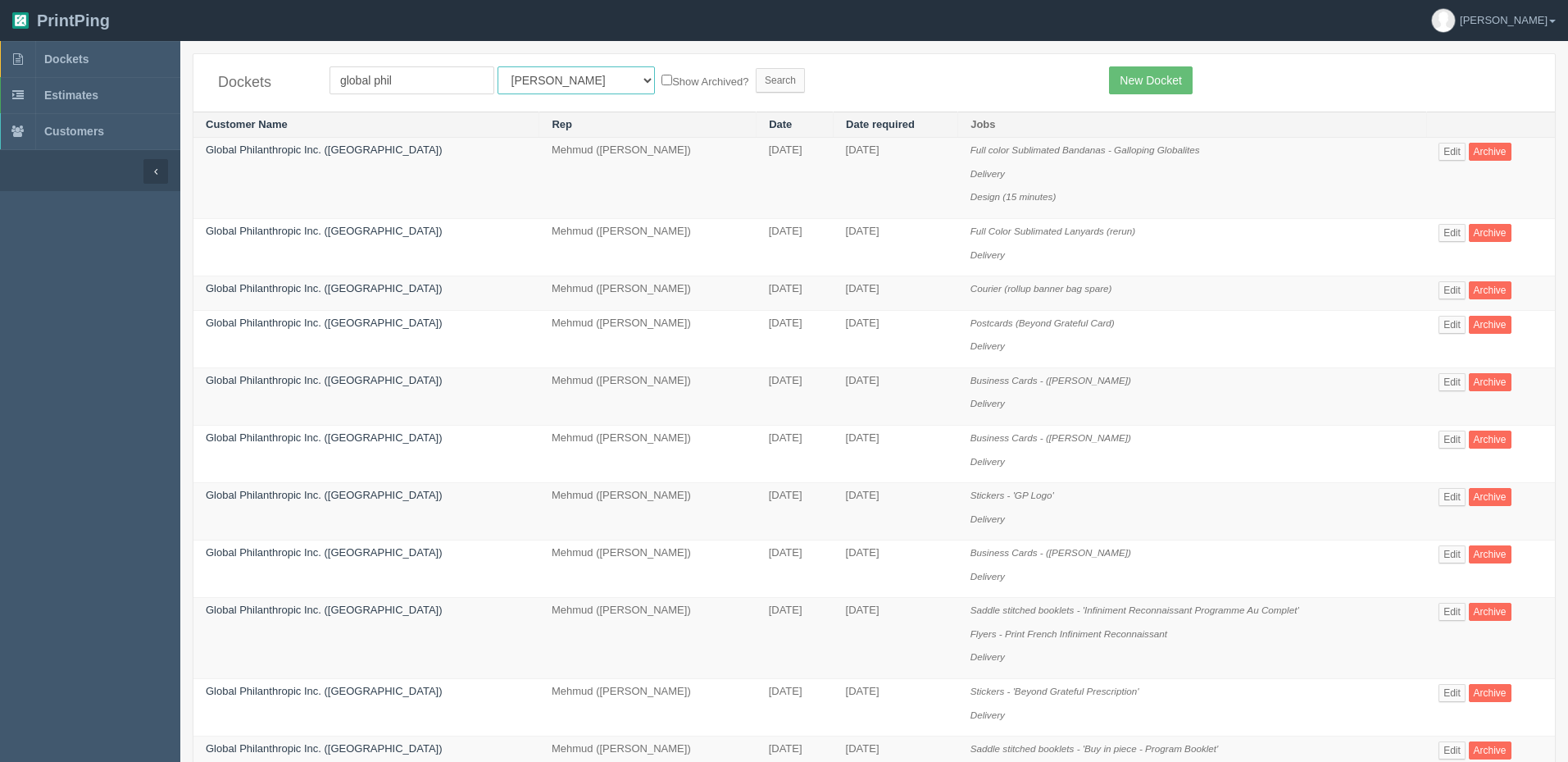
drag, startPoint x: 538, startPoint y: 81, endPoint x: 535, endPoint y: 92, distance: 11.4
click at [538, 81] on select "All Users [PERSON_NAME] Test 1 [PERSON_NAME] [PERSON_NAME] [PERSON_NAME] France…" at bounding box center [576, 80] width 158 height 28
select select "8"
click at [498, 66] on select "All Users [PERSON_NAME] Test 1 [PERSON_NAME] [PERSON_NAME] [PERSON_NAME] France…" at bounding box center [576, 80] width 158 height 28
click at [756, 88] on input "Search" at bounding box center [781, 80] width 49 height 25
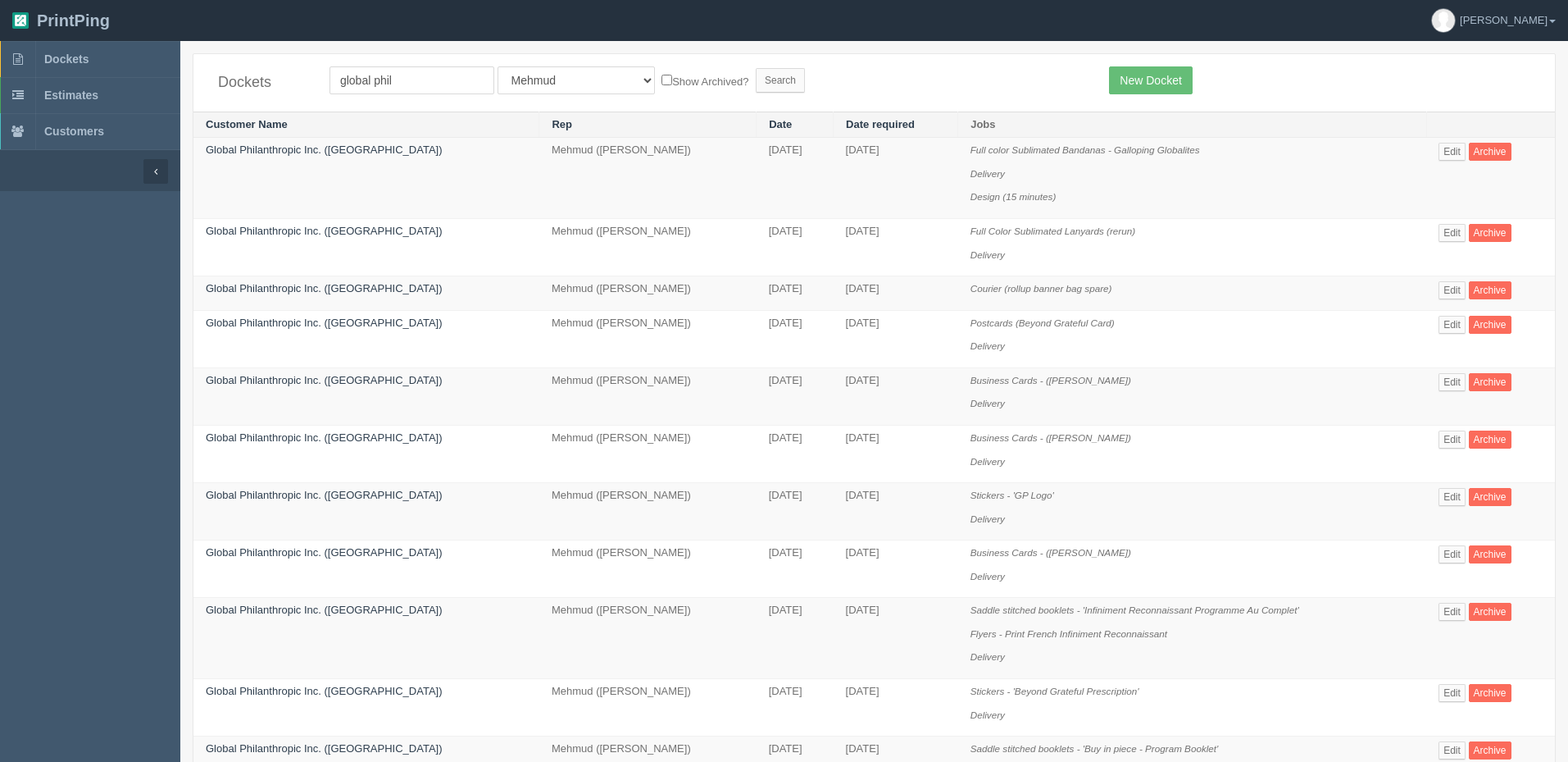
click at [836, 77] on form "global phil All Users [PERSON_NAME] Test 1 [PERSON_NAME] [PERSON_NAME] [PERSON_…" at bounding box center [707, 80] width 755 height 28
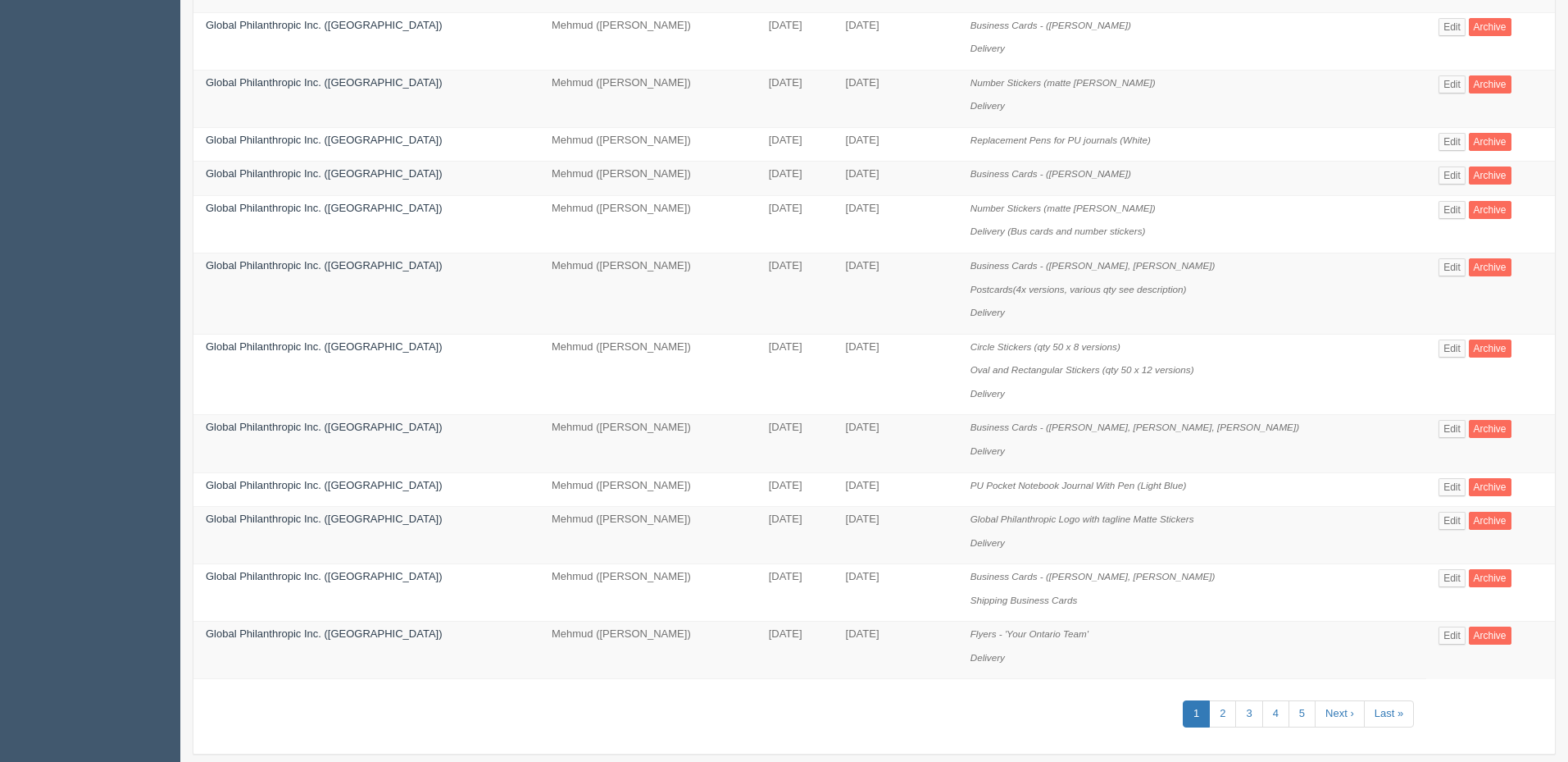
scroll to position [917, 0]
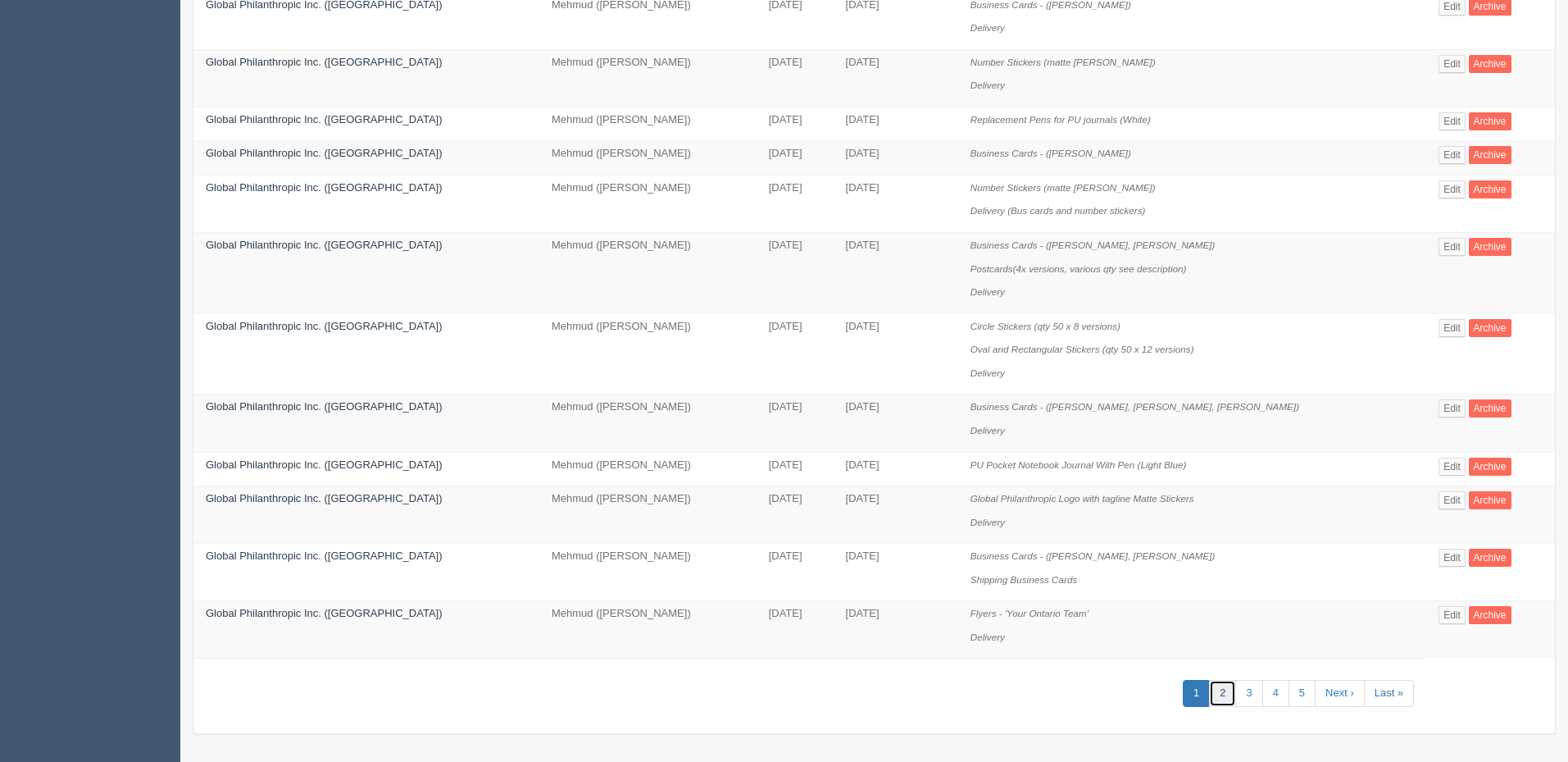
click at [1213, 686] on link "2" at bounding box center [1223, 694] width 27 height 28
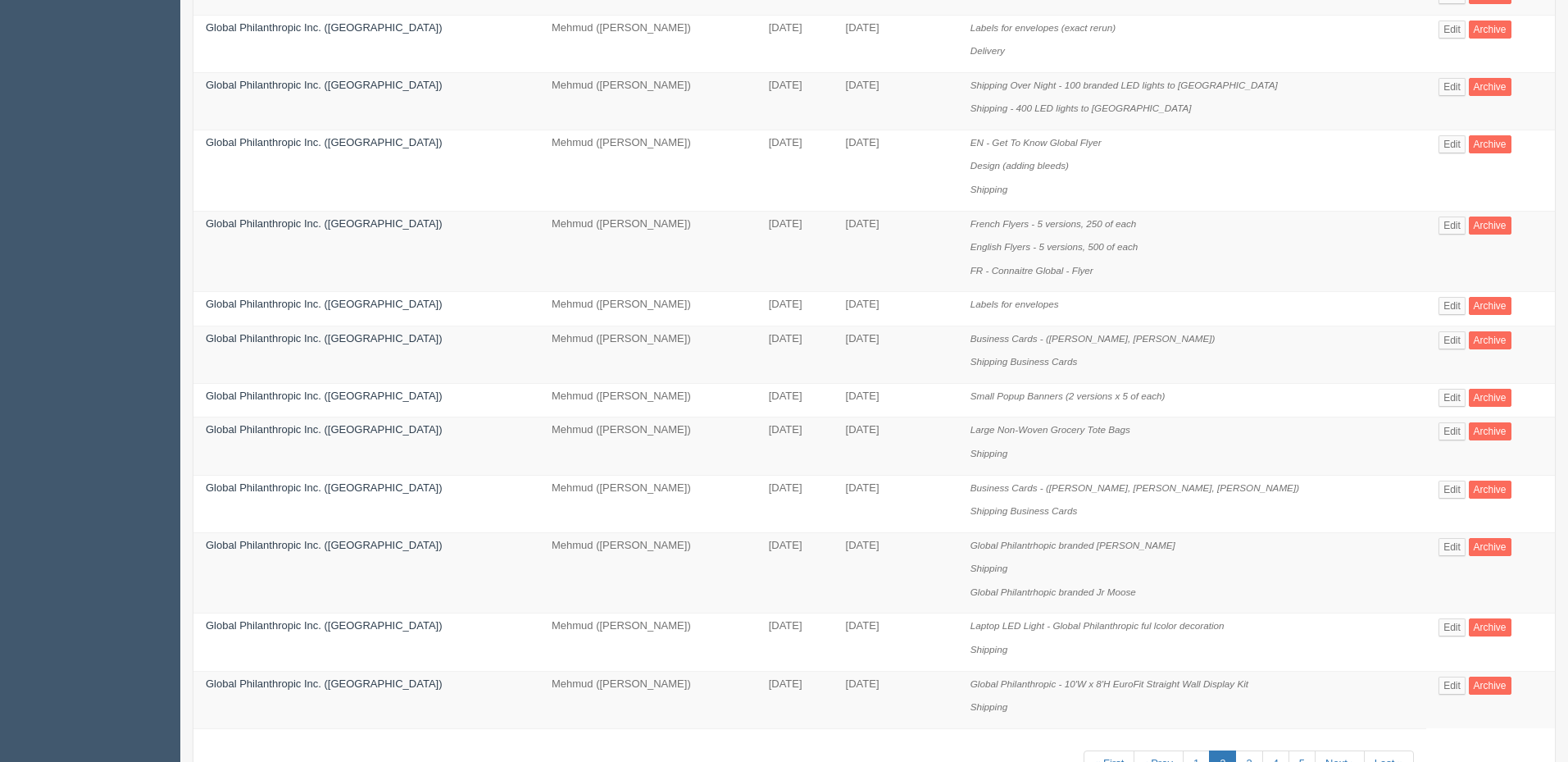
scroll to position [800, 0]
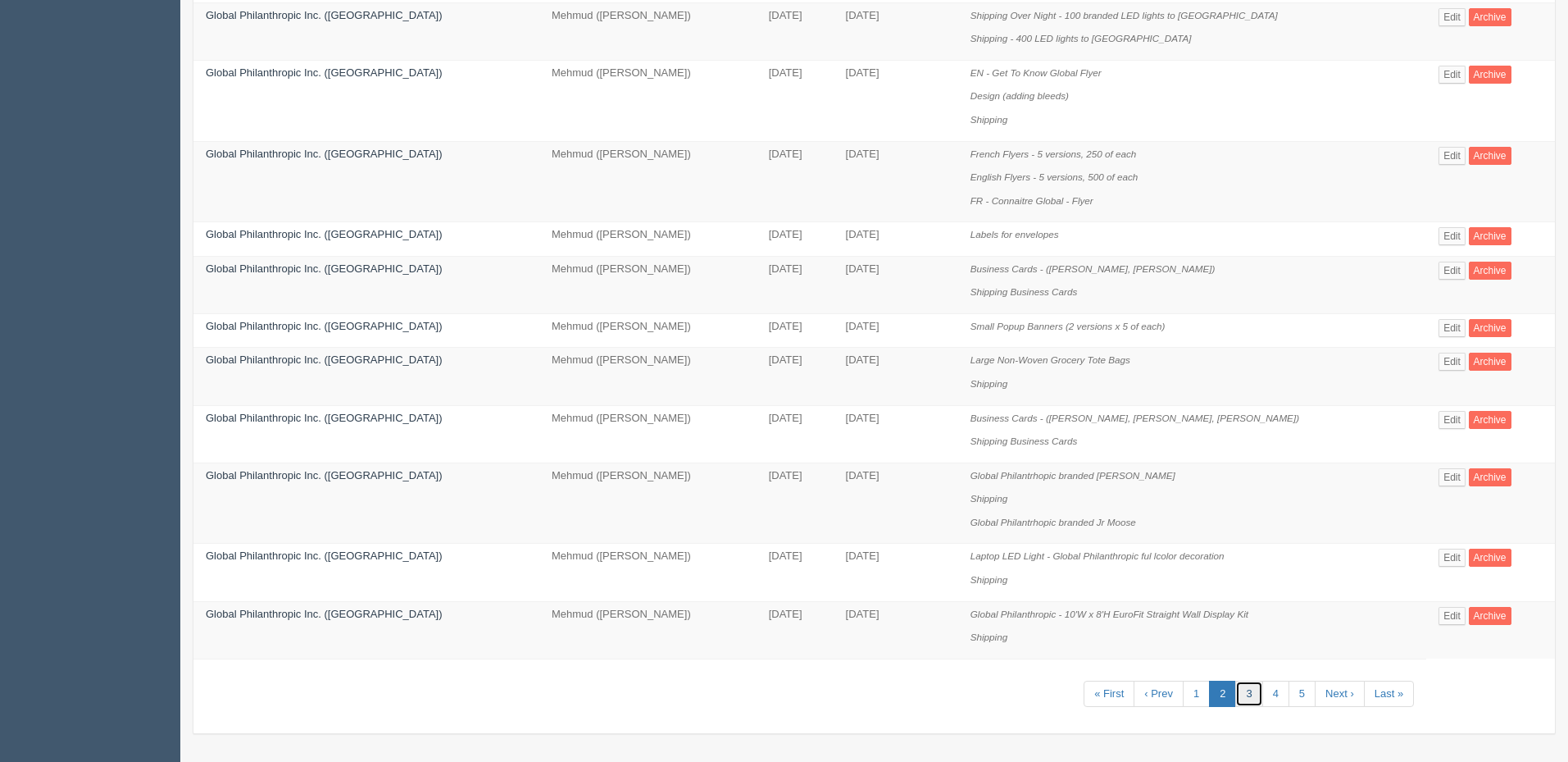
click at [1238, 693] on link "3" at bounding box center [1249, 694] width 27 height 28
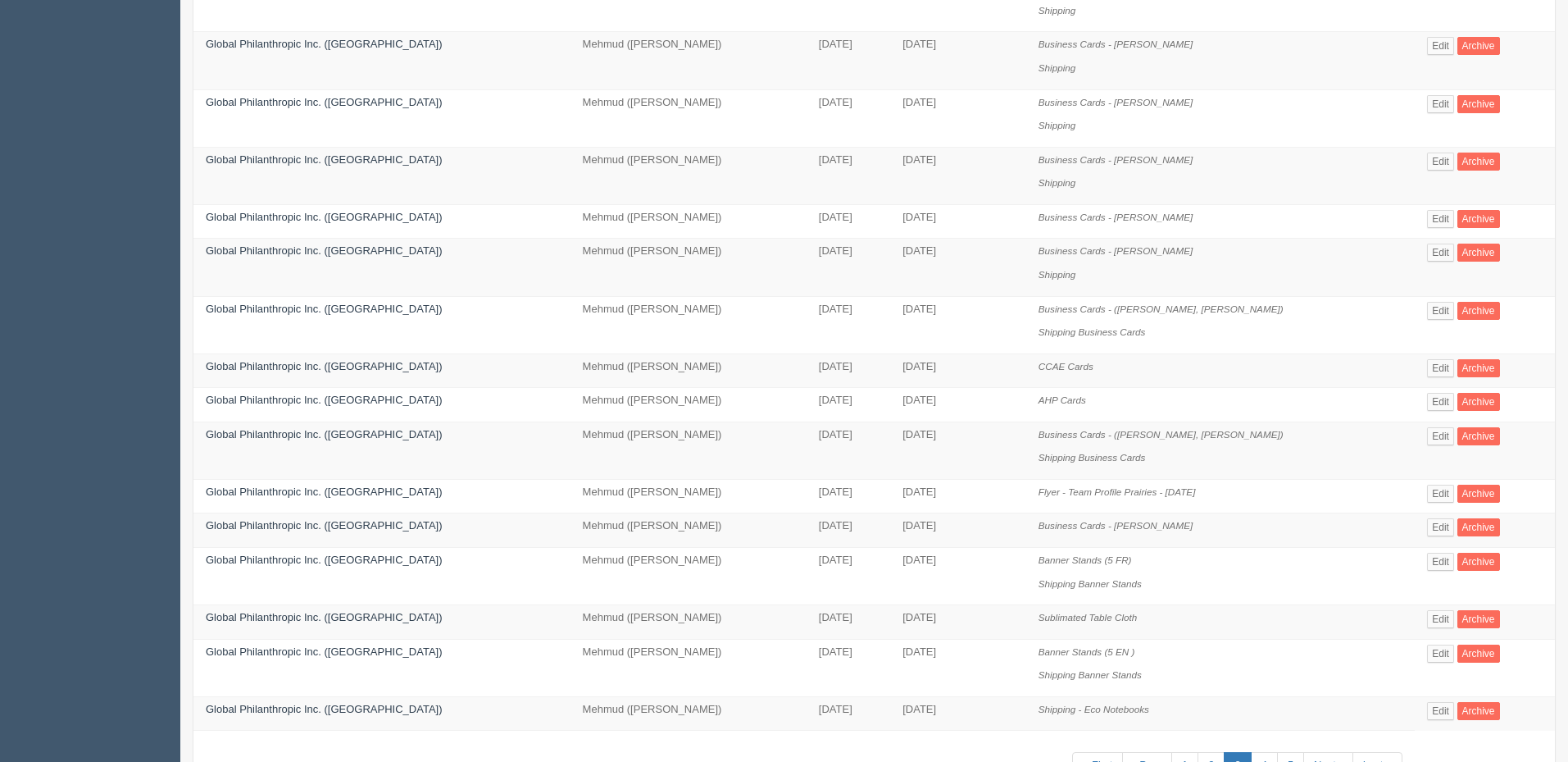
scroll to position [706, 0]
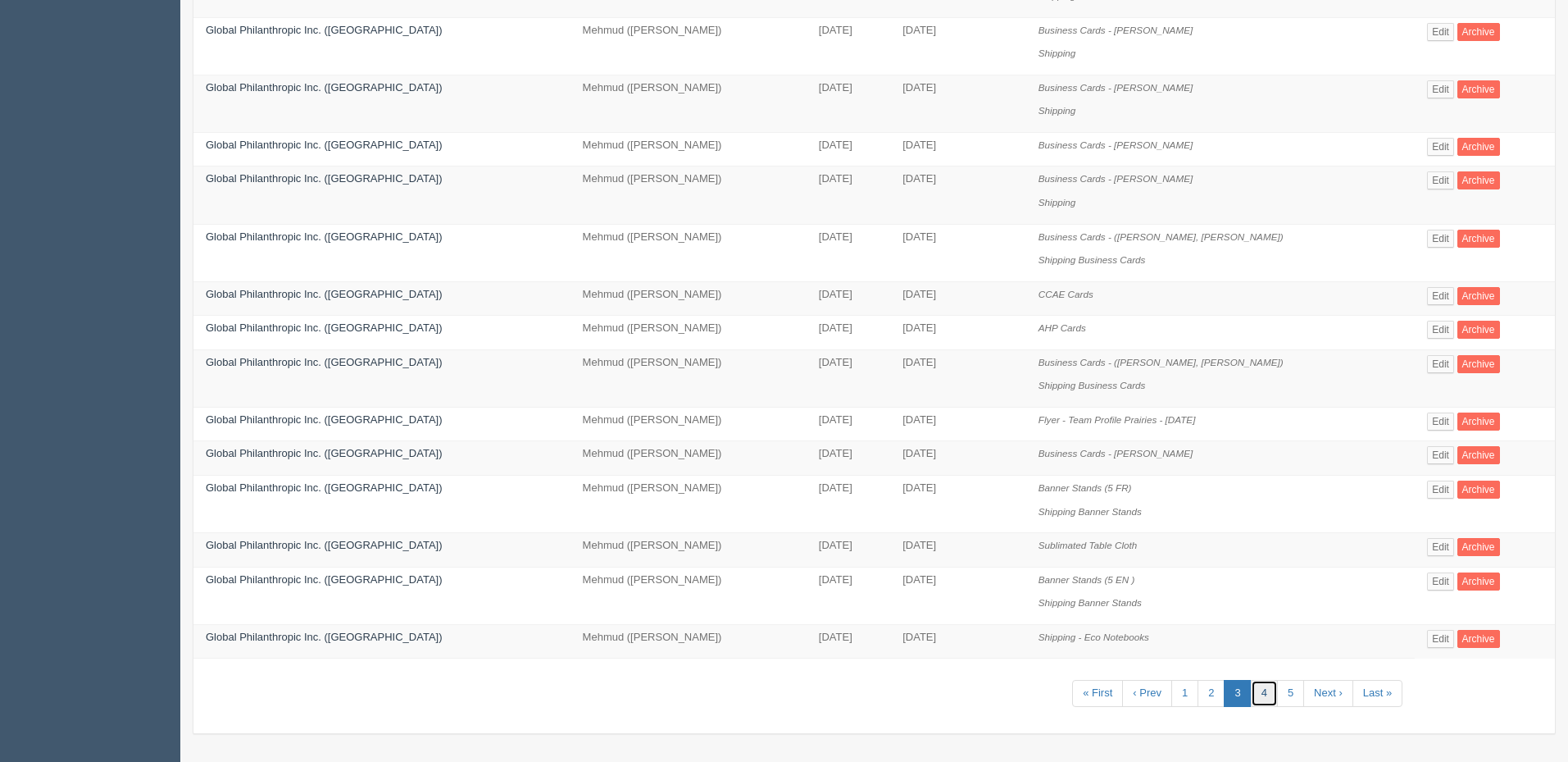
click at [1262, 690] on link "4" at bounding box center [1265, 694] width 27 height 28
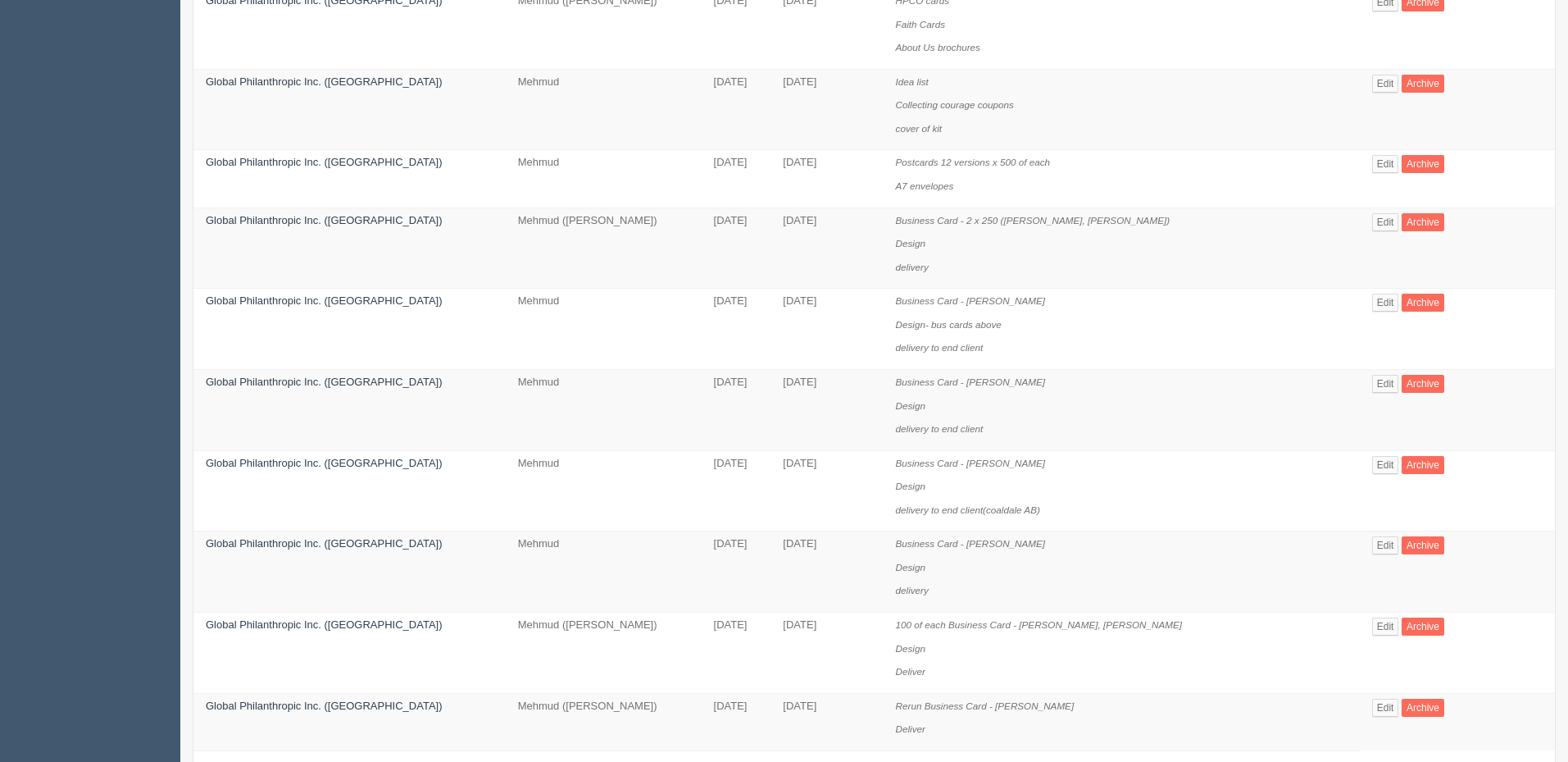
scroll to position [1057, 0]
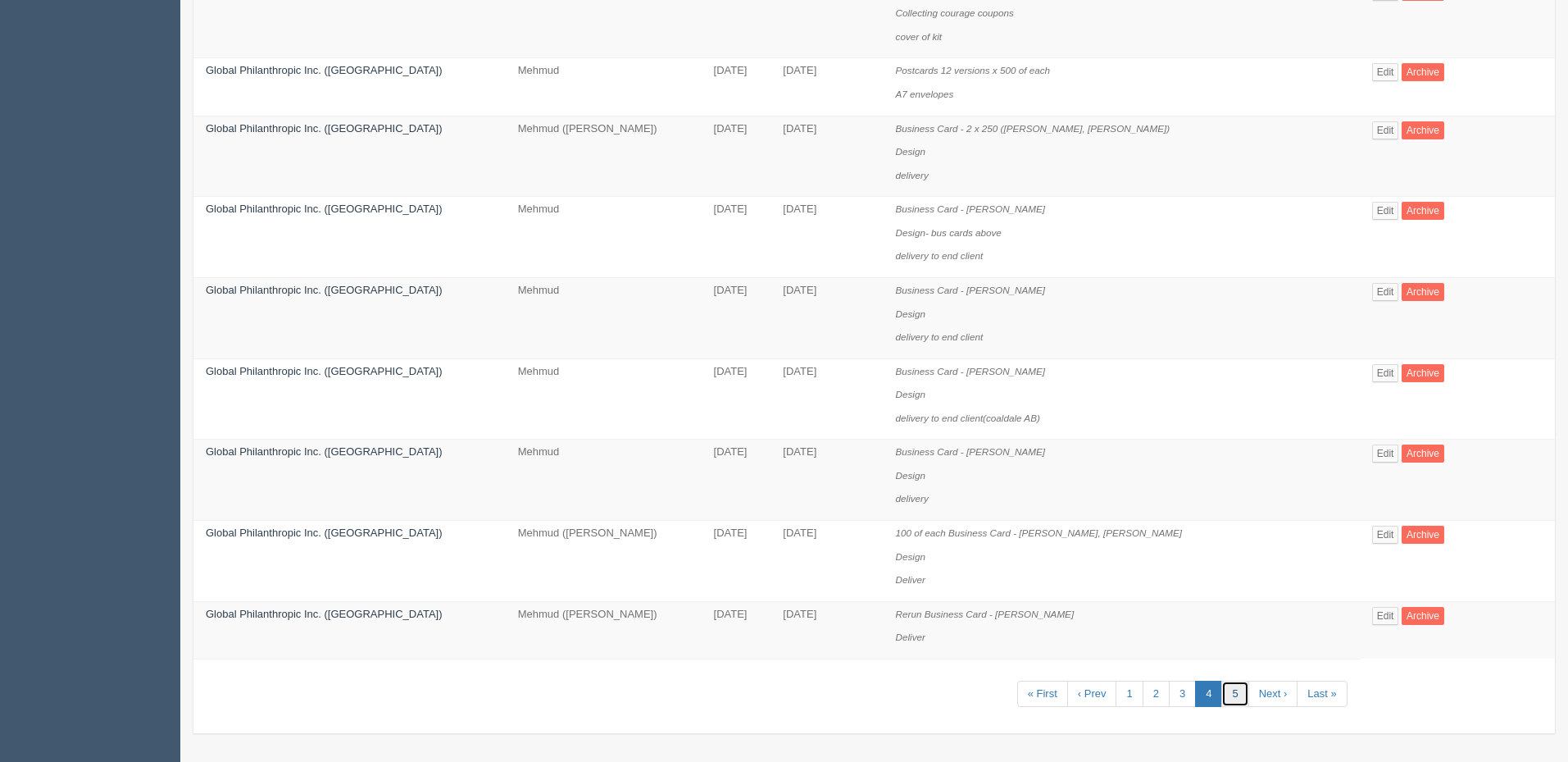
drag, startPoint x: 1217, startPoint y: 697, endPoint x: 1234, endPoint y: 684, distance: 21.4
click at [1222, 696] on link "5" at bounding box center [1235, 694] width 27 height 28
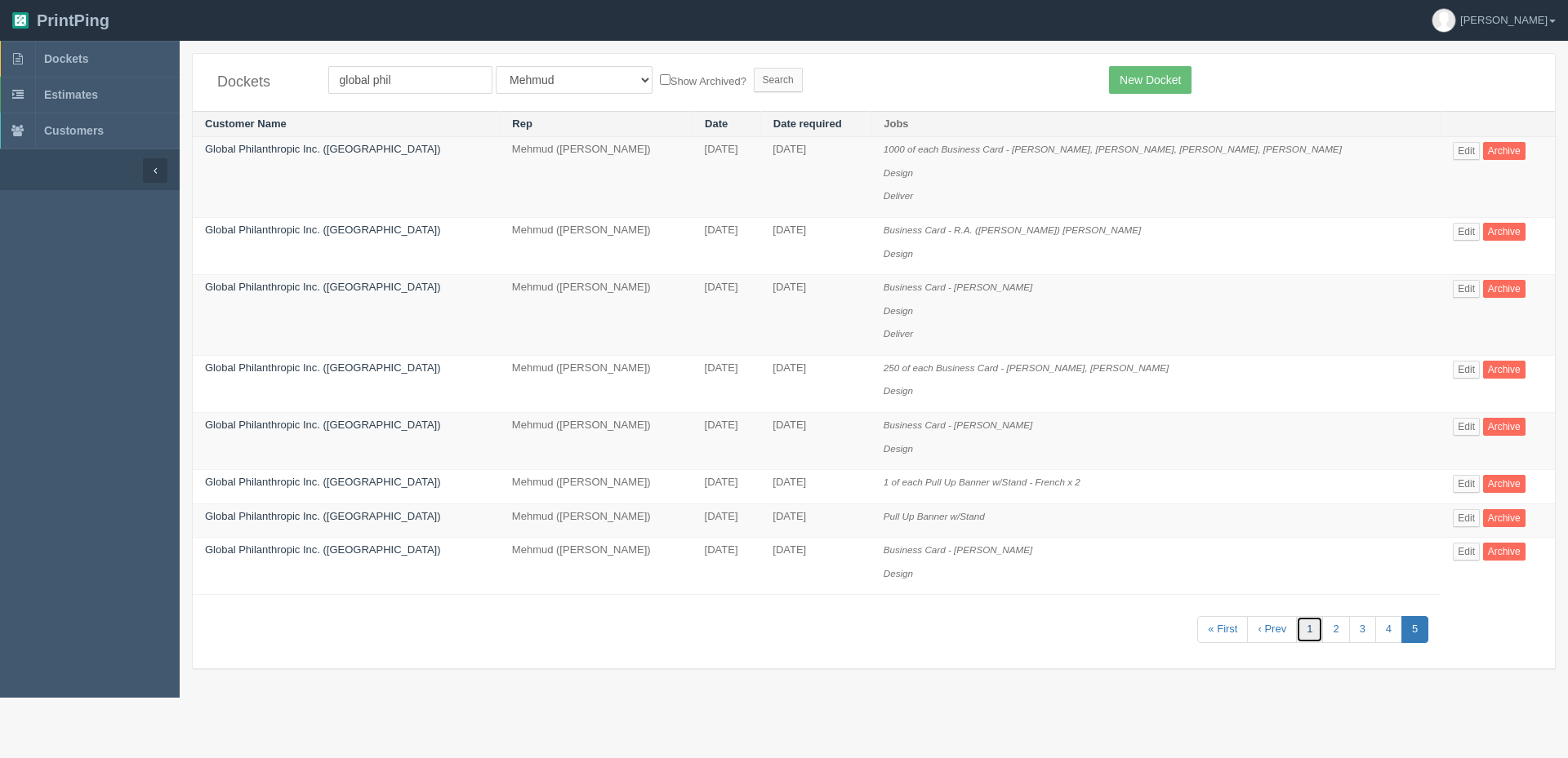
click at [1296, 630] on link "1" at bounding box center [1310, 629] width 27 height 27
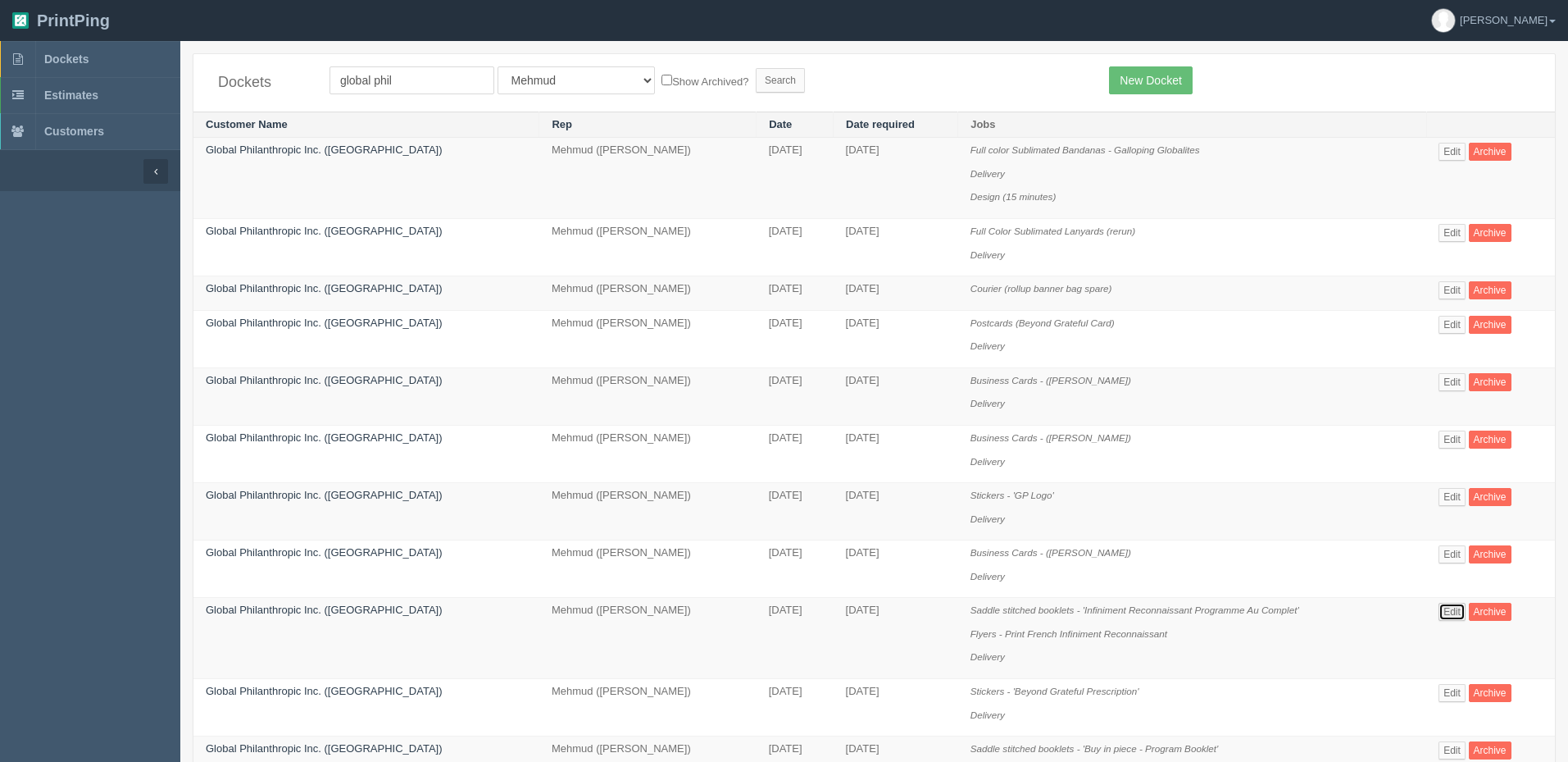
click at [1451, 608] on link "Edit" at bounding box center [1453, 613] width 27 height 18
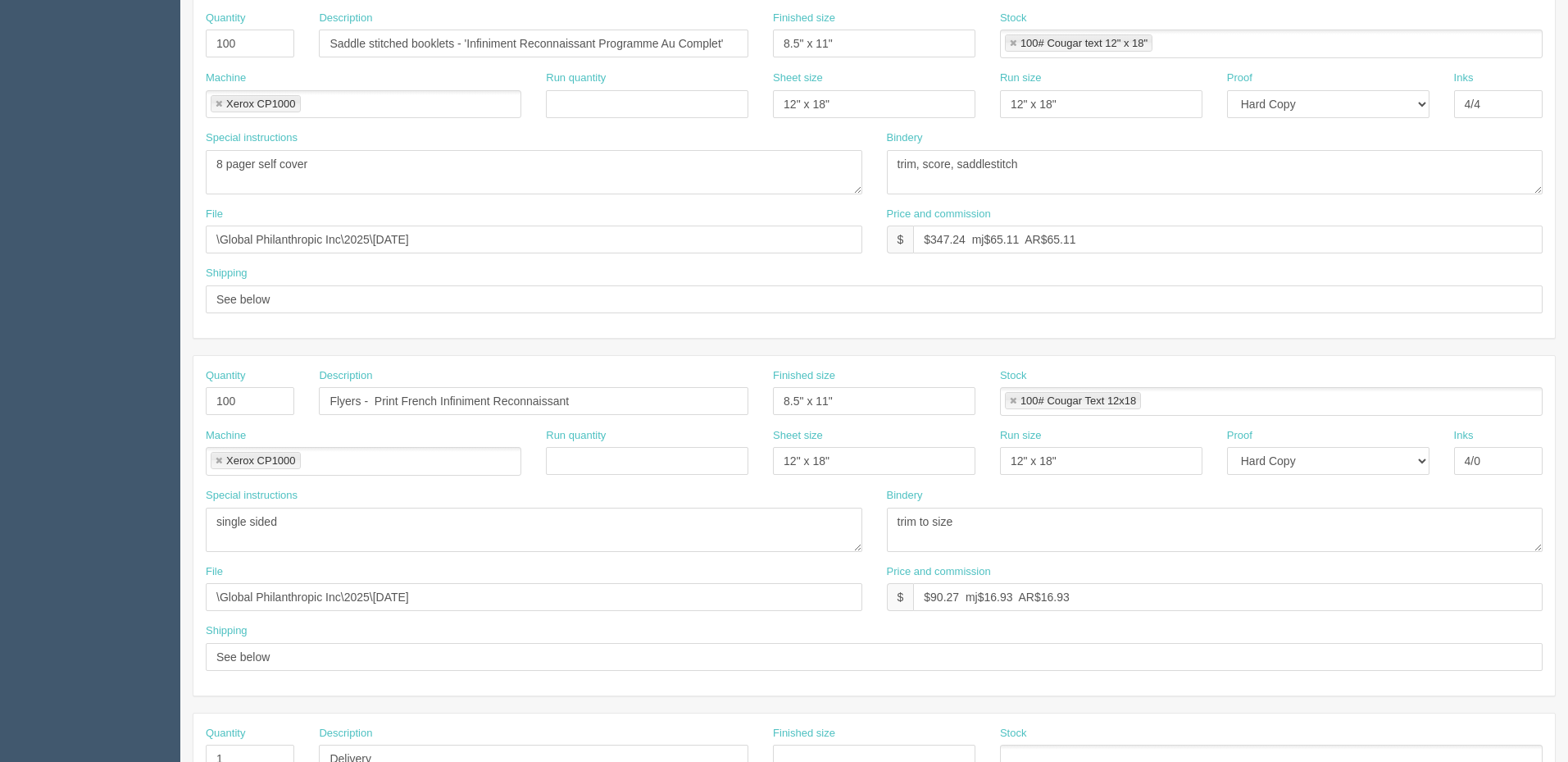
scroll to position [410, 0]
